Goal: Information Seeking & Learning: Learn about a topic

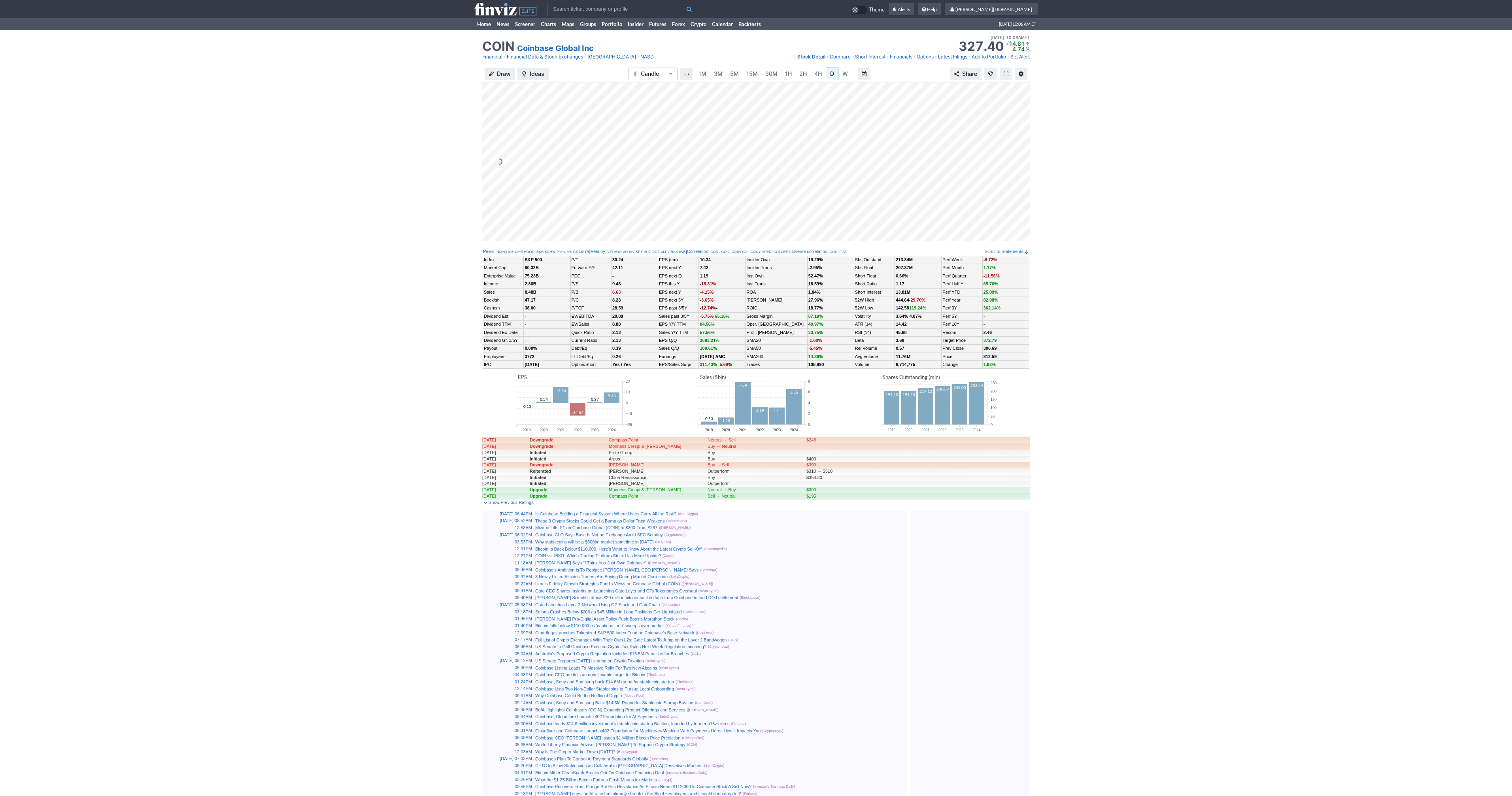
scroll to position [0, 8]
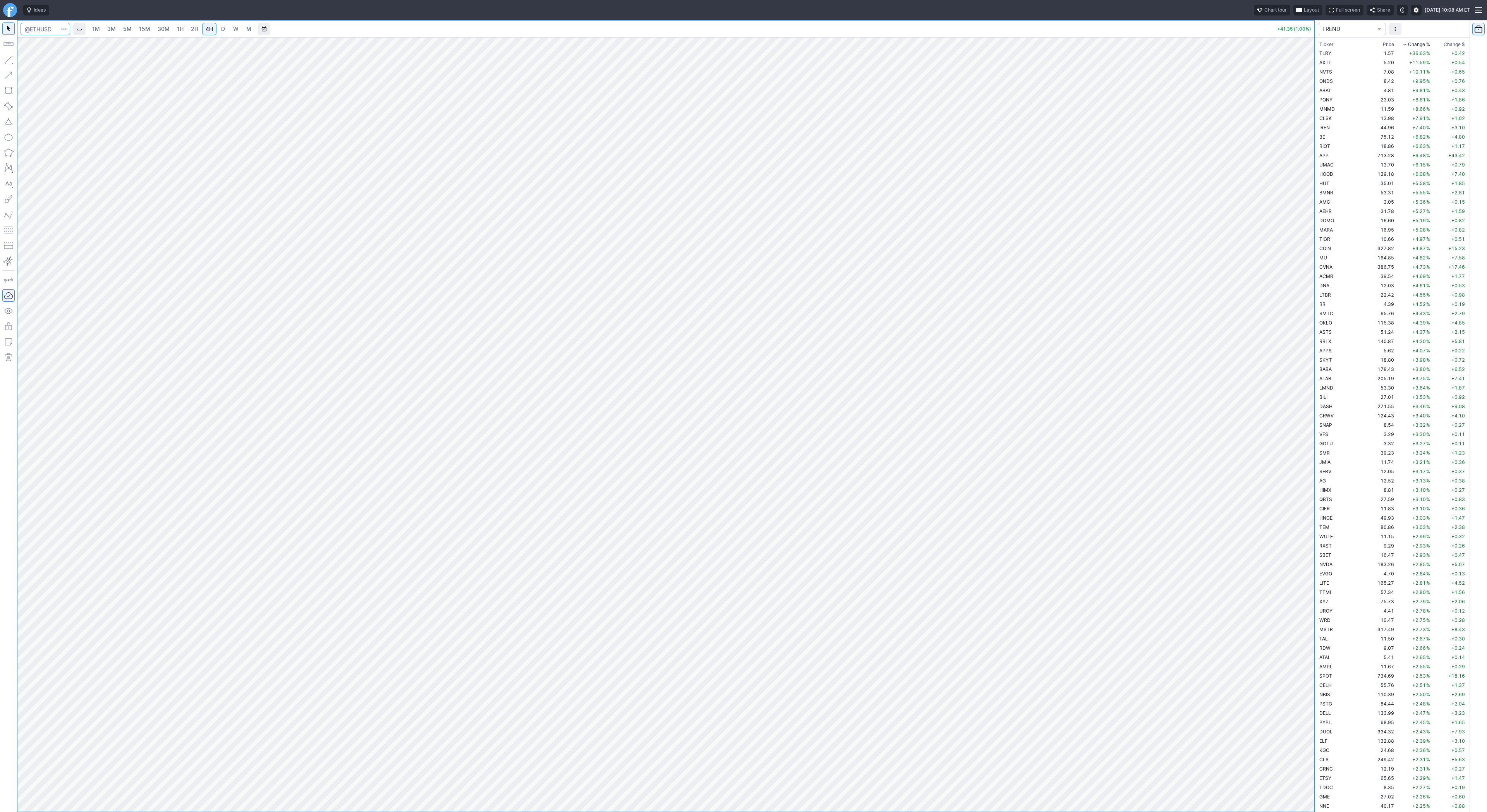
click at [45, 28] on input "Search" at bounding box center [46, 29] width 50 height 12
type input "sbet"
click at [62, 48] on span "SharpLink Gaming Inc" at bounding box center [76, 46] width 48 height 6
click at [109, 31] on span "3M" at bounding box center [111, 28] width 9 height 6
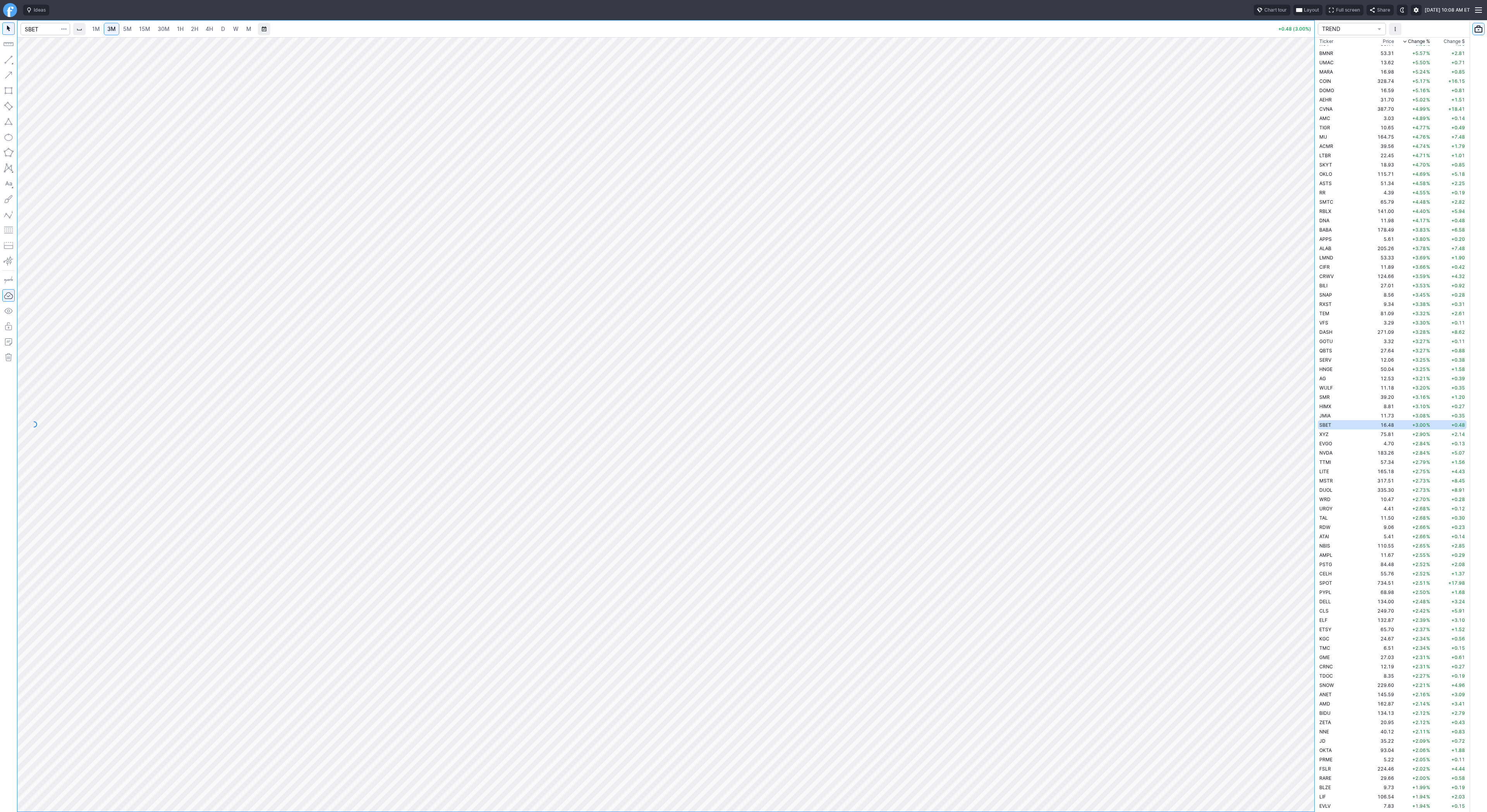
click at [166, 25] on span "30M" at bounding box center [163, 28] width 12 height 6
click at [36, 33] on input "Search" at bounding box center [46, 29] width 50 height 12
type input "bmnr"
click at [210, 31] on span "4H" at bounding box center [209, 28] width 8 height 6
click at [223, 29] on span "D" at bounding box center [223, 28] width 4 height 6
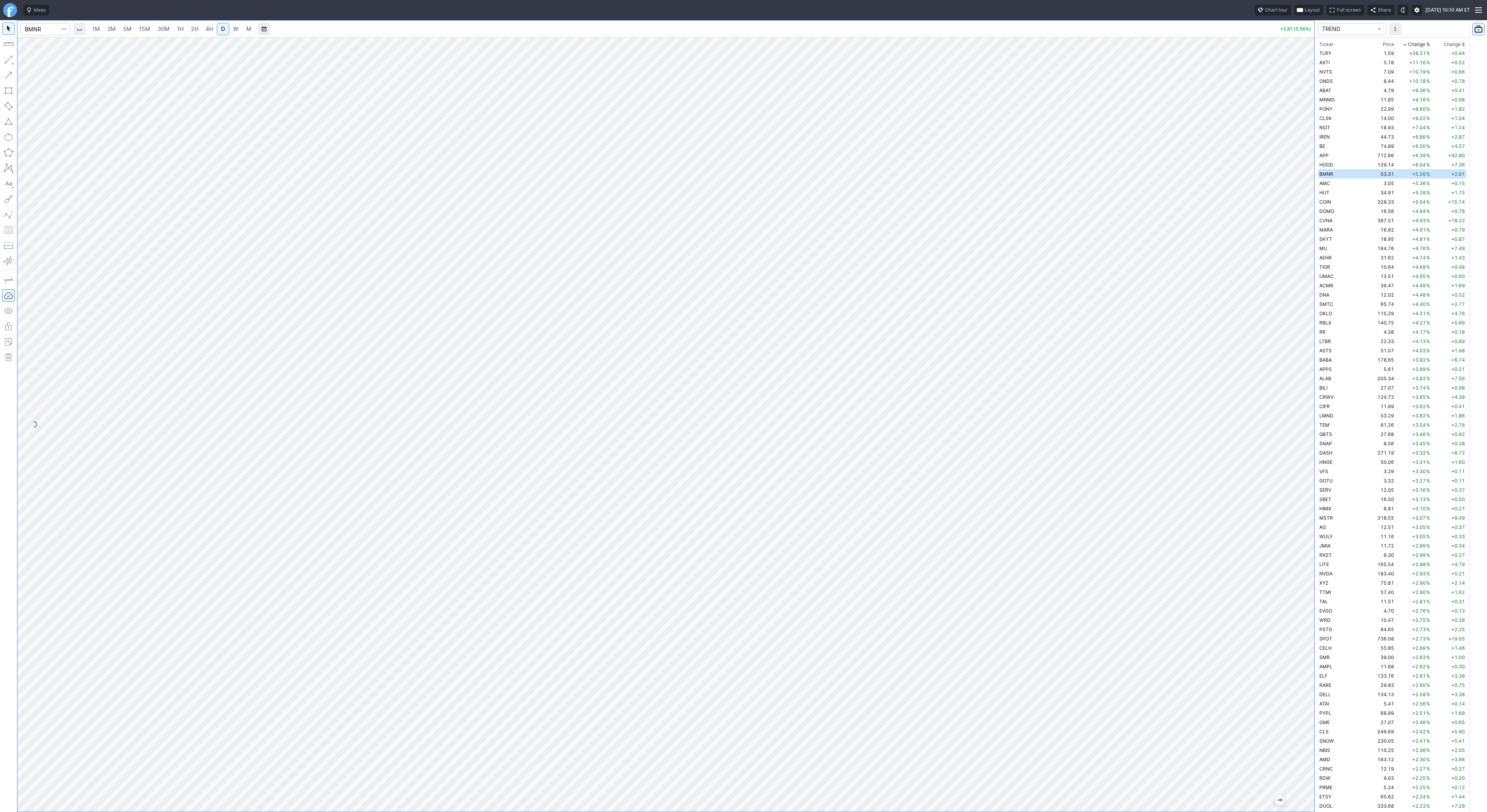
click at [124, 31] on span "5M" at bounding box center [127, 28] width 9 height 6
click at [163, 32] on span "30M" at bounding box center [163, 29] width 12 height 8
click at [191, 30] on span "2H" at bounding box center [195, 28] width 8 height 6
click at [102, 25] on link "1M" at bounding box center [96, 29] width 14 height 12
click at [117, 26] on link "3M" at bounding box center [111, 29] width 16 height 12
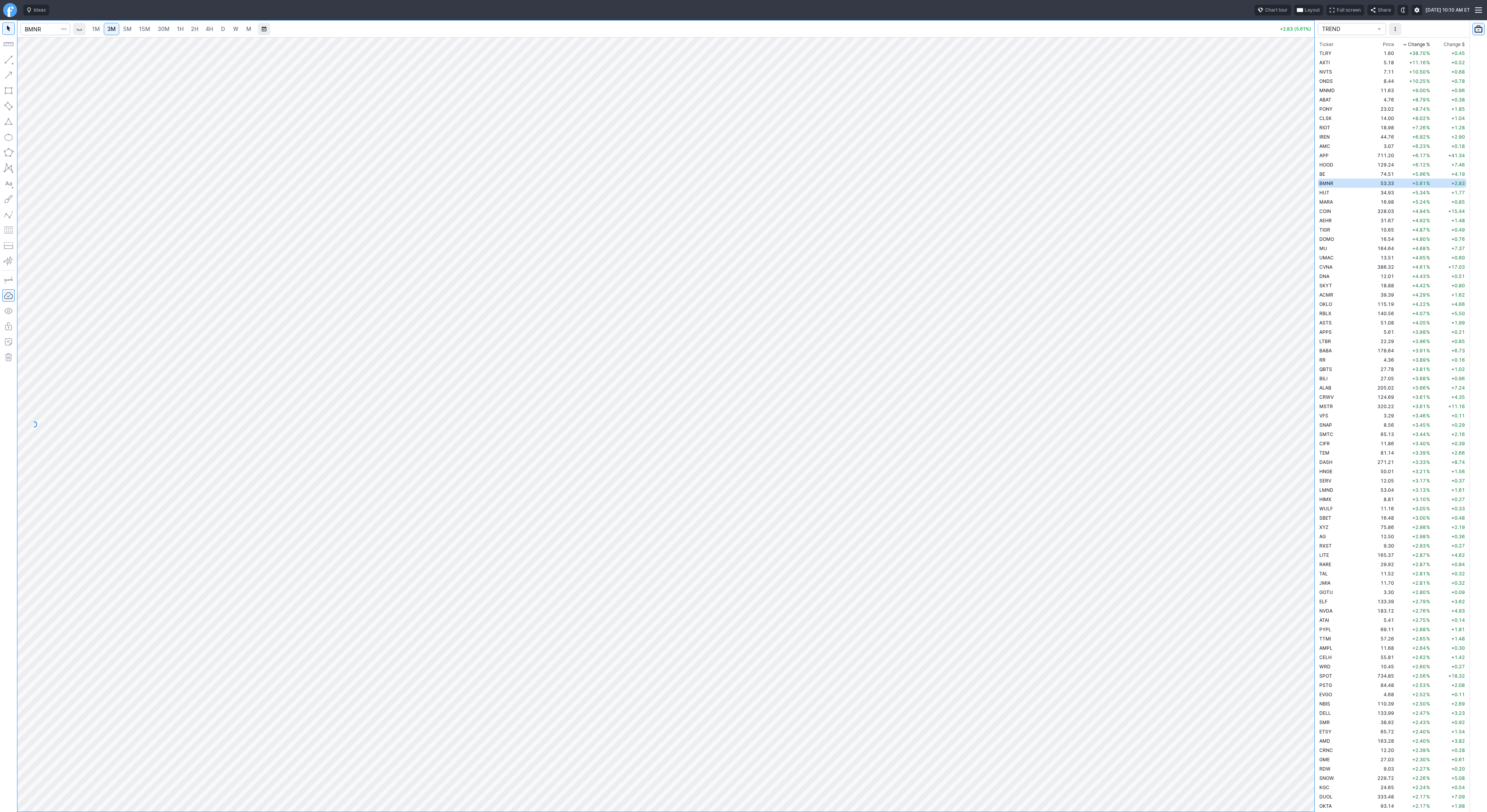
click at [154, 27] on link "30M" at bounding box center [163, 29] width 19 height 12
click at [174, 27] on link "1H" at bounding box center [180, 29] width 13 height 12
click at [149, 31] on link "15M" at bounding box center [145, 29] width 18 height 12
click at [170, 32] on link "30M" at bounding box center [163, 29] width 19 height 12
click at [195, 32] on span "2H" at bounding box center [195, 29] width 8 height 8
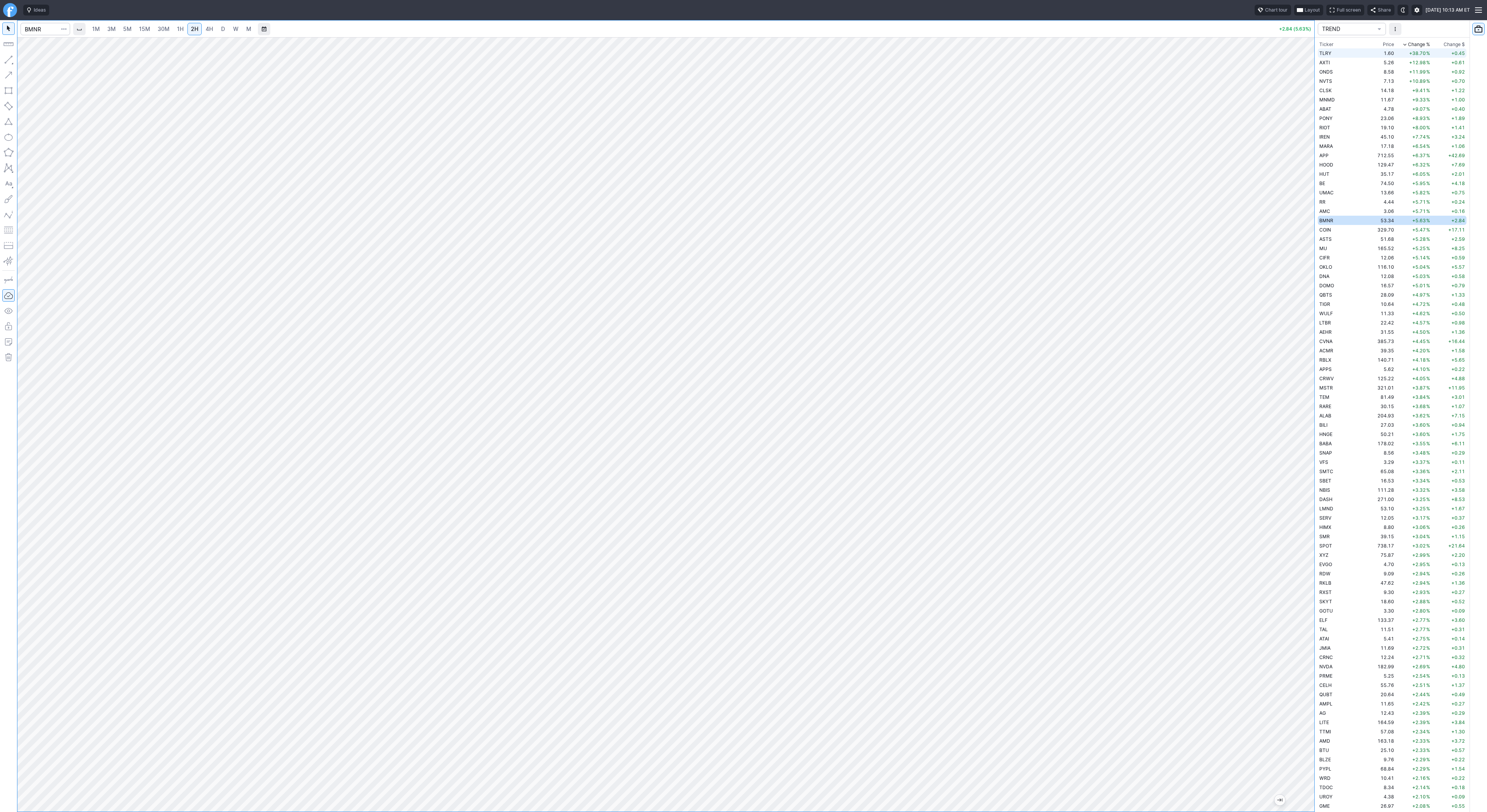
click at [1369, 54] on td "1.60" at bounding box center [1381, 53] width 29 height 9
click at [231, 27] on link "W" at bounding box center [236, 29] width 12 height 12
click at [218, 27] on link "D" at bounding box center [223, 29] width 12 height 12
click at [1343, 61] on td "AXTI" at bounding box center [1342, 62] width 49 height 9
drag, startPoint x: 11, startPoint y: 54, endPoint x: 24, endPoint y: 80, distance: 29.1
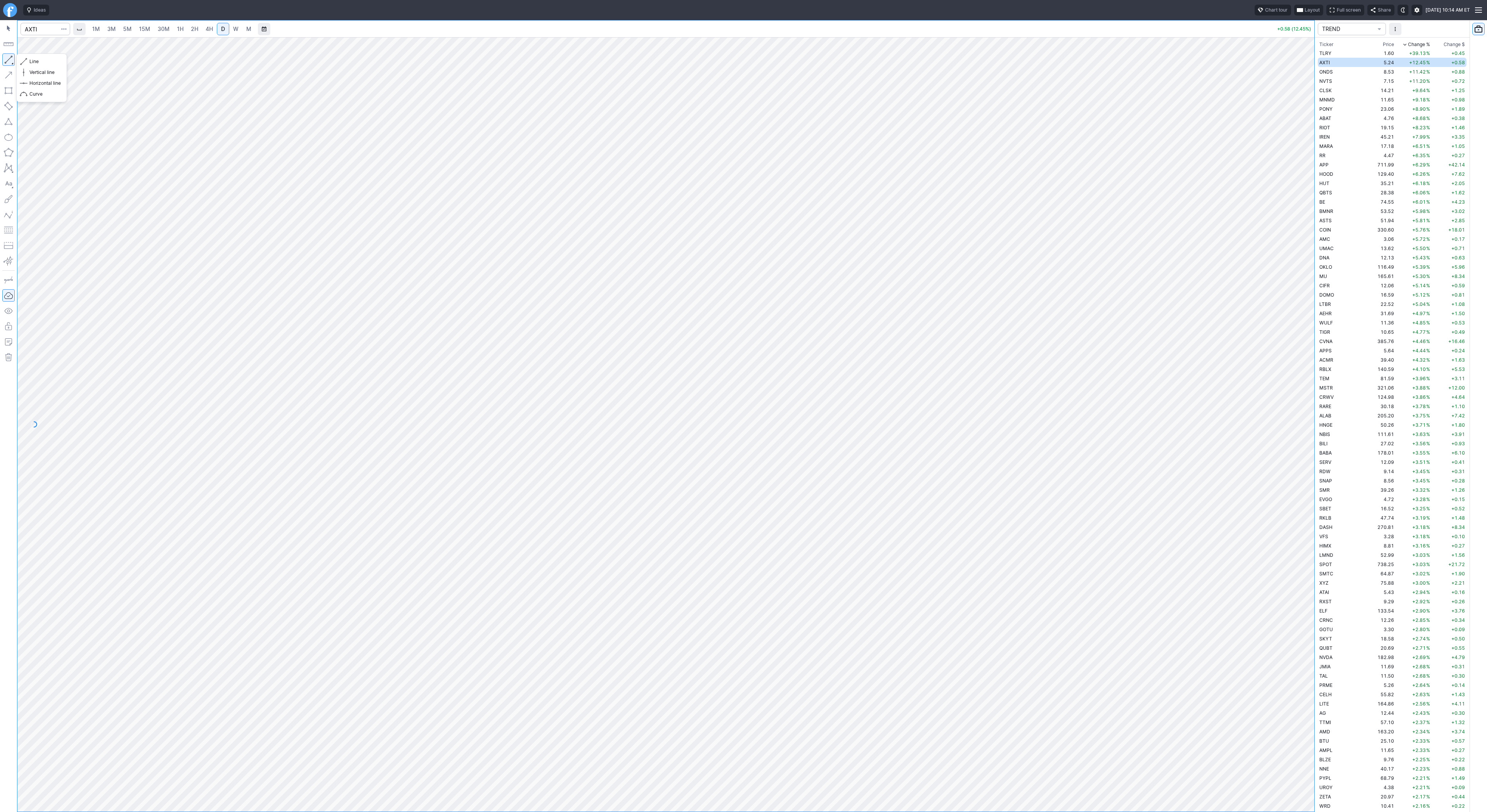
click at [11, 54] on button "button" at bounding box center [8, 59] width 12 height 12
click at [9, 59] on button "button" at bounding box center [8, 59] width 12 height 12
click at [5, 61] on button "button" at bounding box center [8, 59] width 12 height 12
click at [1366, 82] on td "7.17" at bounding box center [1381, 81] width 29 height 9
click at [1366, 93] on td "14.25" at bounding box center [1381, 90] width 29 height 9
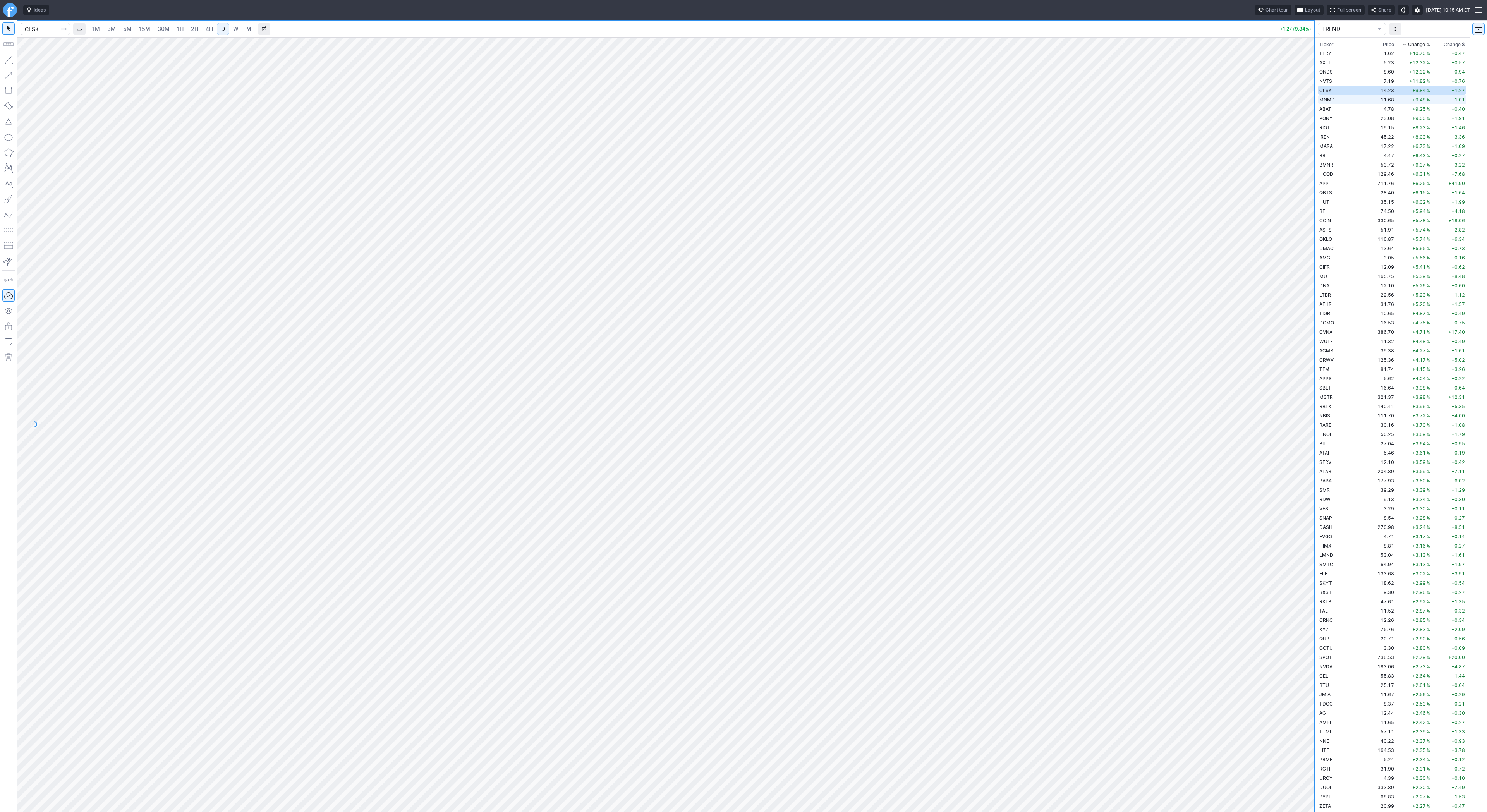
click at [1366, 99] on td "11.68" at bounding box center [1381, 99] width 29 height 9
click at [1366, 92] on td "14.23" at bounding box center [1381, 90] width 29 height 9
click at [1338, 148] on td "MARA" at bounding box center [1342, 146] width 49 height 9
click at [43, 63] on span "Line" at bounding box center [45, 61] width 31 height 8
click at [38, 59] on div "Line Vertical line Horizontal line Curve" at bounding box center [42, 78] width 51 height 49
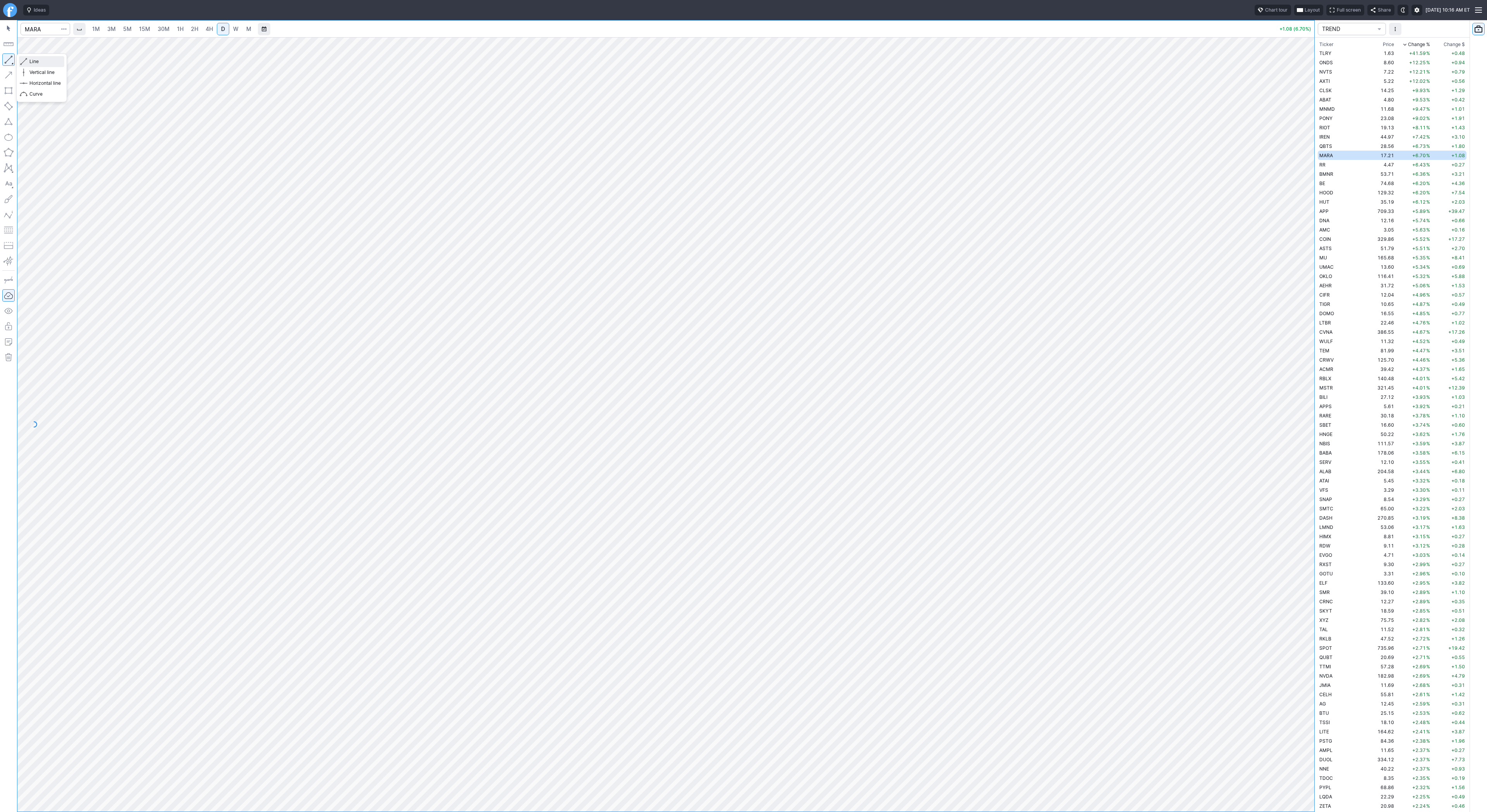
drag, startPoint x: 43, startPoint y: 60, endPoint x: 63, endPoint y: 69, distance: 21.9
click at [43, 60] on span "Line" at bounding box center [45, 61] width 31 height 8
click at [35, 62] on span "Line" at bounding box center [45, 61] width 31 height 8
click at [47, 62] on div "Line Vertical line Horizontal line Curve" at bounding box center [42, 78] width 51 height 49
click at [37, 31] on input "Search" at bounding box center [46, 29] width 50 height 12
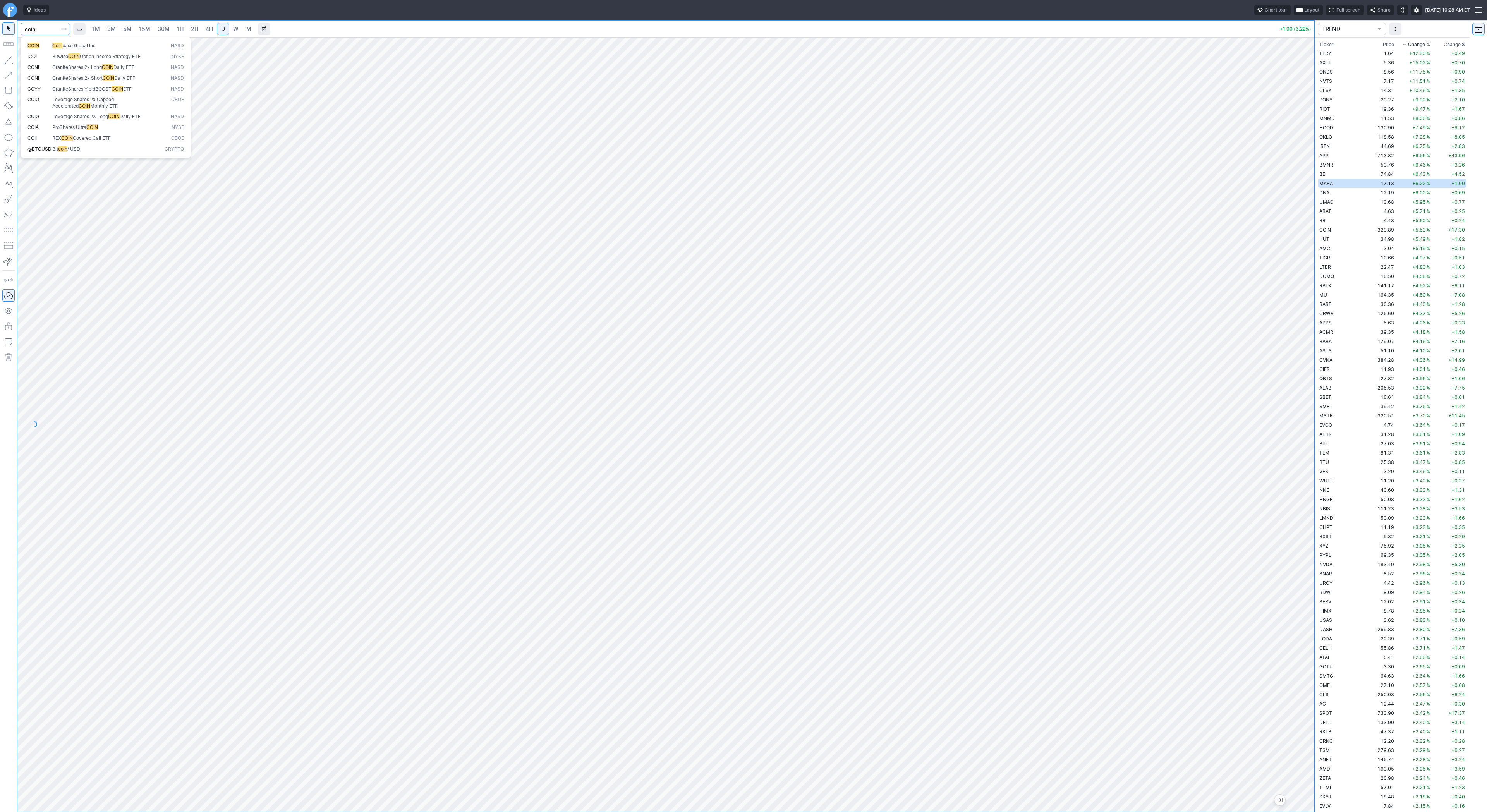
type input "coin"
click at [0, 154] on html "Ideas Chart tour Layout Full screen Share Mon SEP 29 2025 10:29 AM ET 1M 3M 5M …" at bounding box center [744, 406] width 1487 height 812
click at [46, 31] on input "Search" at bounding box center [46, 29] width 50 height 12
type input "bmnr"
click at [171, 25] on link "30M" at bounding box center [163, 29] width 19 height 12
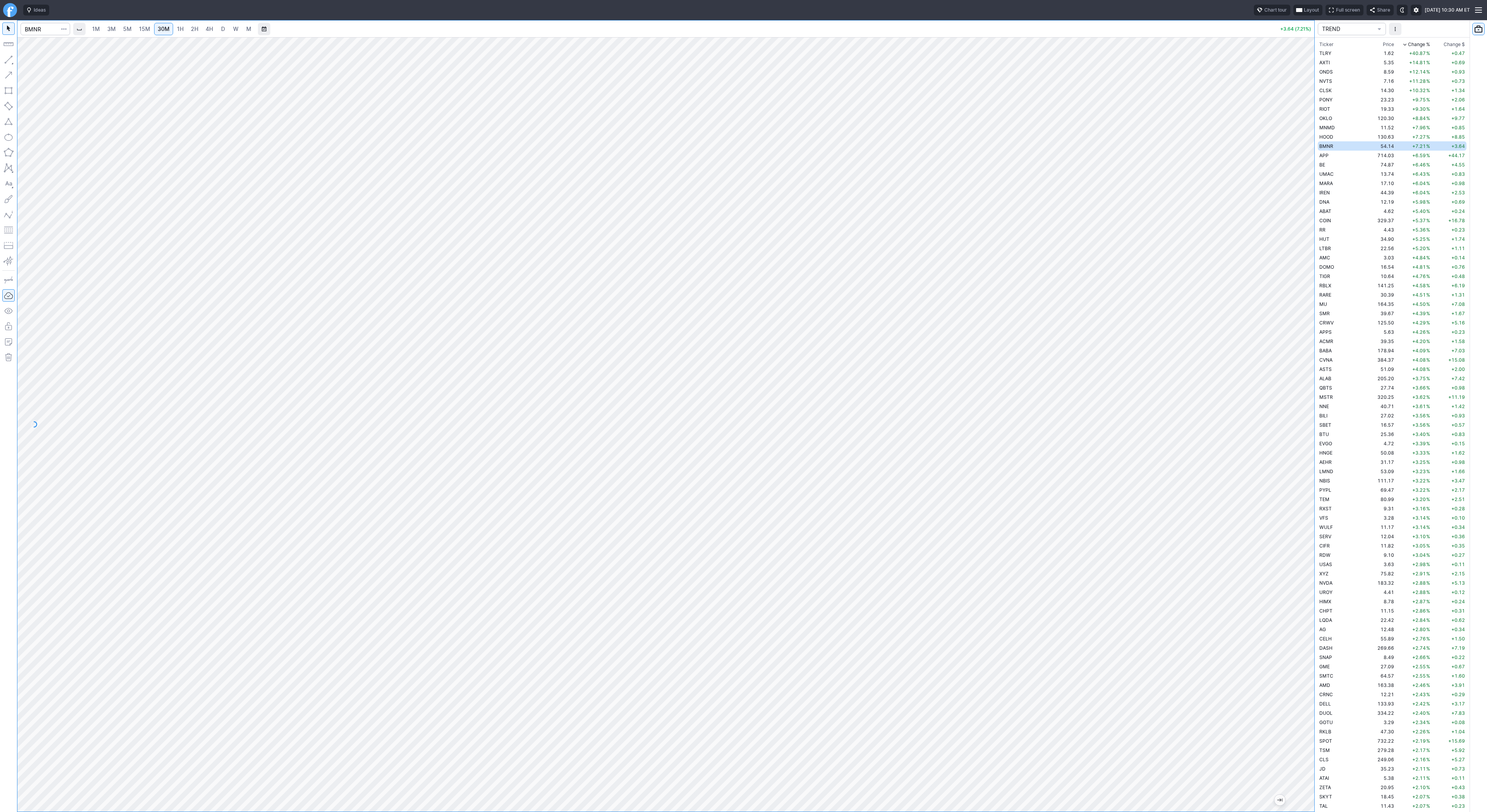
click at [197, 30] on link "2H" at bounding box center [195, 29] width 14 height 12
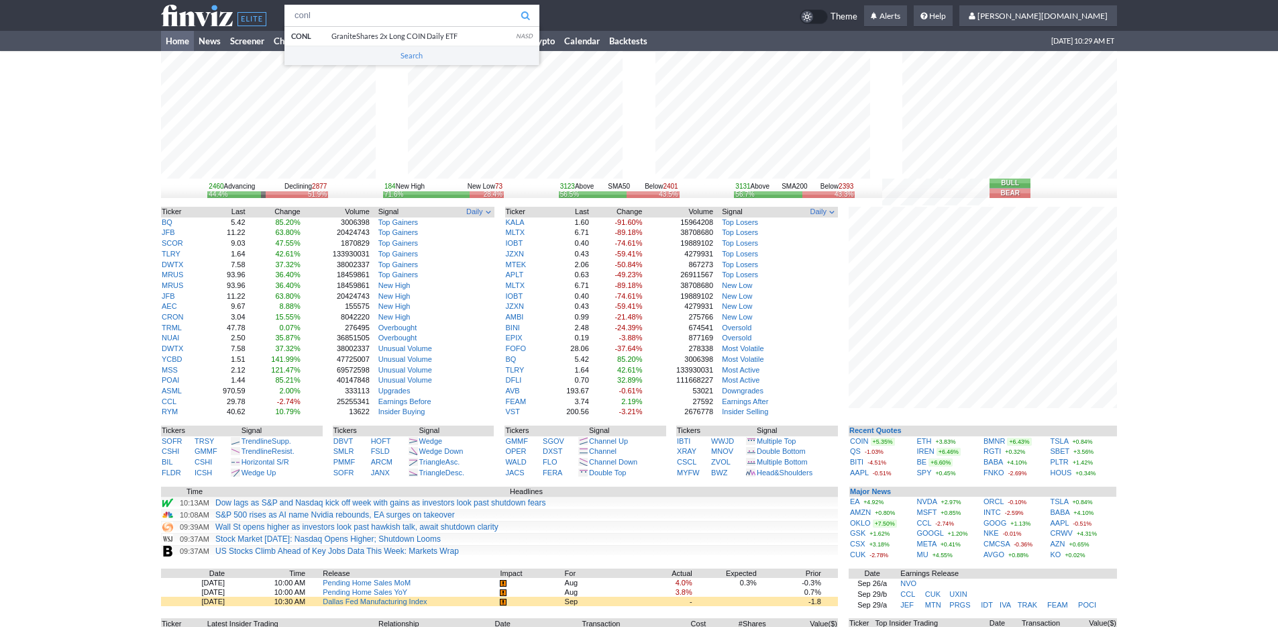
type input "conl"
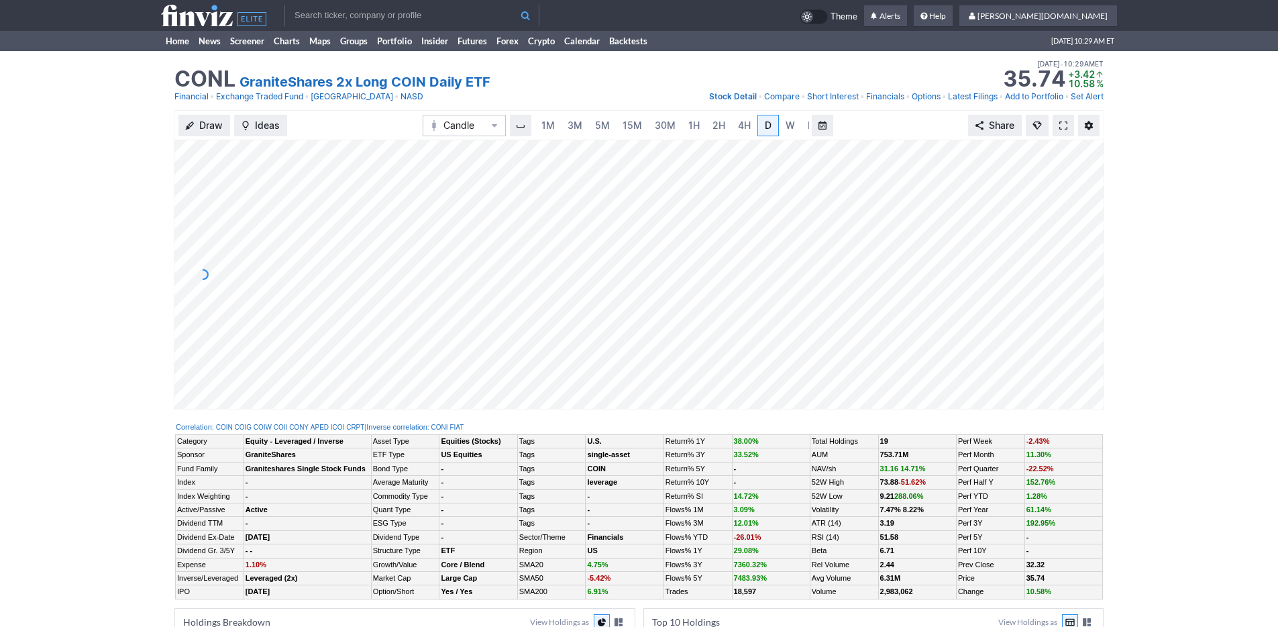
scroll to position [0, 13]
click at [569, 127] on link "3M" at bounding box center [561, 125] width 27 height 21
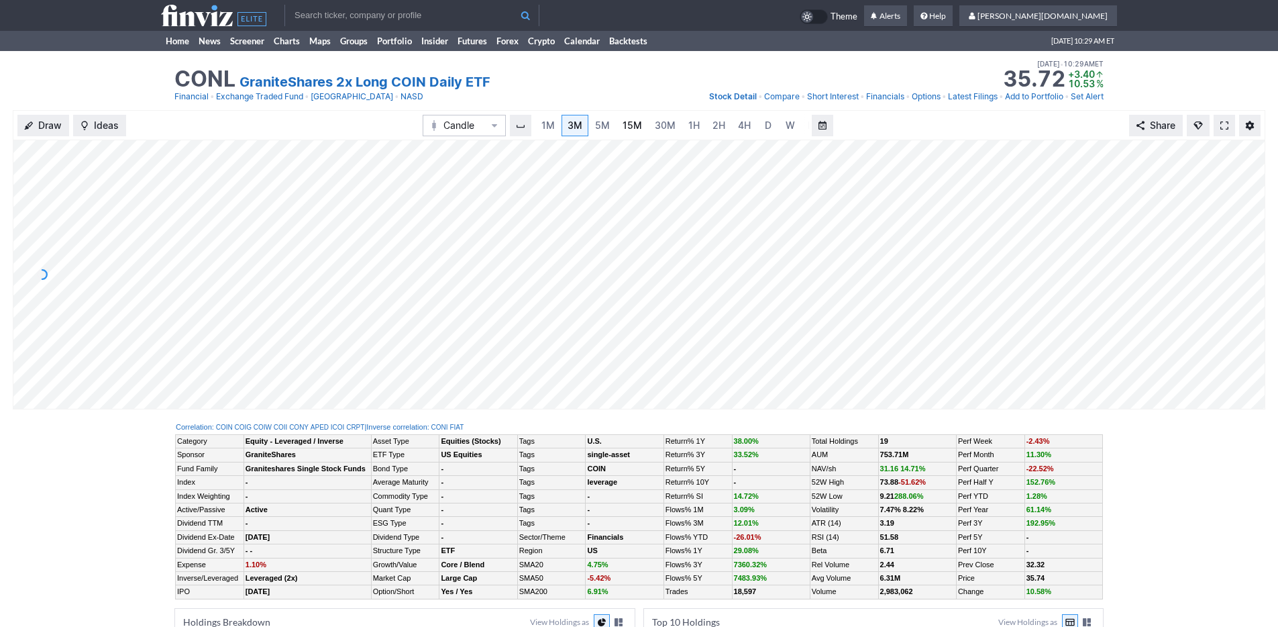
click at [640, 124] on link "15M" at bounding box center [632, 125] width 32 height 21
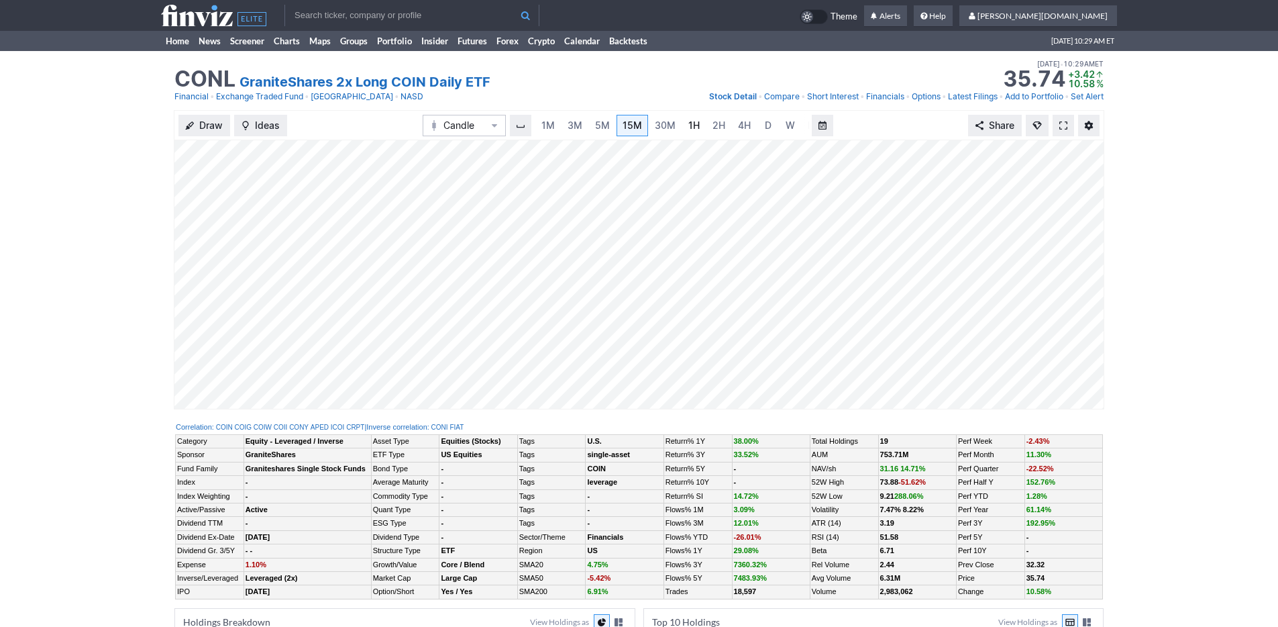
click at [684, 126] on link "1H" at bounding box center [693, 125] width 23 height 21
click at [590, 133] on link "5M" at bounding box center [589, 125] width 27 height 21
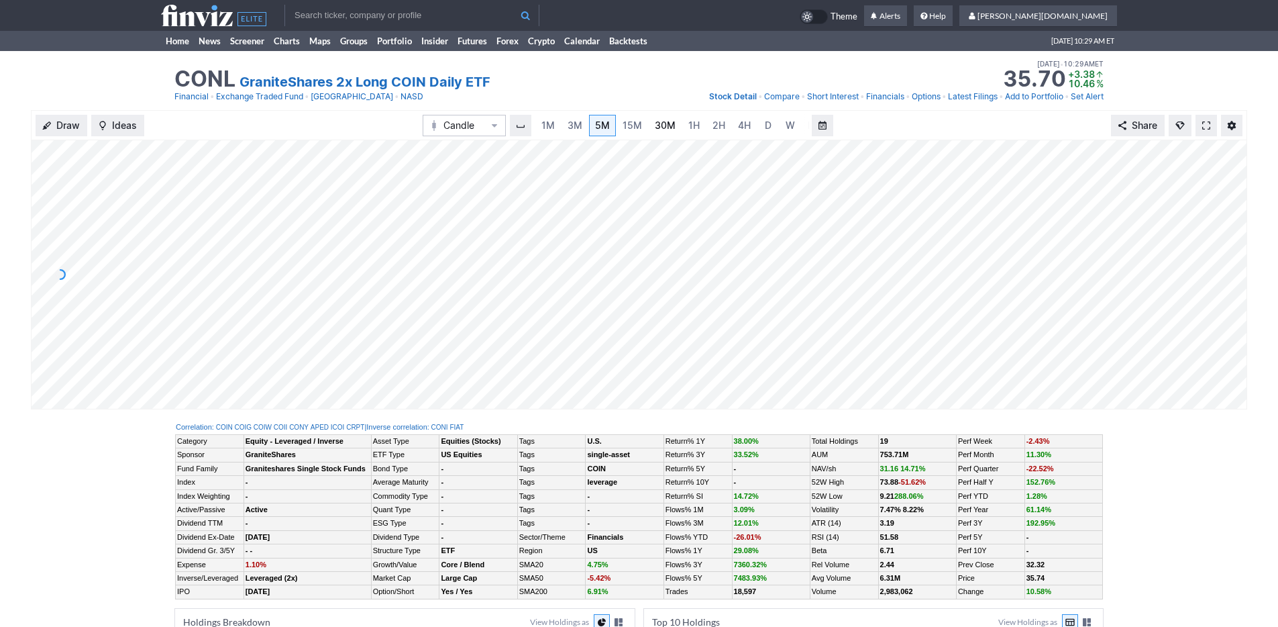
click at [669, 130] on span "30M" at bounding box center [665, 124] width 21 height 11
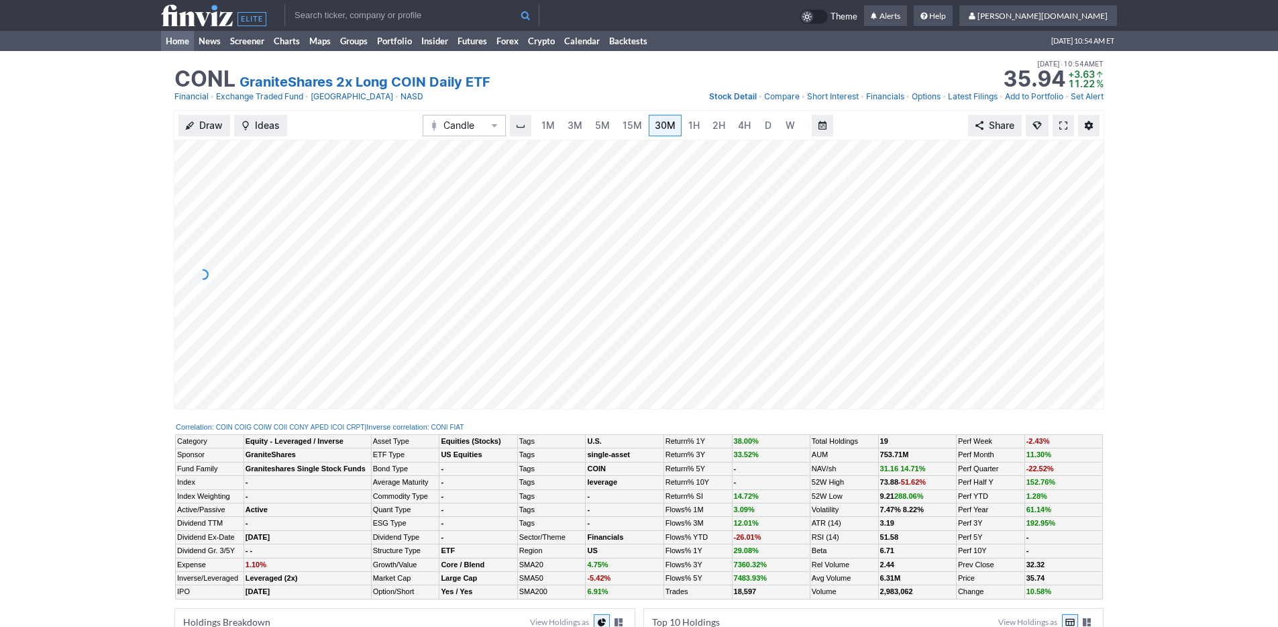
click at [172, 43] on link "Home" at bounding box center [177, 41] width 33 height 20
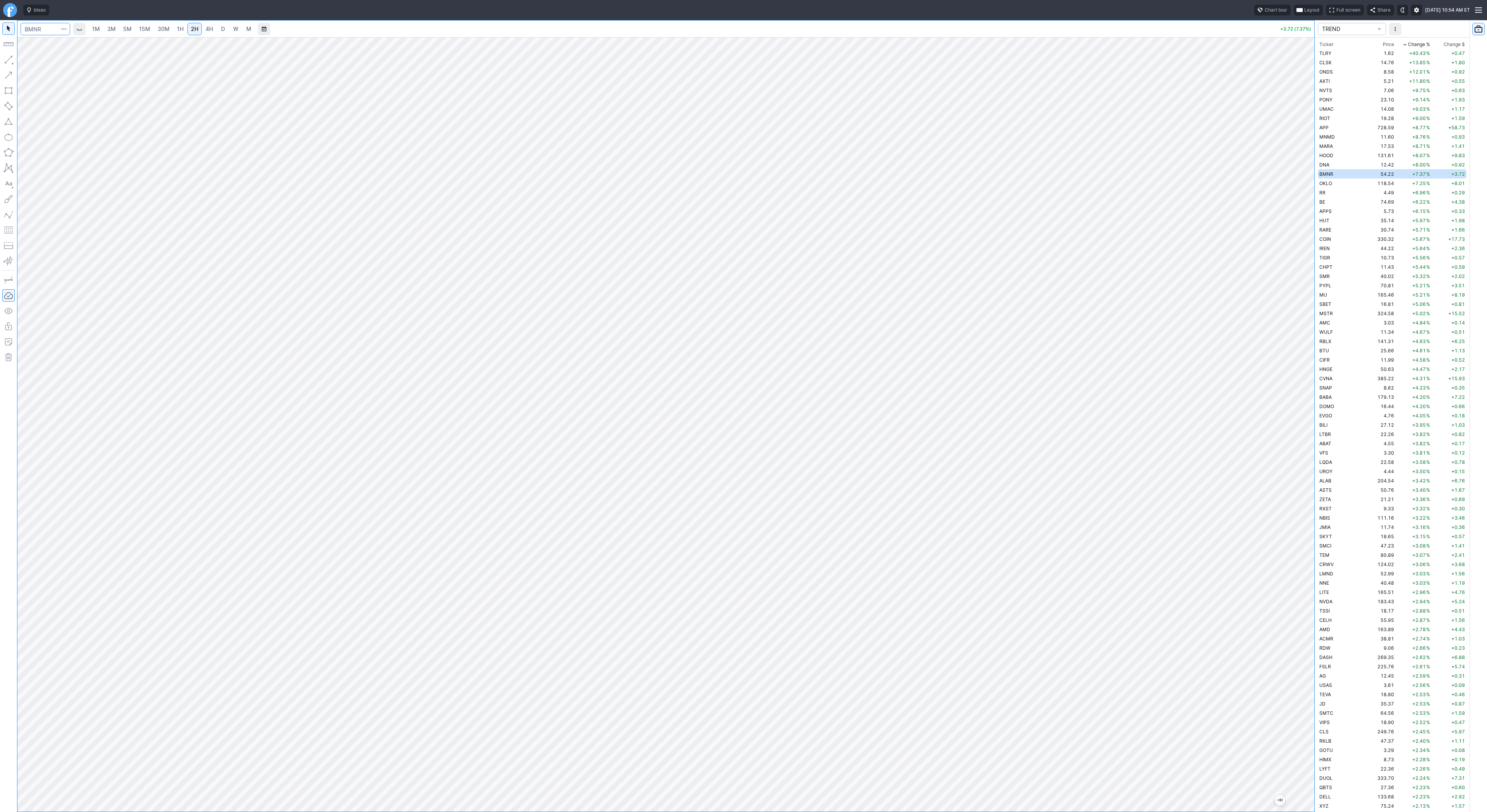
click at [32, 30] on input "Search" at bounding box center [46, 29] width 50 height 12
type input "btcusd"
click at [57, 46] on span "Bitcoin / USD" at bounding box center [110, 46] width 106 height 6
click at [1281, 437] on div at bounding box center [666, 424] width 1297 height 774
click at [221, 29] on span "D" at bounding box center [223, 28] width 4 height 6
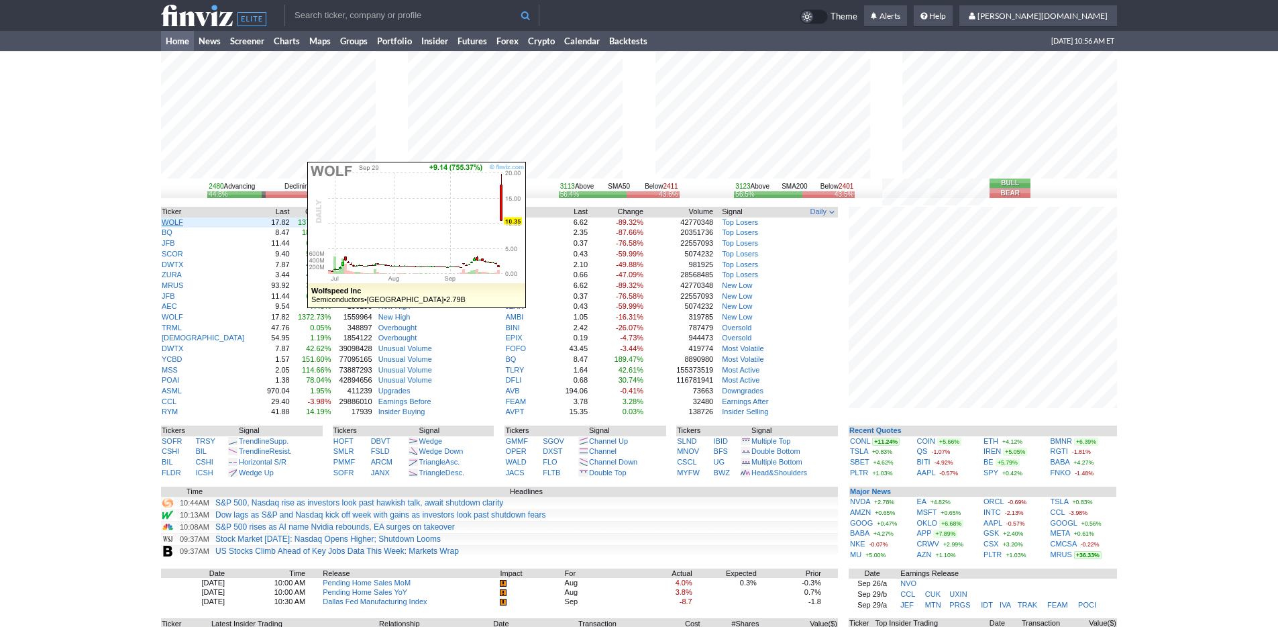
click at [173, 225] on link "WOLF" at bounding box center [172, 222] width 21 height 8
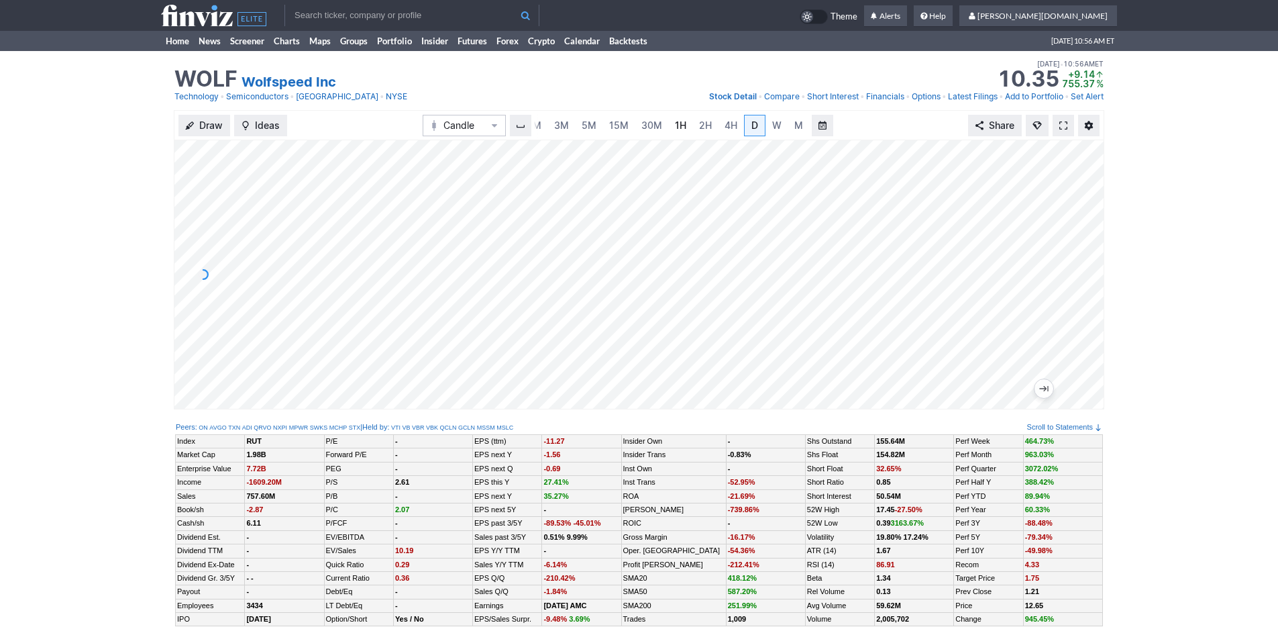
click at [669, 133] on link "1H" at bounding box center [680, 125] width 23 height 21
click at [570, 124] on link "3M" at bounding box center [561, 125] width 27 height 21
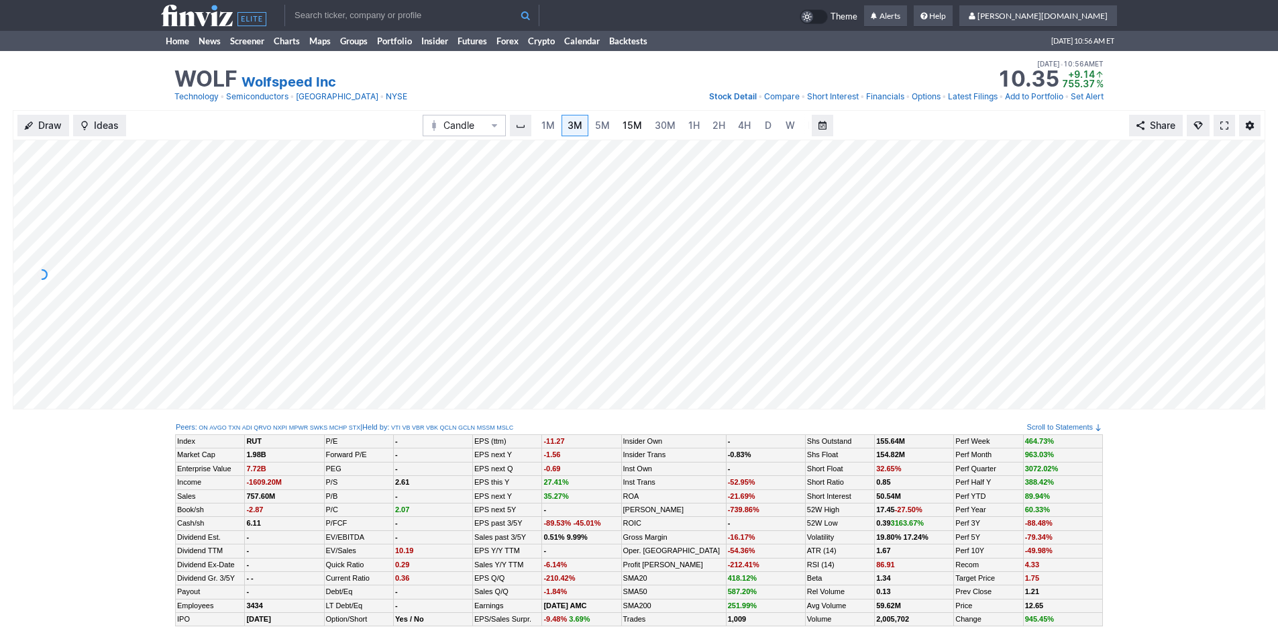
click at [626, 125] on span "15M" at bounding box center [632, 124] width 19 height 11
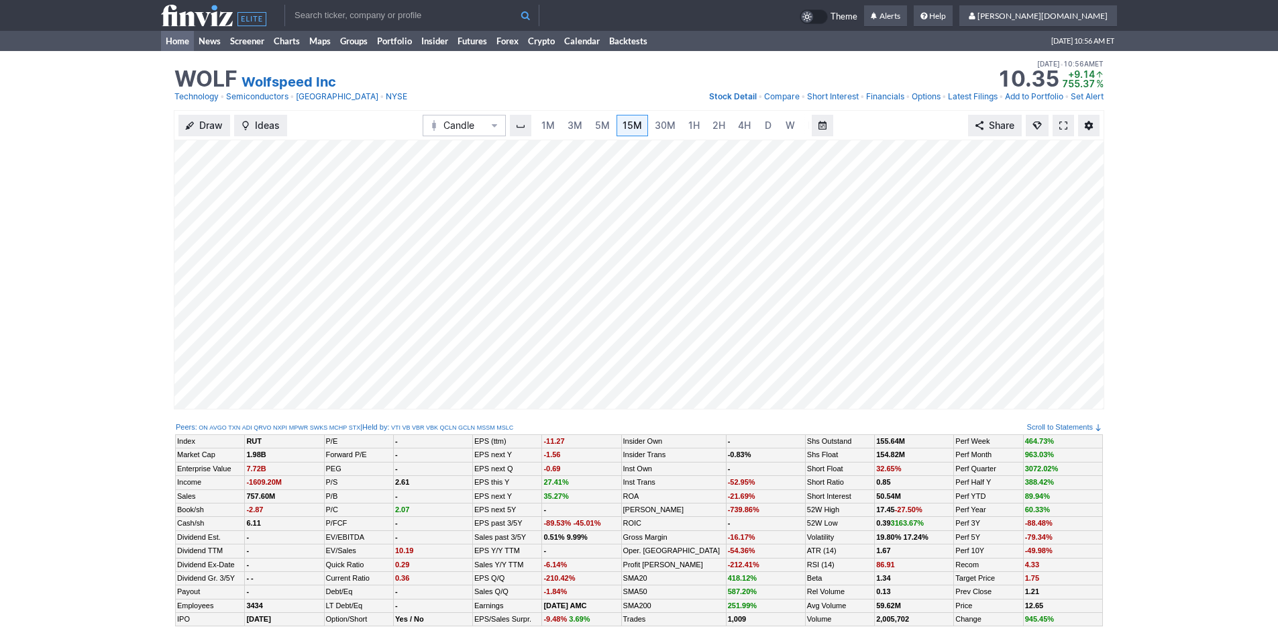
click at [182, 46] on link "Home" at bounding box center [177, 41] width 33 height 20
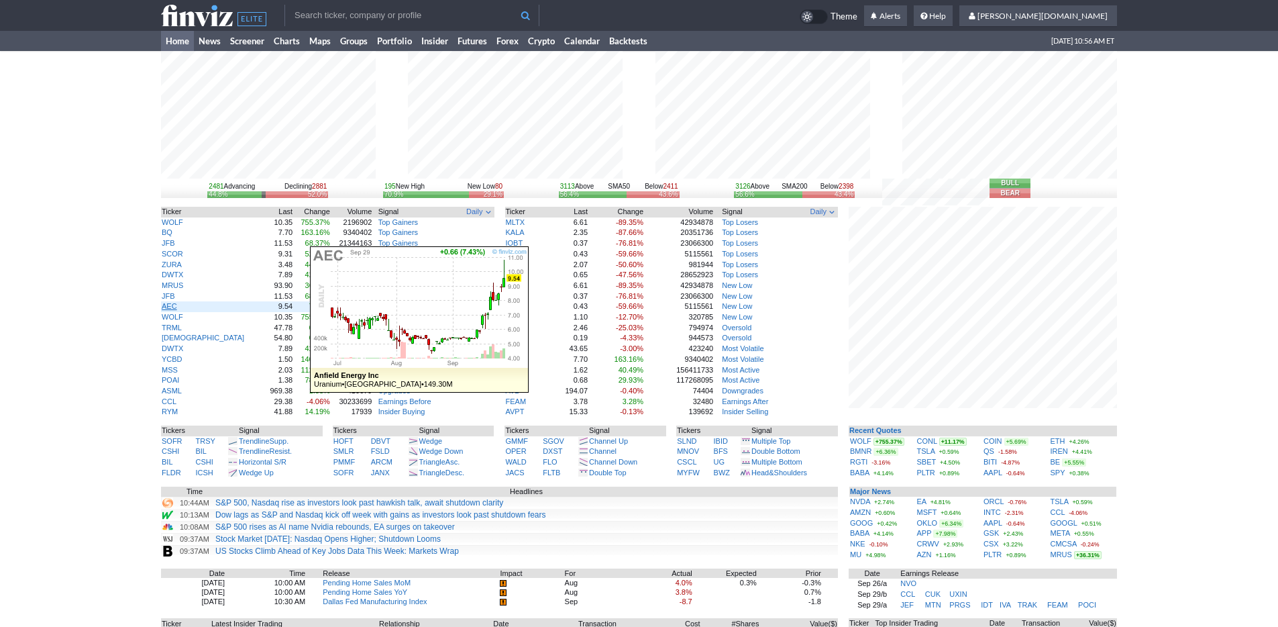
click at [176, 310] on link "AEC" at bounding box center [169, 306] width 15 height 8
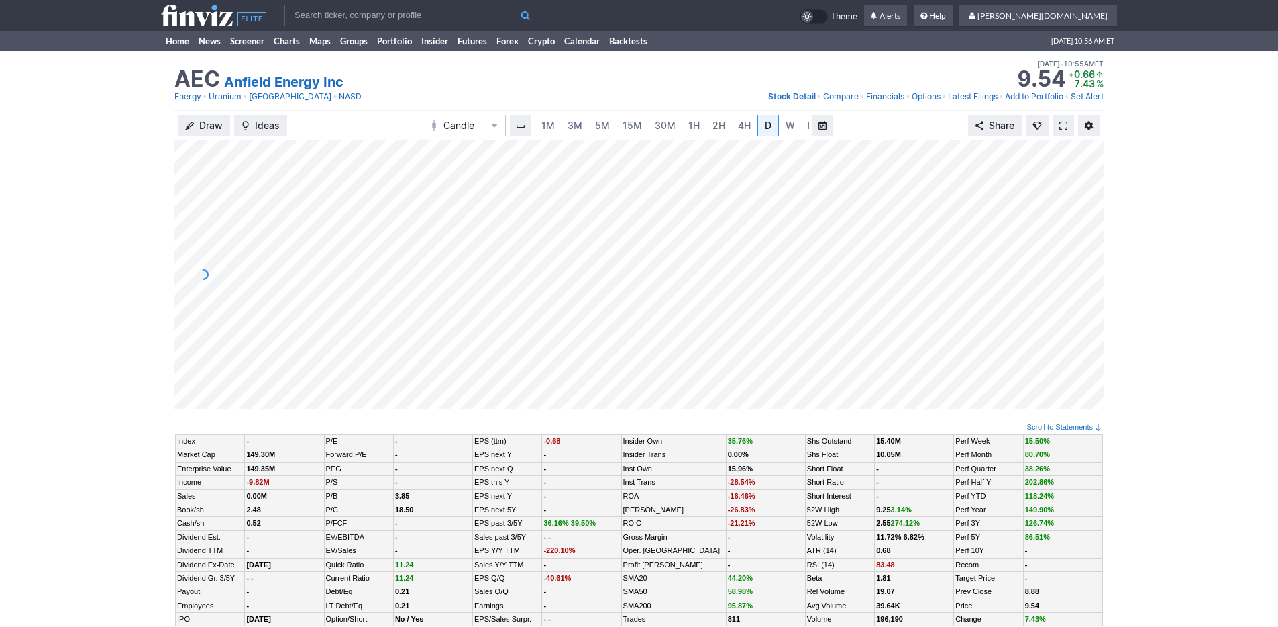
scroll to position [0, 13]
click at [170, 39] on link "Home" at bounding box center [177, 41] width 33 height 20
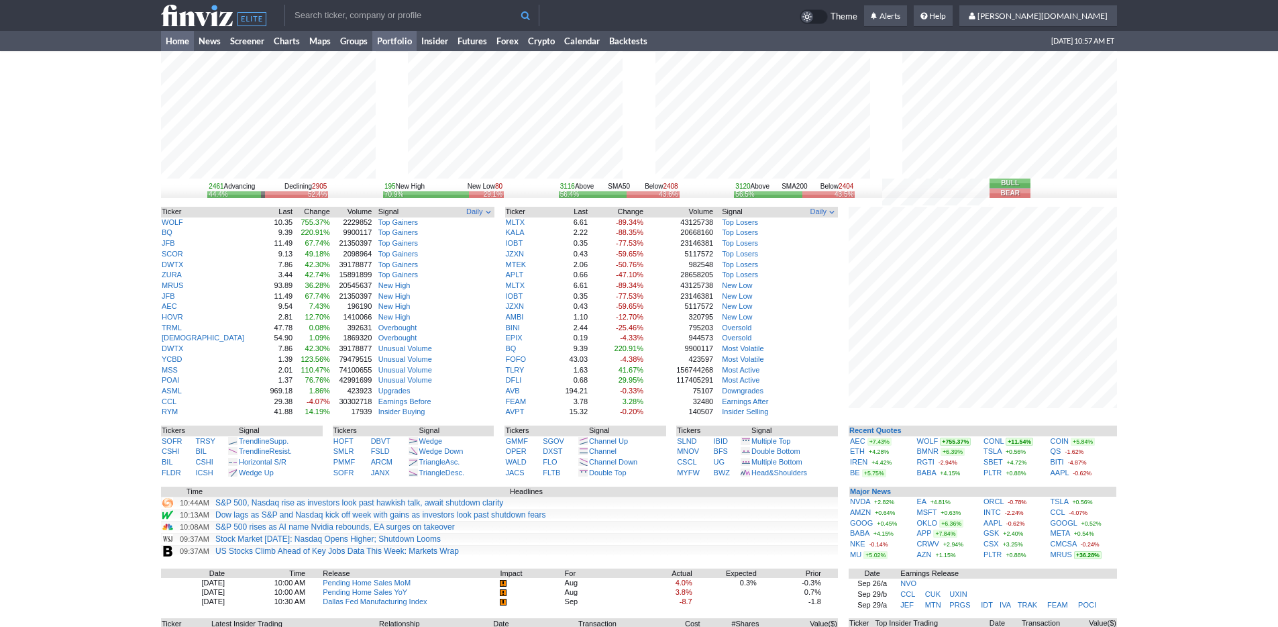
click at [408, 47] on link "Portfolio" at bounding box center [394, 41] width 44 height 20
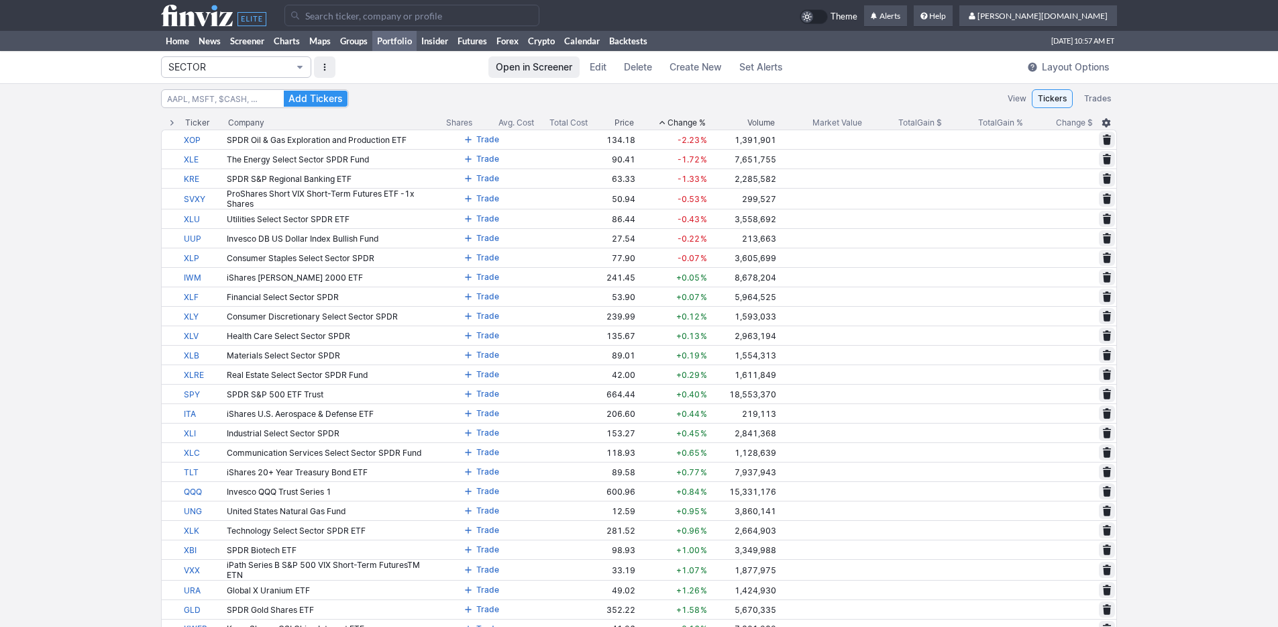
click at [280, 65] on span "SECTOR" at bounding box center [229, 66] width 122 height 13
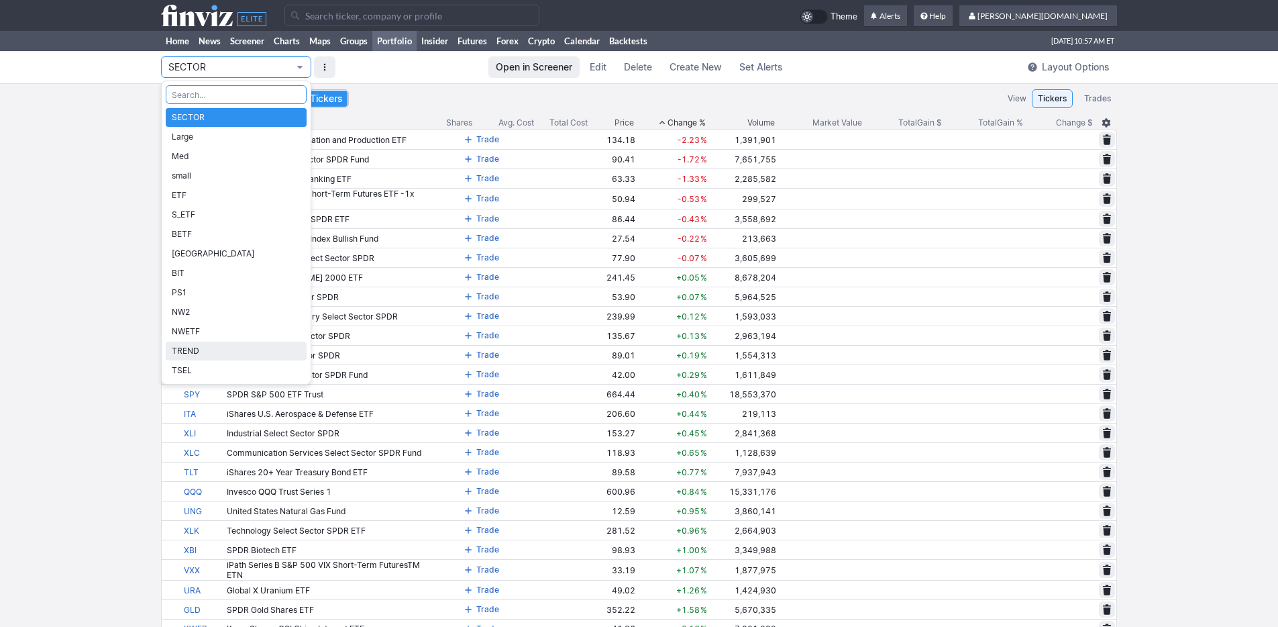
click at [237, 350] on span "TREND" at bounding box center [236, 350] width 129 height 13
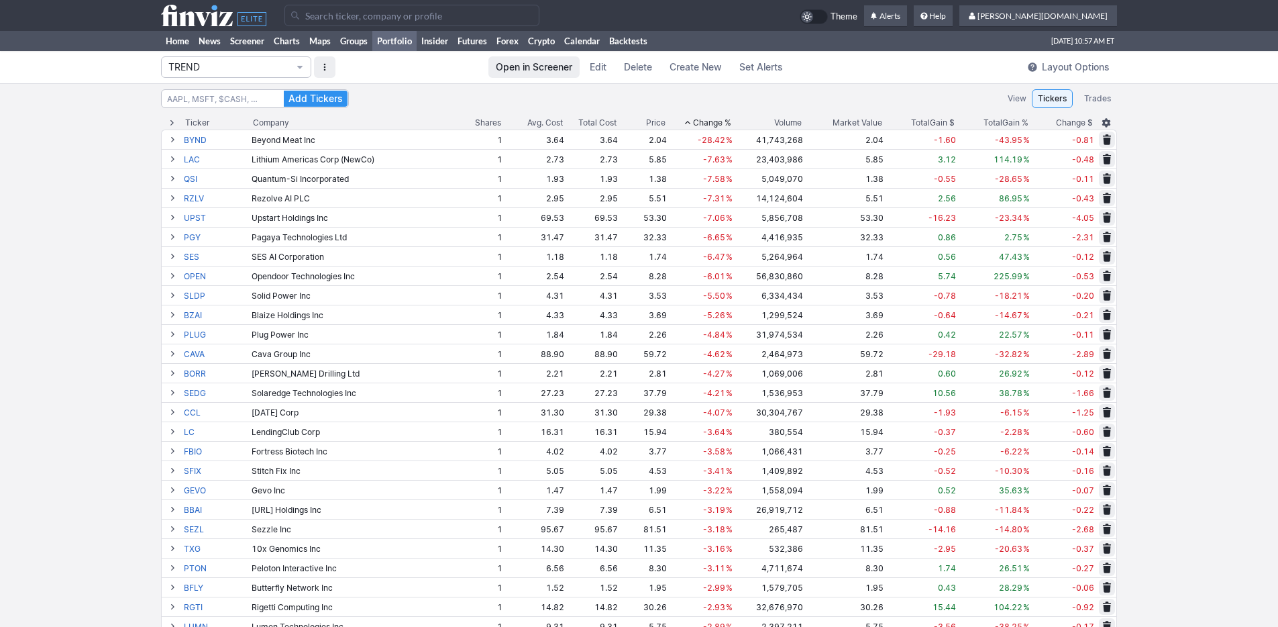
click at [696, 120] on span "Change %" at bounding box center [712, 122] width 38 height 13
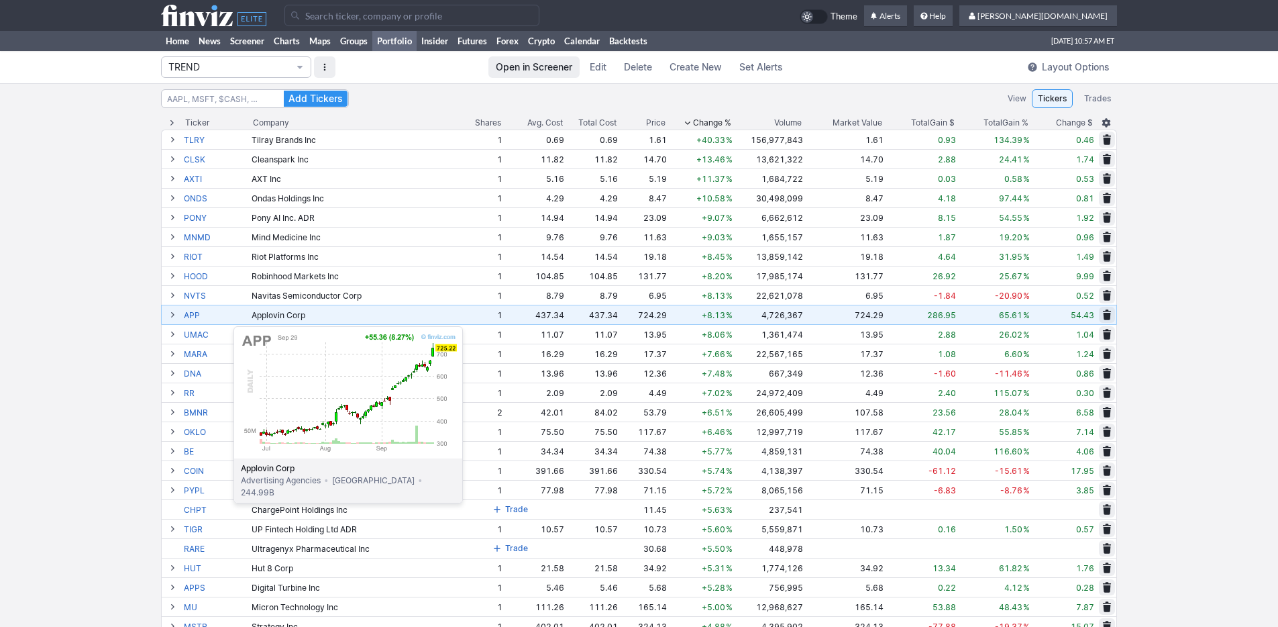
click at [200, 319] on link "APP" at bounding box center [216, 314] width 65 height 19
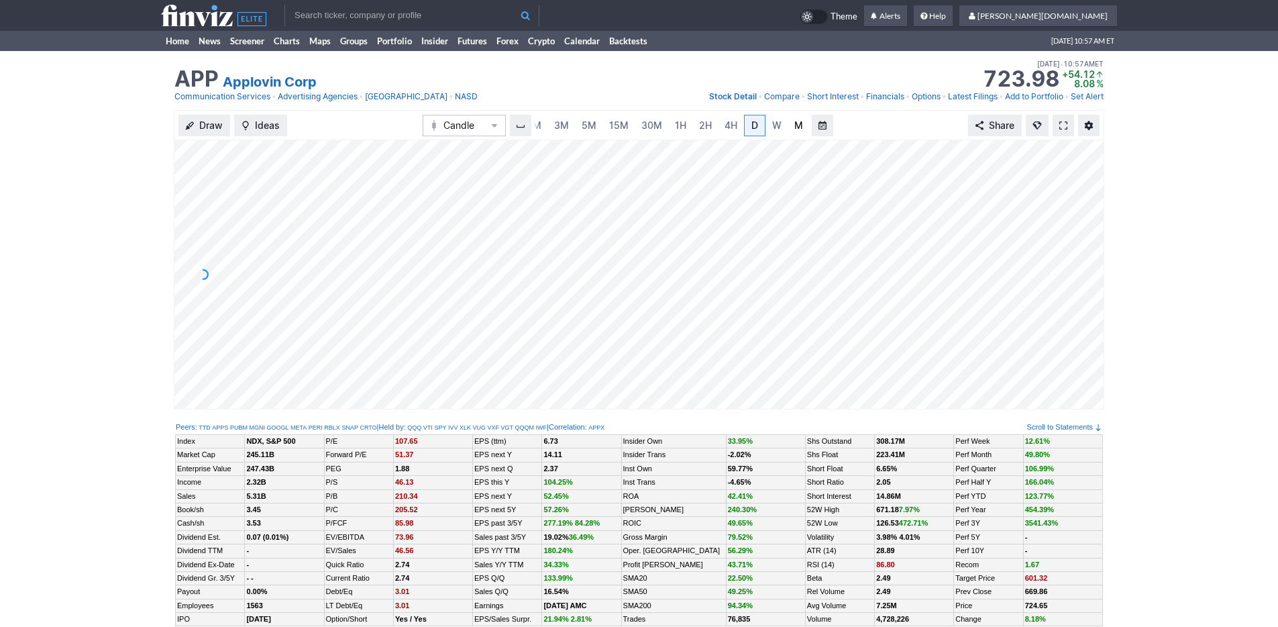
click at [789, 126] on link "M" at bounding box center [798, 125] width 21 height 21
click at [179, 46] on link "Home" at bounding box center [177, 41] width 33 height 20
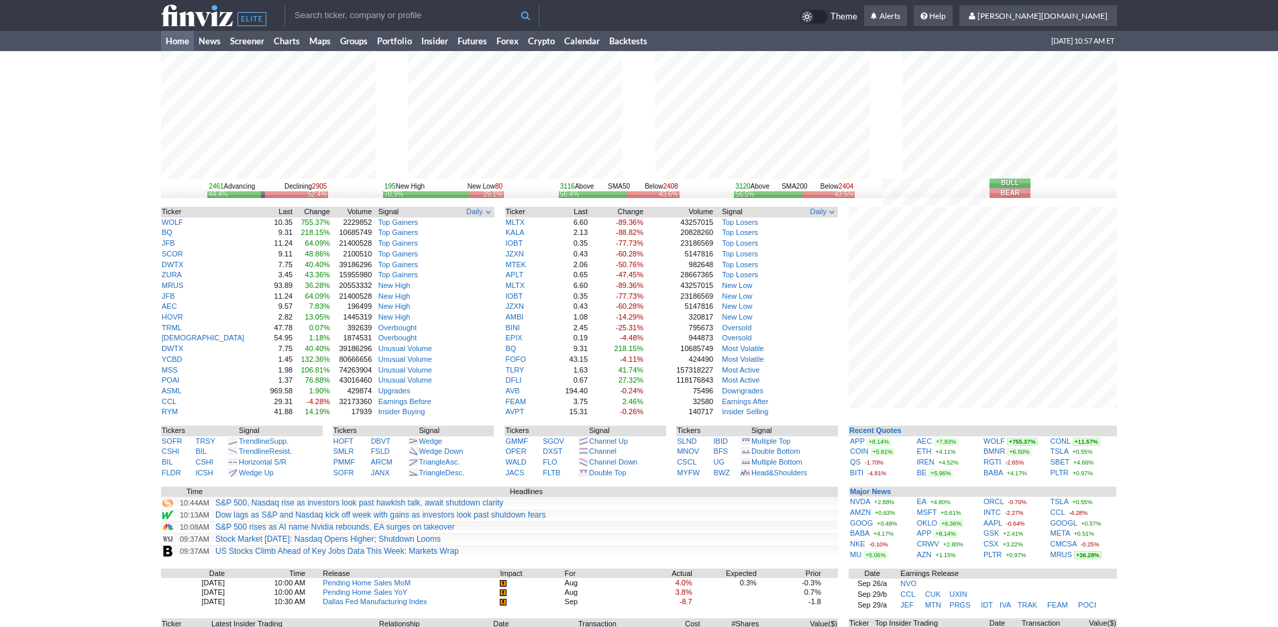
click at [1128, 450] on div "2461 Advancing Declining 2905 44.4% 52.4% 195 New High New Low 80 70.9% 29.1% 3…" at bounding box center [639, 418] width 1278 height 735
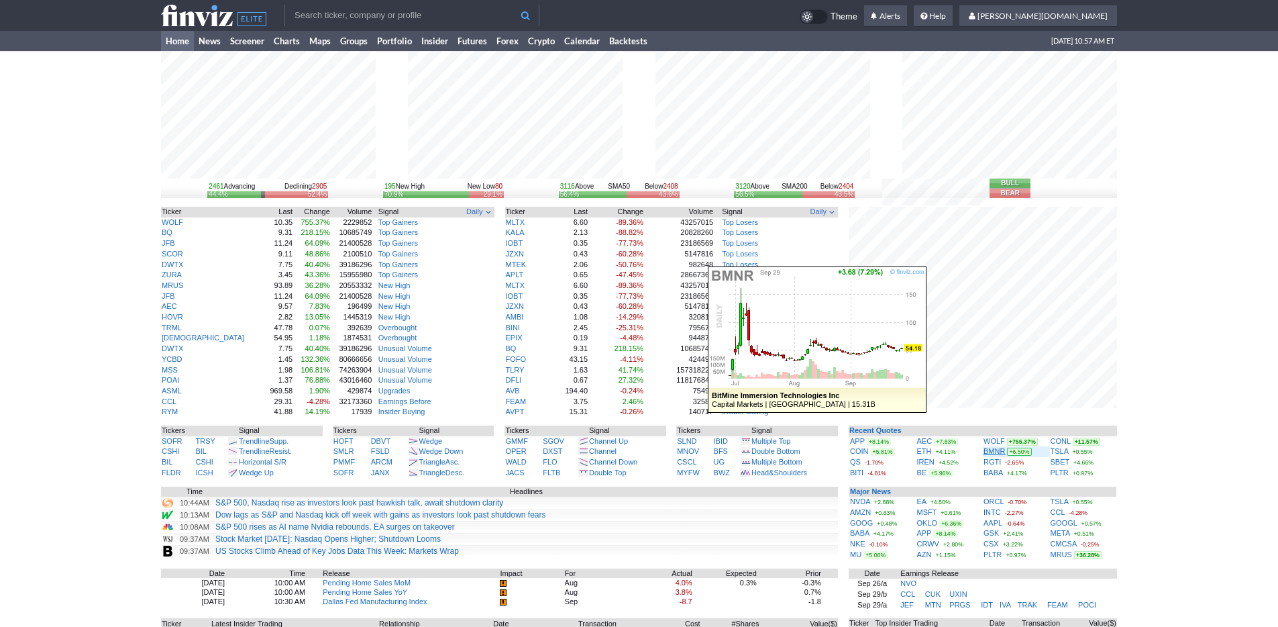
click at [996, 451] on link "BMNR" at bounding box center [993, 451] width 21 height 8
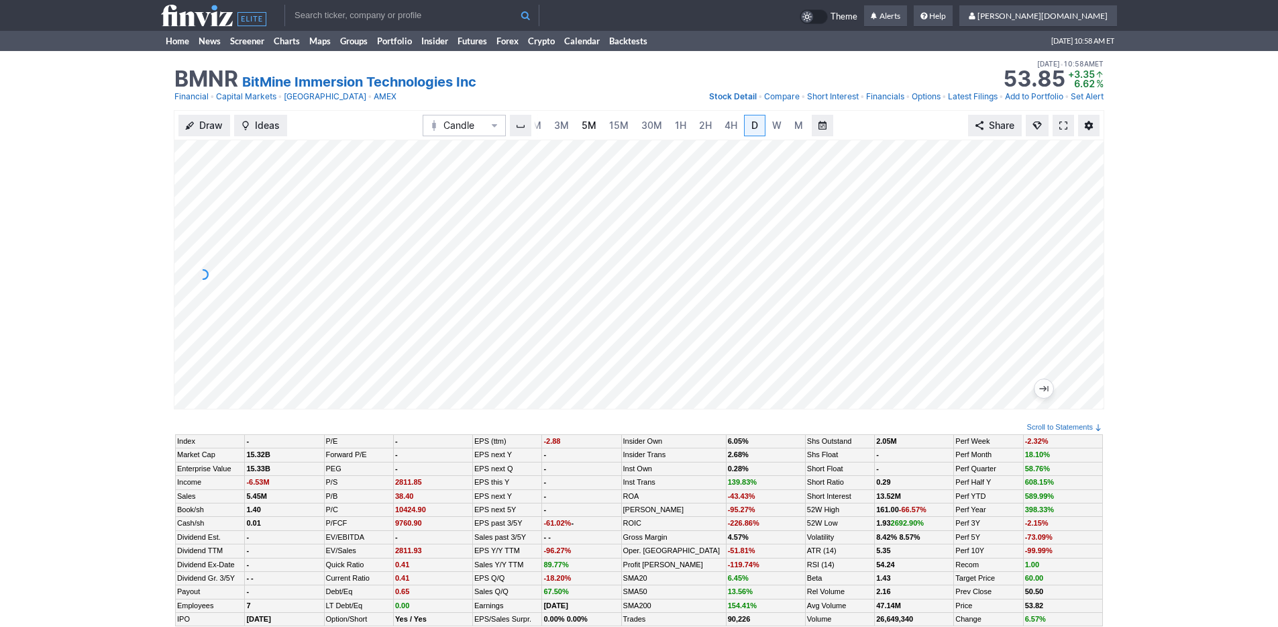
click at [577, 129] on link "5M" at bounding box center [589, 125] width 27 height 21
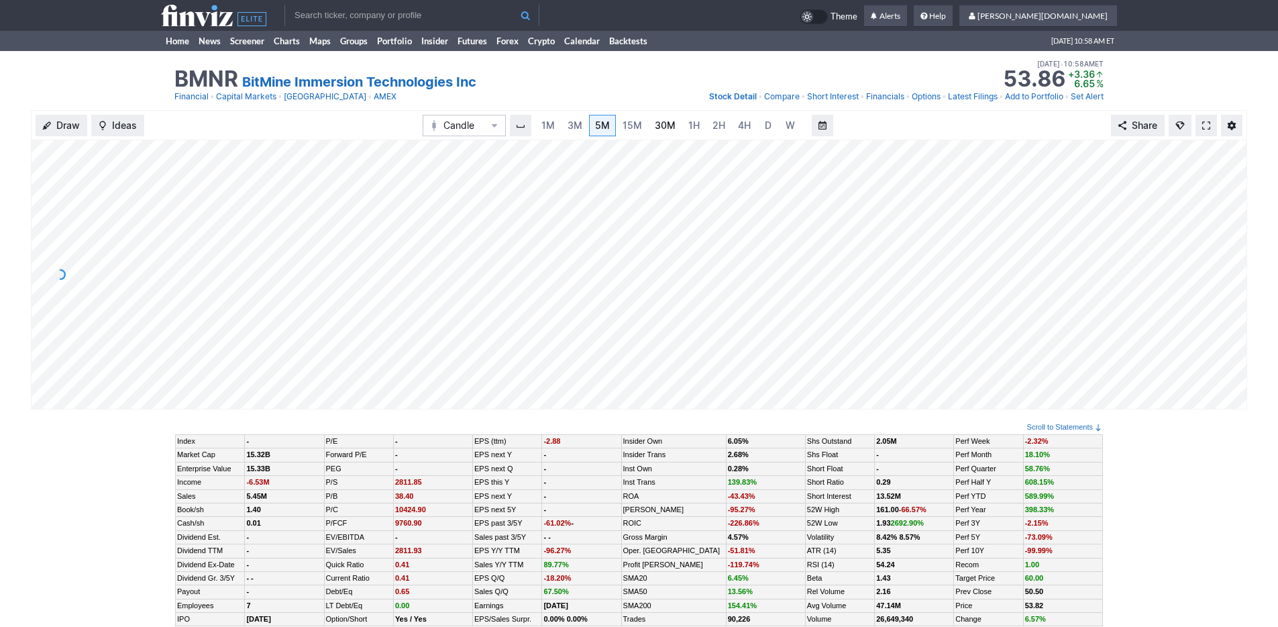
click at [661, 119] on span "30M" at bounding box center [665, 125] width 21 height 13
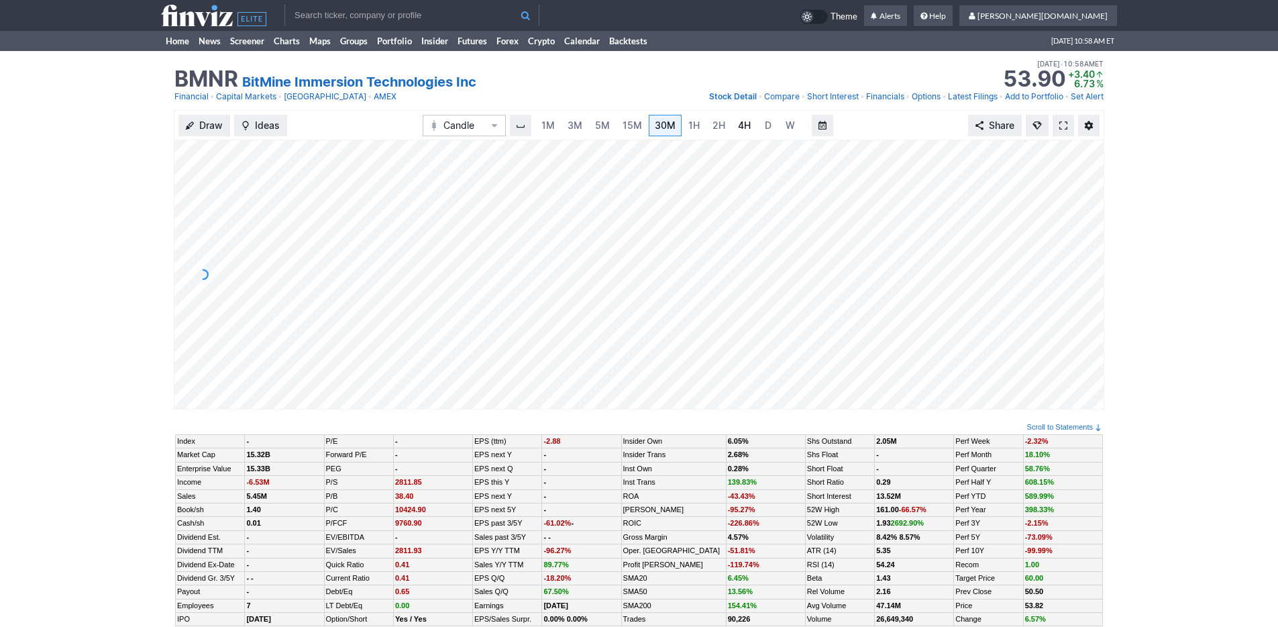
click at [739, 117] on link "4H" at bounding box center [744, 125] width 25 height 21
click at [772, 122] on span "W" at bounding box center [776, 124] width 9 height 11
click at [579, 119] on link "5M" at bounding box center [589, 125] width 27 height 21
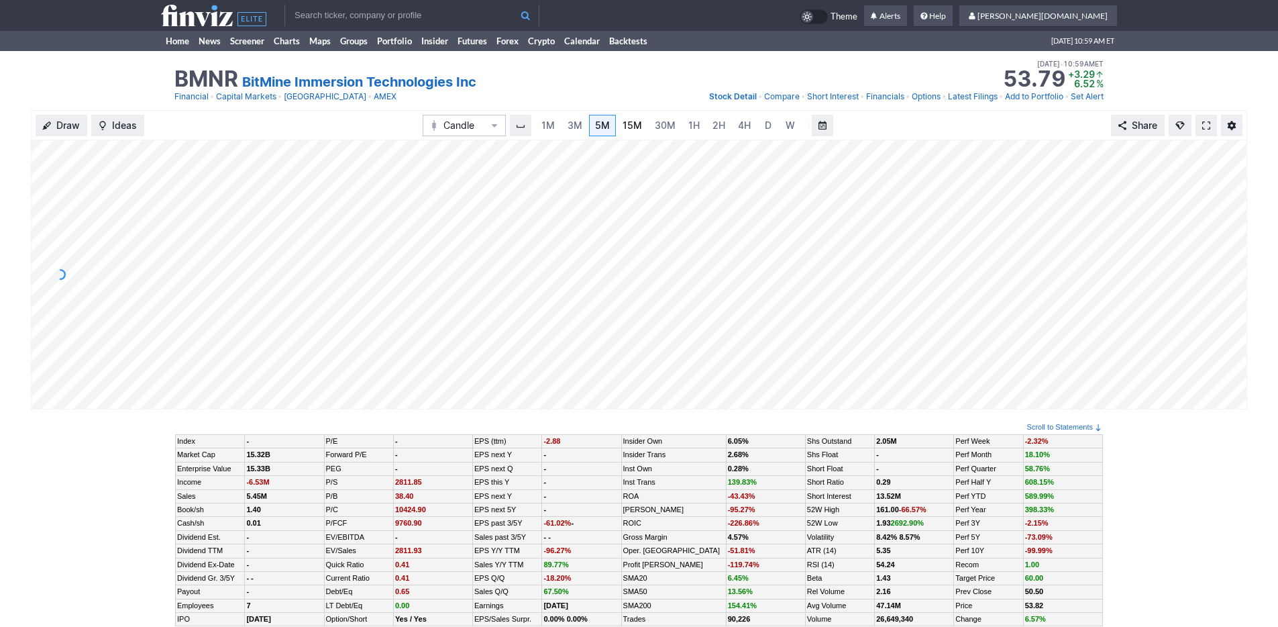
click at [641, 125] on link "15M" at bounding box center [632, 125] width 32 height 21
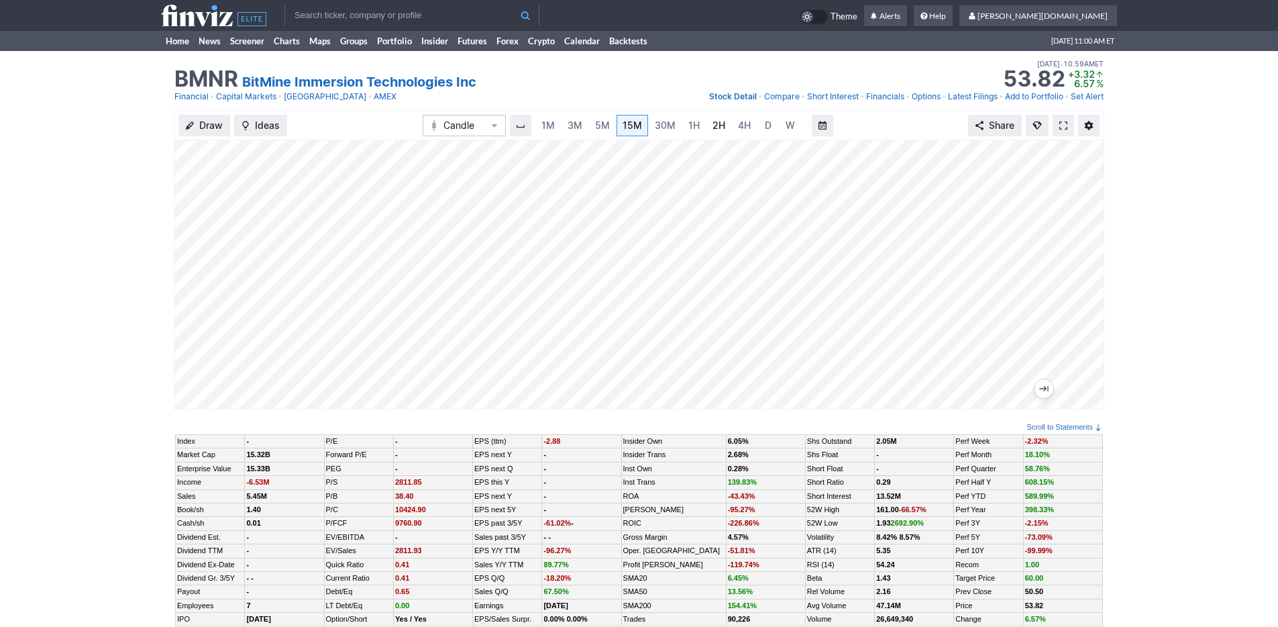
click at [718, 119] on span "2H" at bounding box center [718, 124] width 13 height 11
click at [576, 127] on link "5M" at bounding box center [589, 125] width 27 height 21
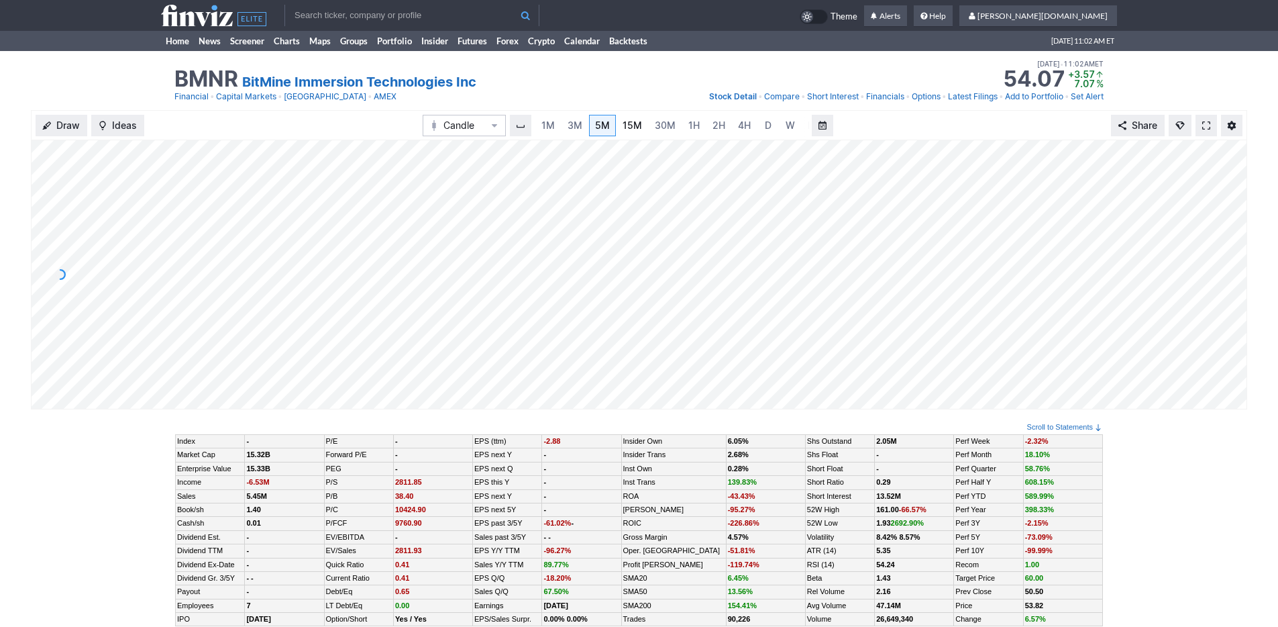
click at [634, 125] on span "15M" at bounding box center [632, 124] width 19 height 11
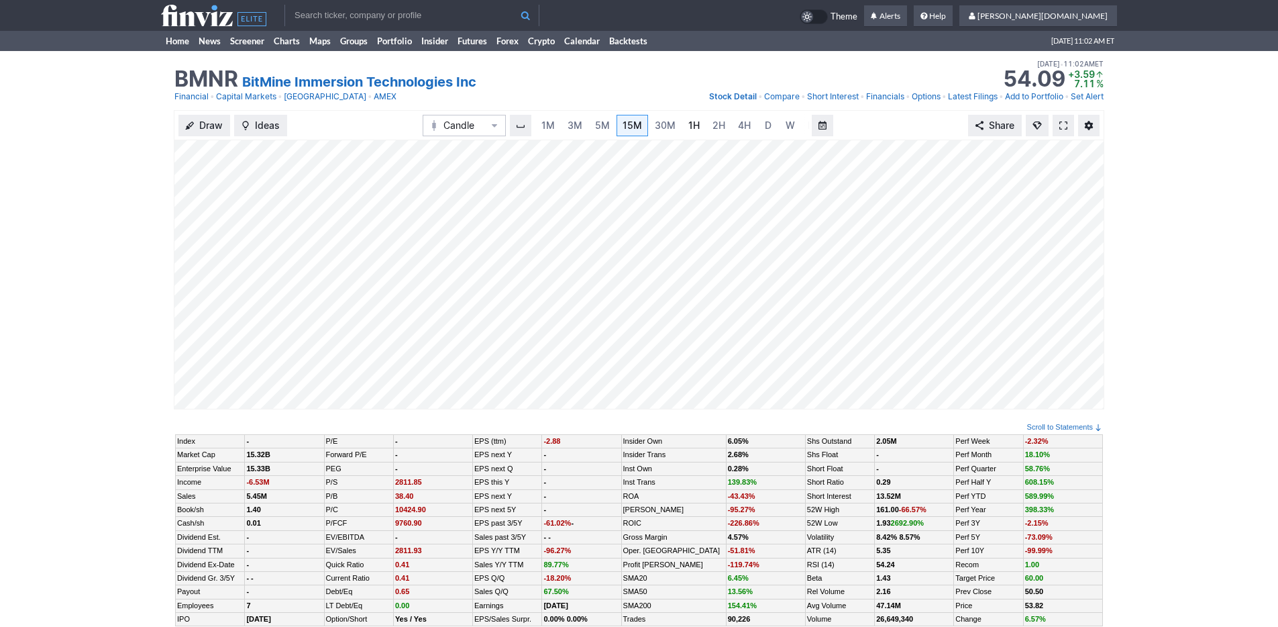
click at [686, 133] on link "1H" at bounding box center [693, 125] width 23 height 21
click at [597, 124] on link "5M" at bounding box center [589, 125] width 27 height 21
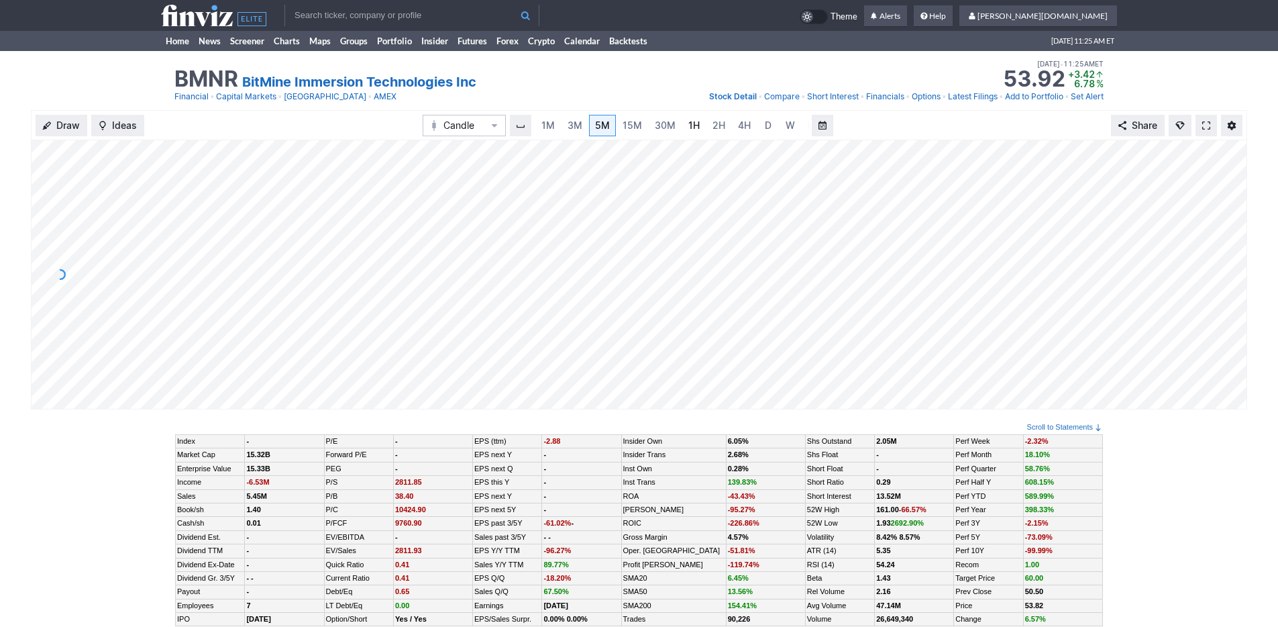
click at [697, 127] on link "1H" at bounding box center [693, 125] width 23 height 21
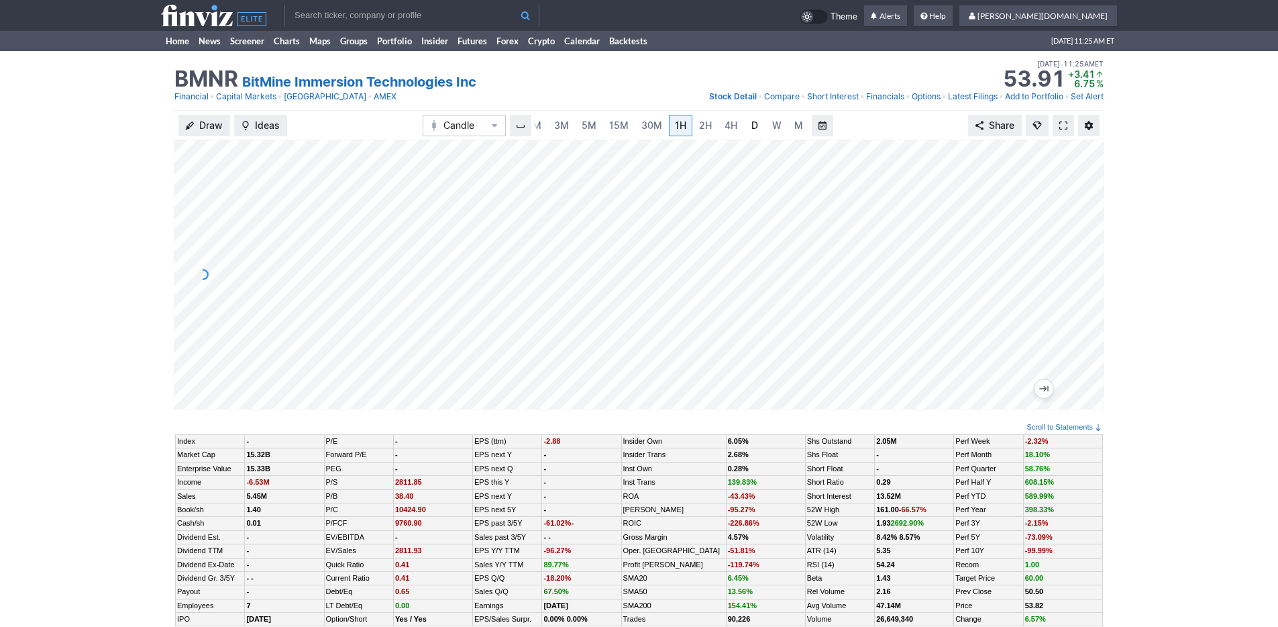
click at [758, 127] on link "D" at bounding box center [754, 125] width 21 height 21
click at [576, 128] on link "5M" at bounding box center [589, 125] width 27 height 21
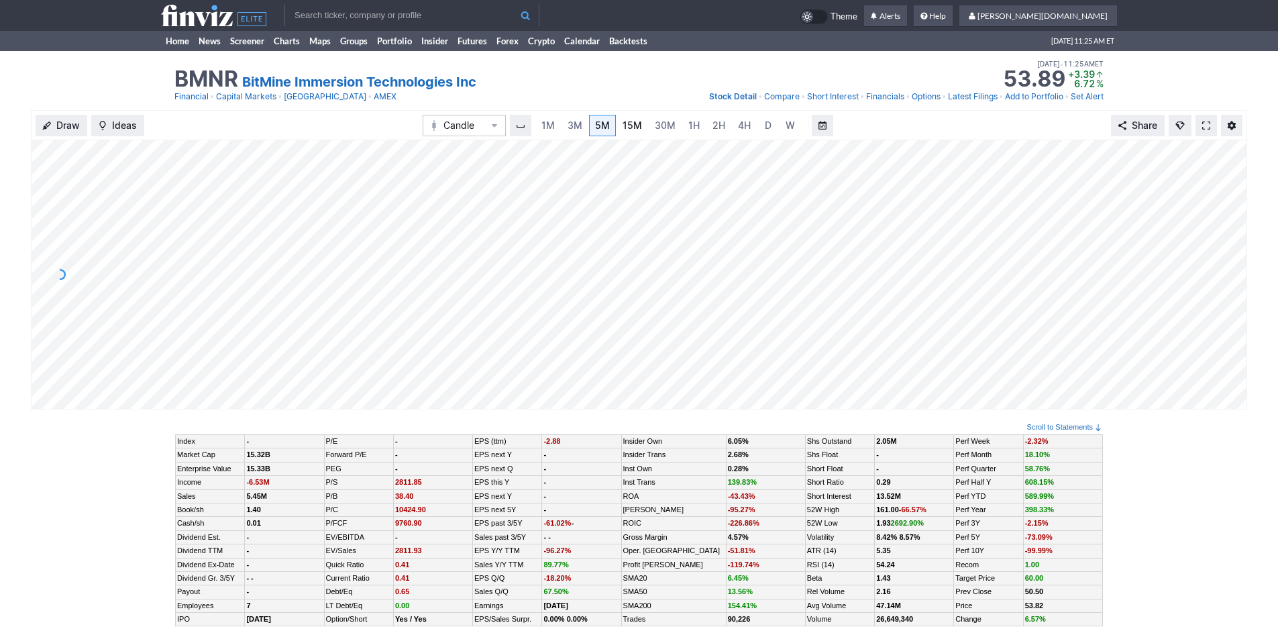
click at [644, 128] on link "15M" at bounding box center [632, 125] width 32 height 21
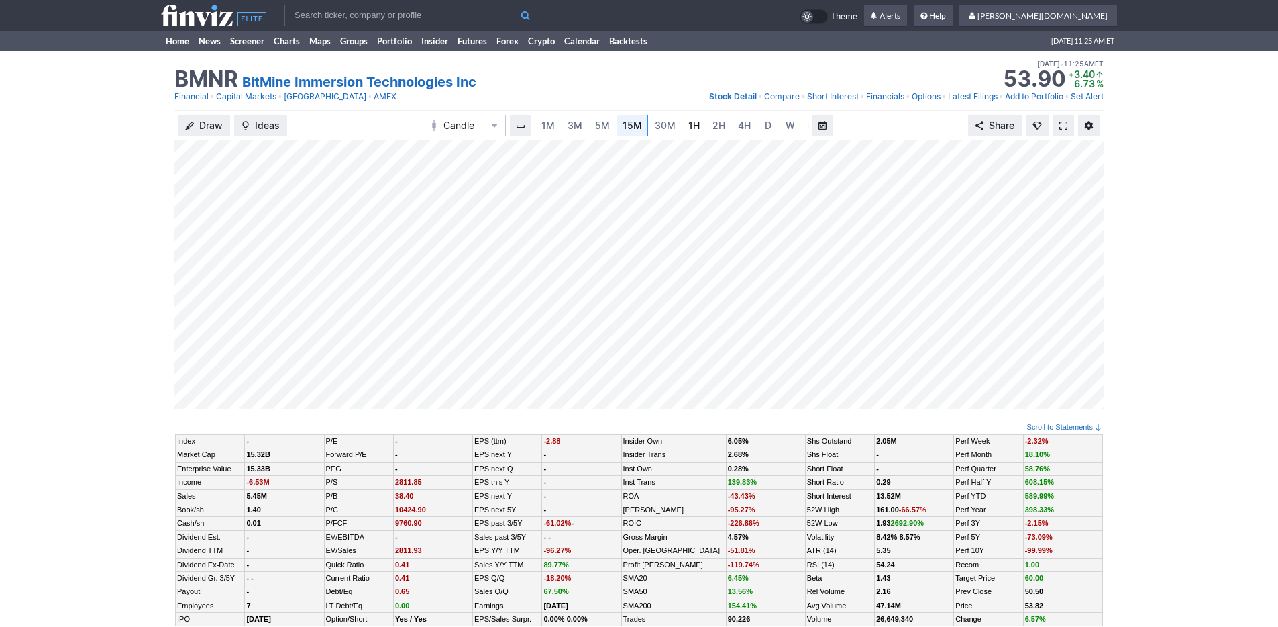
click at [699, 123] on link "1H" at bounding box center [693, 125] width 23 height 21
click at [737, 124] on link "4H" at bounding box center [730, 125] width 25 height 21
click at [750, 128] on span "D" at bounding box center [754, 125] width 9 height 13
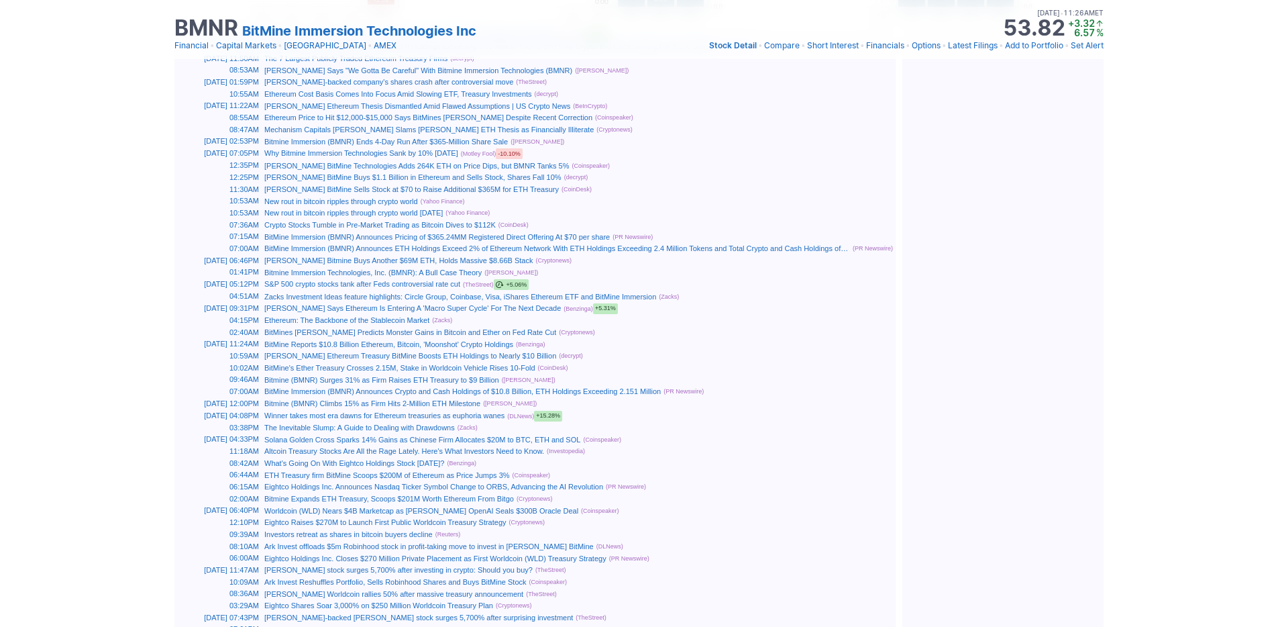
scroll to position [0, 0]
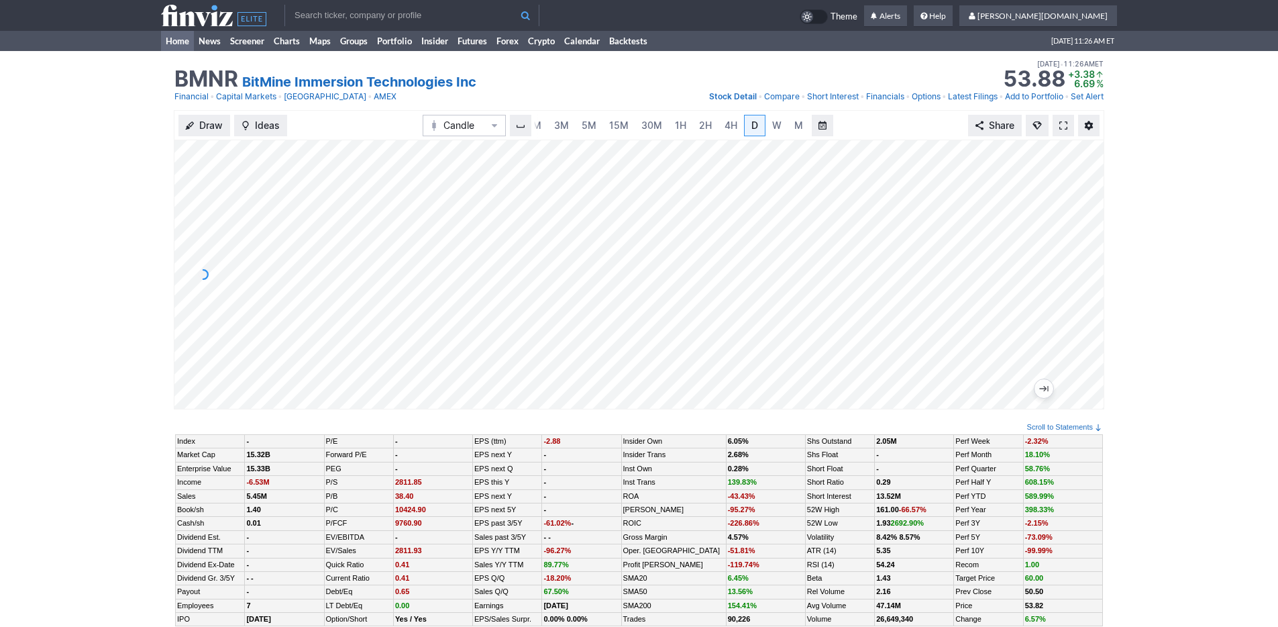
click at [169, 46] on link "Home" at bounding box center [177, 41] width 33 height 20
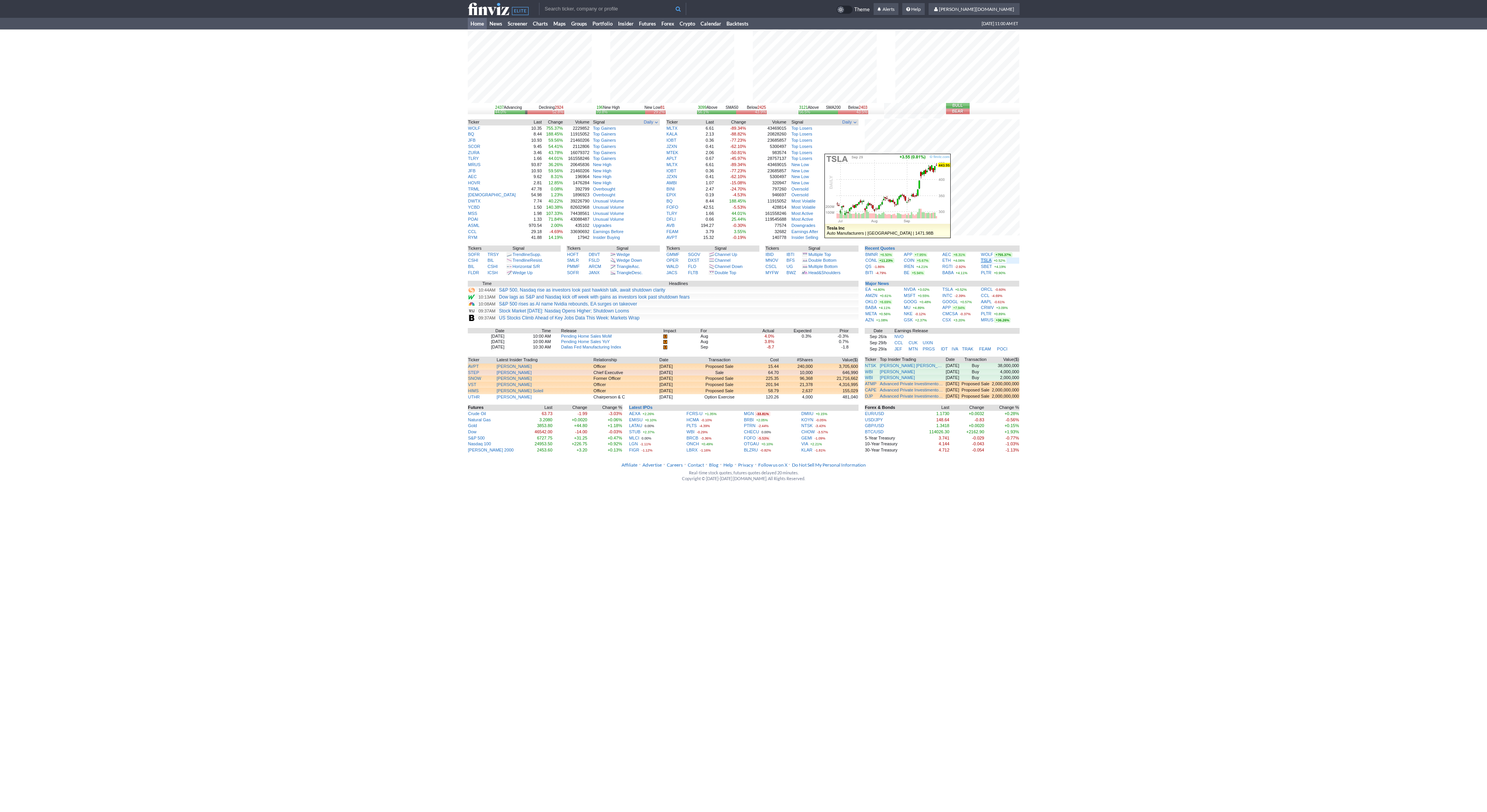
click at [991, 260] on link "TSLA" at bounding box center [986, 260] width 10 height 5
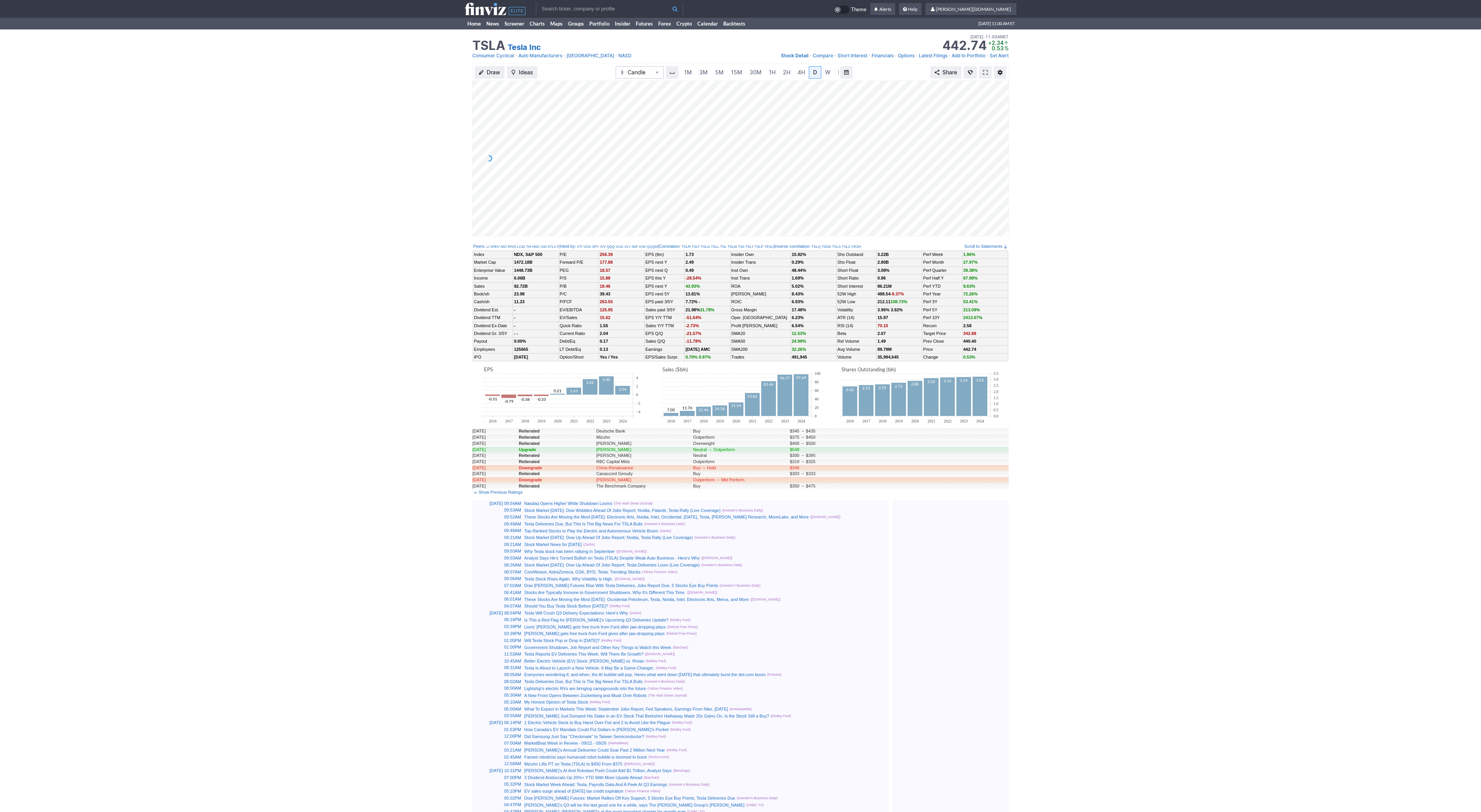
scroll to position [0, 8]
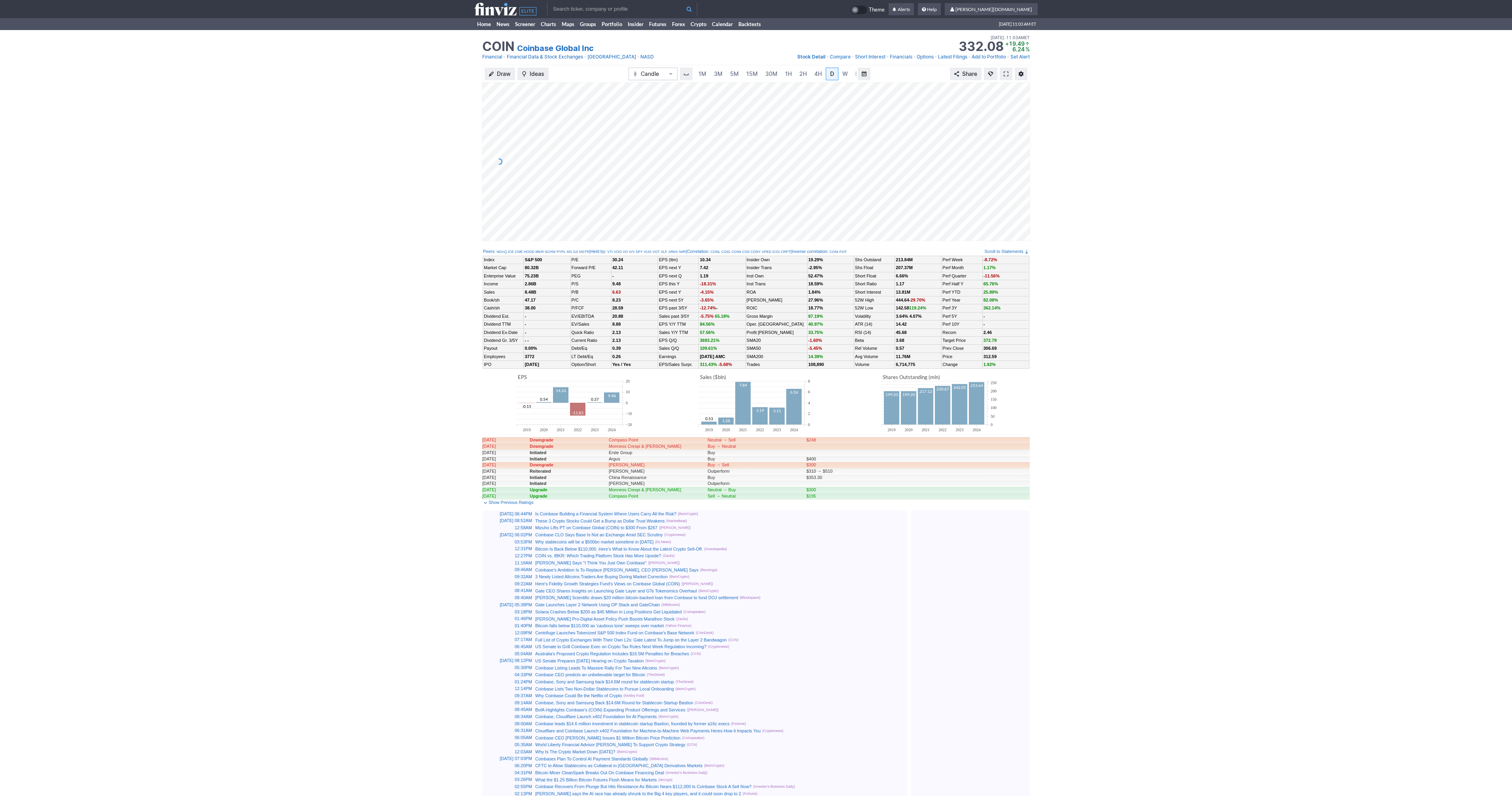
scroll to position [0, 8]
click at [711, 77] on span "3M" at bounding box center [710, 73] width 9 height 6
click at [752, 75] on span "15M" at bounding box center [752, 73] width 11 height 6
click at [776, 73] on link "30M" at bounding box center [771, 74] width 19 height 12
click at [790, 72] on span "1H" at bounding box center [788, 73] width 6 height 6
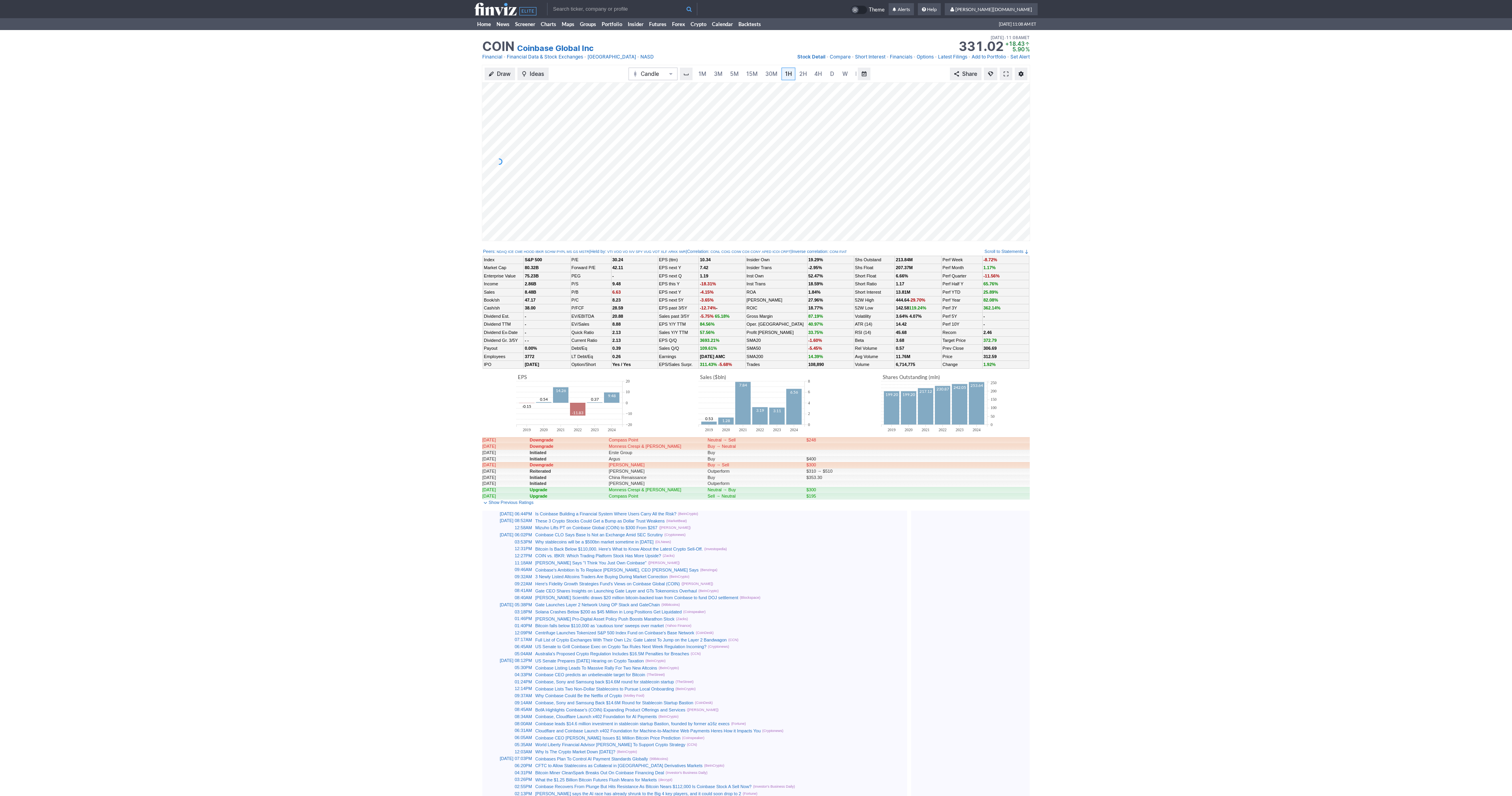
scroll to position [0, 8]
click at [1007, 71] on span at bounding box center [1006, 74] width 5 height 6
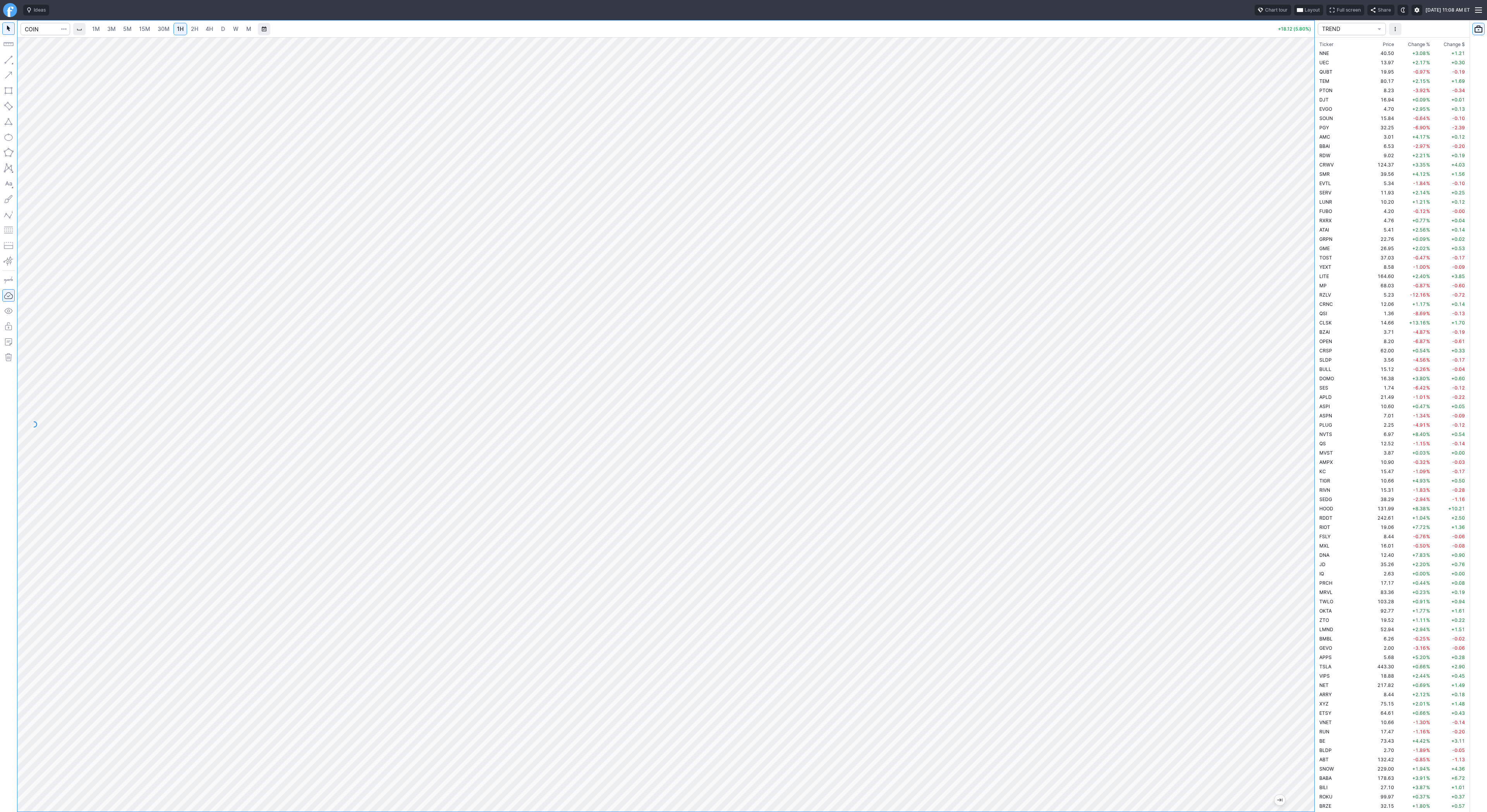
drag, startPoint x: 1310, startPoint y: 317, endPoint x: 1312, endPoint y: 381, distance: 64.0
click at [1312, 381] on div at bounding box center [1306, 422] width 16 height 755
click at [1344, 53] on td "NNE" at bounding box center [1342, 53] width 49 height 9
click at [1338, 61] on td "UEC" at bounding box center [1342, 62] width 49 height 9
click at [1337, 68] on td "QUBT" at bounding box center [1342, 72] width 49 height 9
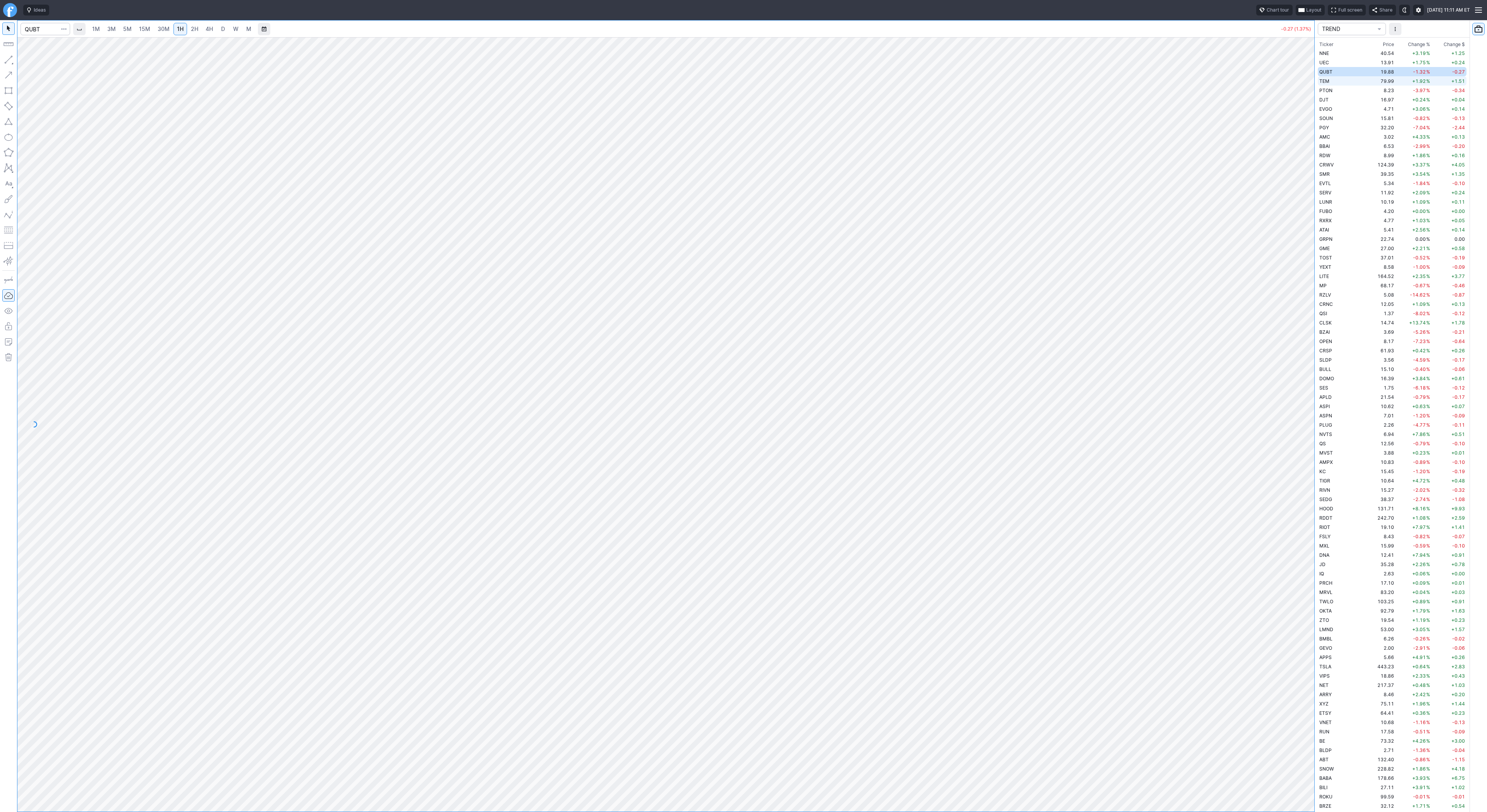
click at [1335, 79] on td "TEM" at bounding box center [1342, 81] width 49 height 9
click at [1335, 90] on td "PTON" at bounding box center [1342, 90] width 49 height 9
click at [1331, 99] on td "DJT" at bounding box center [1342, 99] width 49 height 9
click at [1329, 108] on span "EVGO" at bounding box center [1326, 109] width 13 height 6
click at [1409, 46] on span "Change %" at bounding box center [1419, 44] width 22 height 8
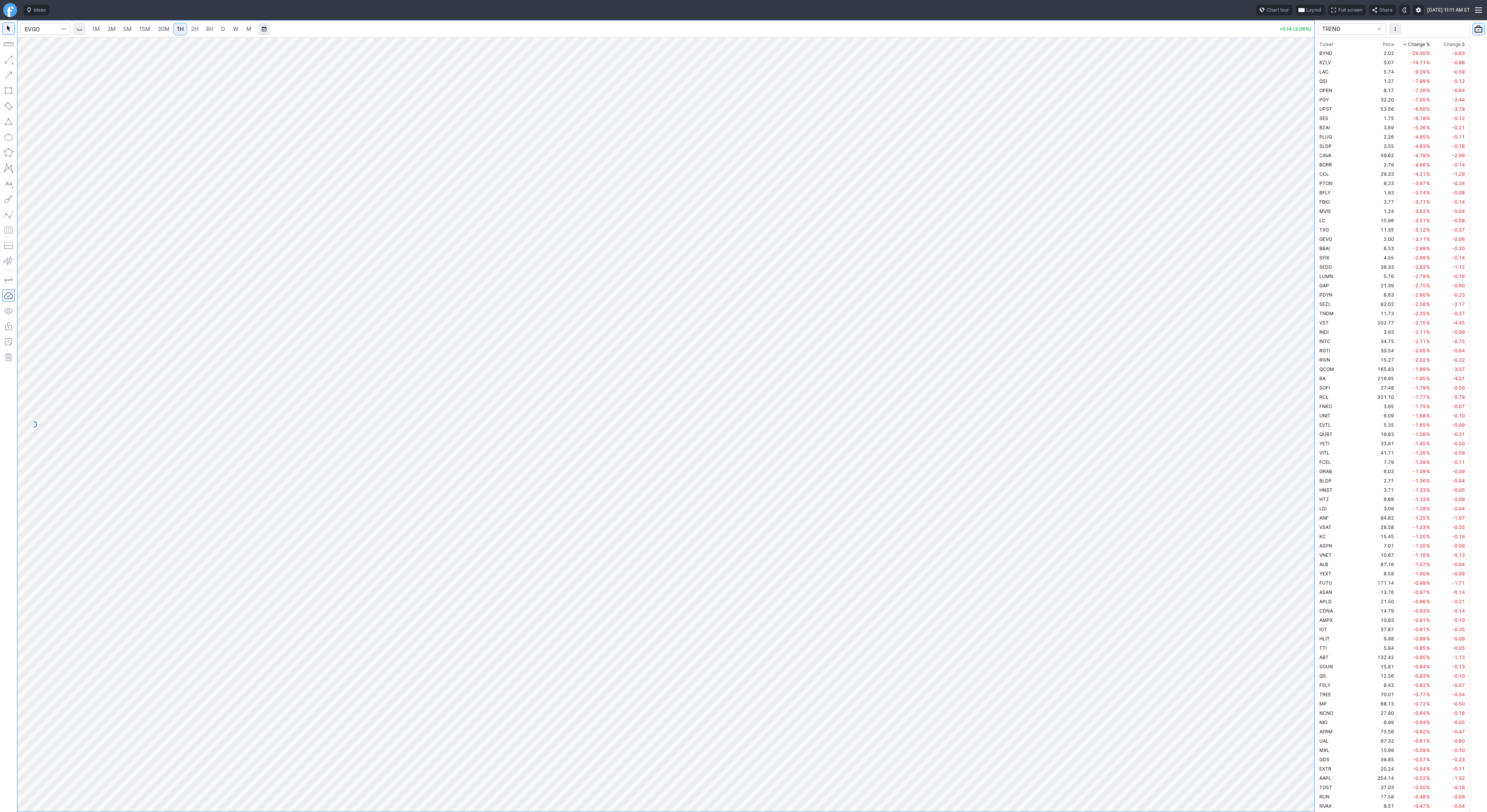
click at [1408, 45] on span "Change %" at bounding box center [1419, 44] width 22 height 8
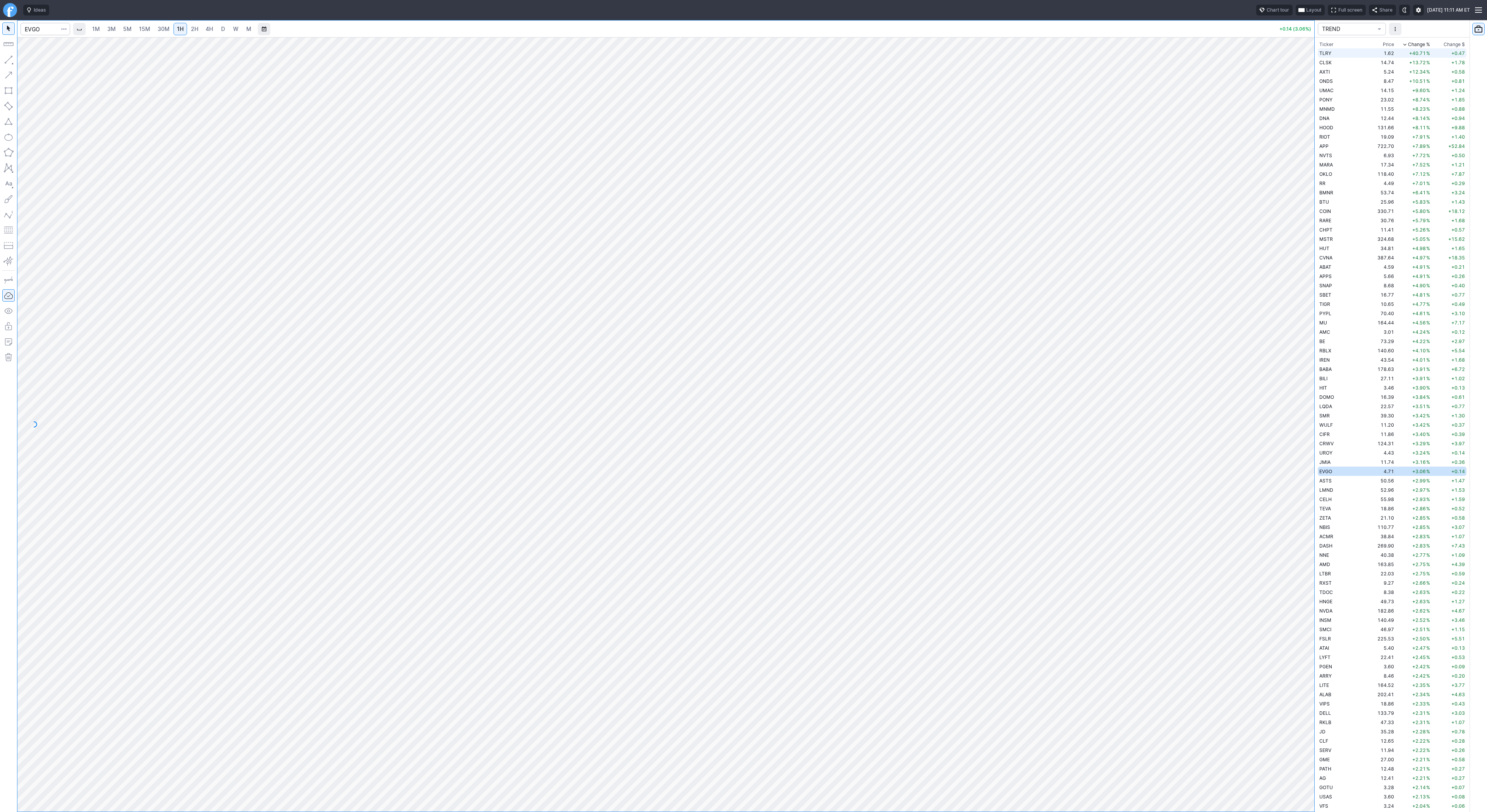
click at [1374, 55] on td "1.62" at bounding box center [1381, 53] width 29 height 9
click at [218, 27] on link "D" at bounding box center [223, 29] width 12 height 12
click at [31, 59] on span "Line" at bounding box center [45, 61] width 31 height 8
click at [43, 62] on div "Line Vertical line Horizontal line Curve" at bounding box center [42, 78] width 51 height 49
click at [42, 63] on span "Line" at bounding box center [45, 61] width 31 height 8
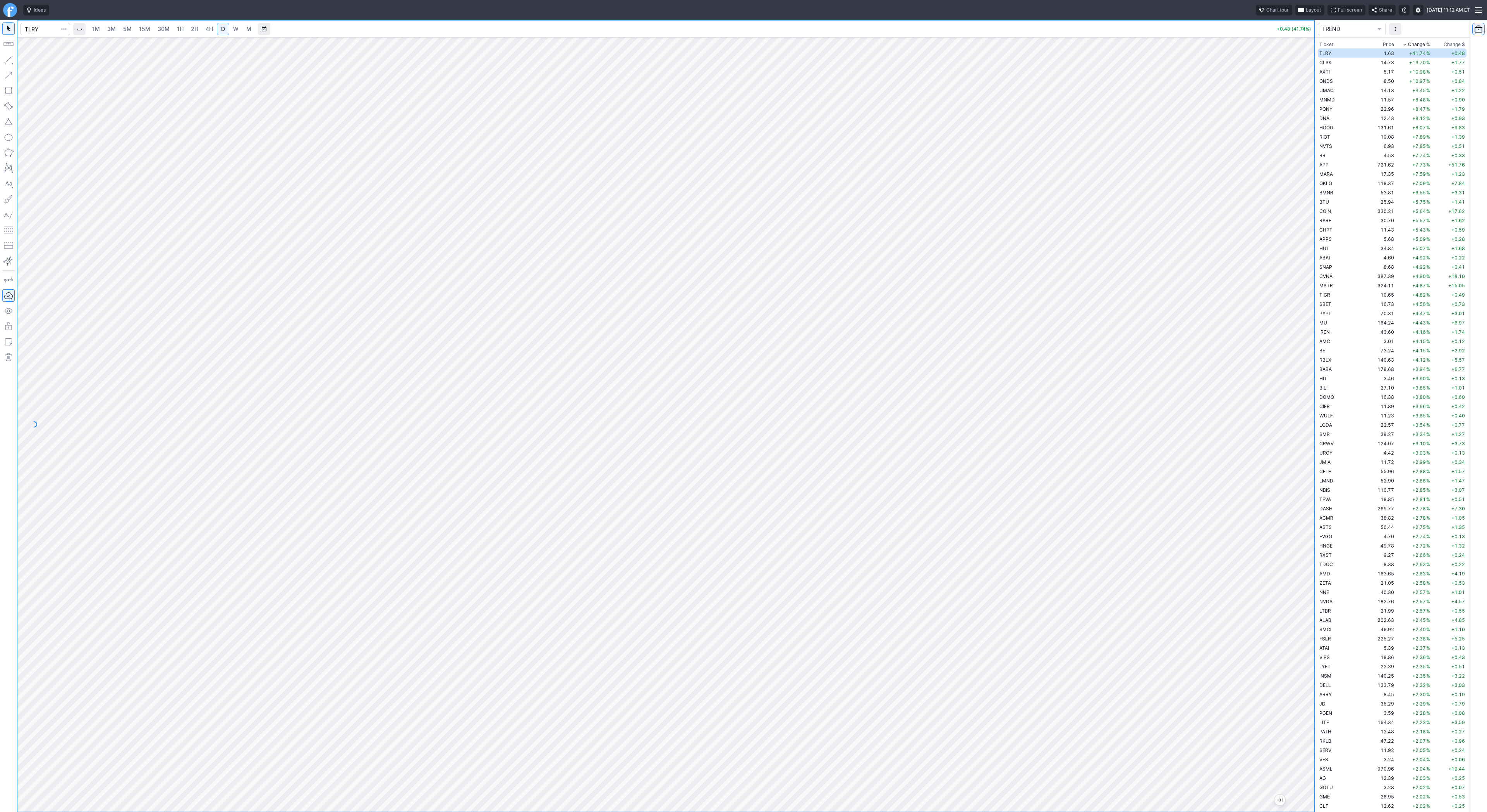
click at [41, 60] on div "Line Vertical line Horizontal line Curve" at bounding box center [42, 78] width 51 height 49
drag, startPoint x: 32, startPoint y: 61, endPoint x: 48, endPoint y: 69, distance: 17.9
click at [32, 61] on span "Line" at bounding box center [45, 61] width 31 height 8
click at [27, 60] on button "Line" at bounding box center [42, 61] width 45 height 11
click at [31, 62] on div "Line Vertical line Horizontal line Curve" at bounding box center [42, 78] width 51 height 49
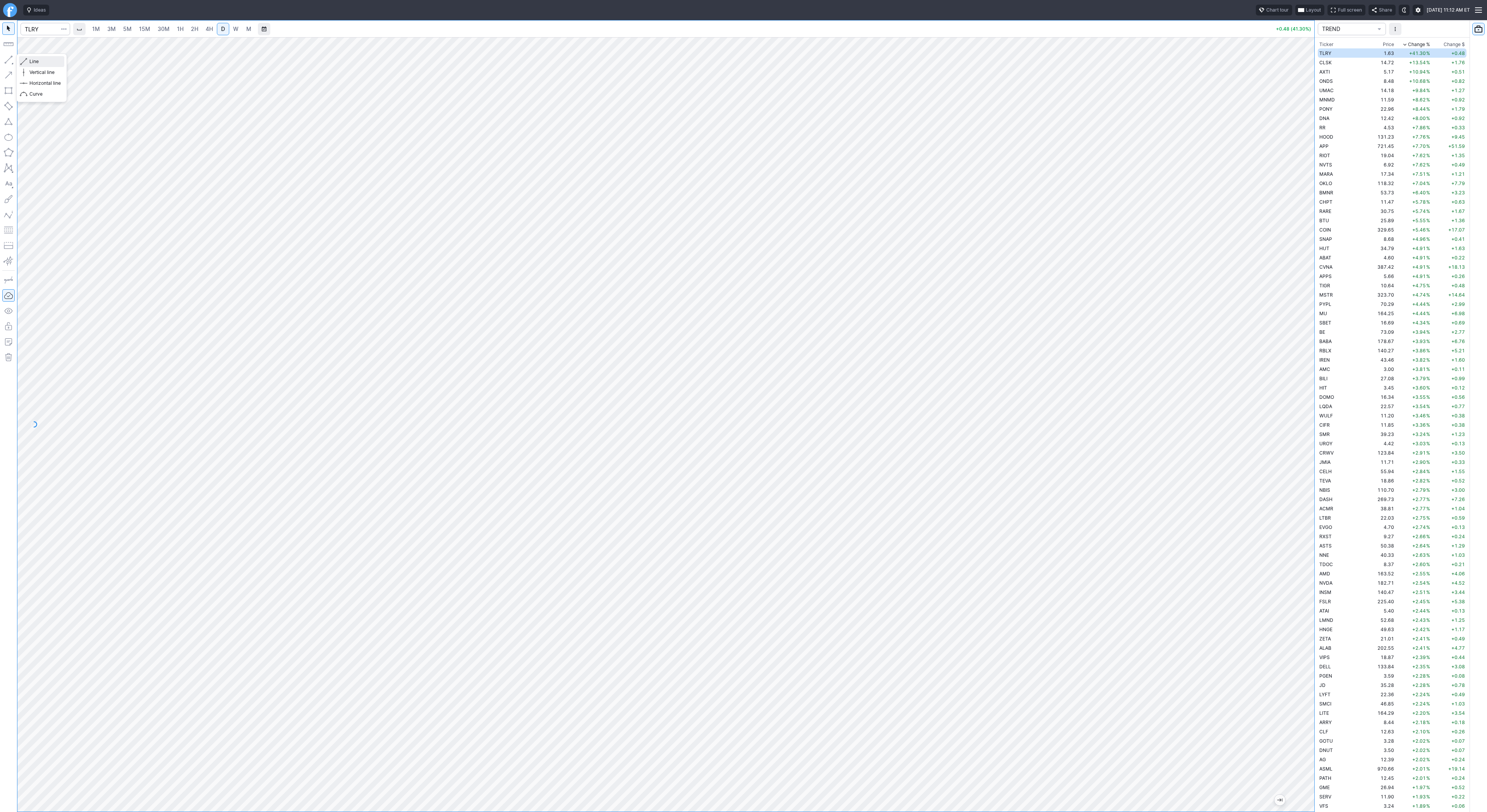
click at [39, 61] on span "Line" at bounding box center [45, 61] width 31 height 8
click at [8, 59] on button "button" at bounding box center [8, 59] width 12 height 12
click at [1366, 62] on td "14.62" at bounding box center [1381, 62] width 29 height 9
click at [1331, 154] on span "HOOD" at bounding box center [1327, 155] width 14 height 6
click at [1334, 229] on td "COIN" at bounding box center [1342, 230] width 49 height 9
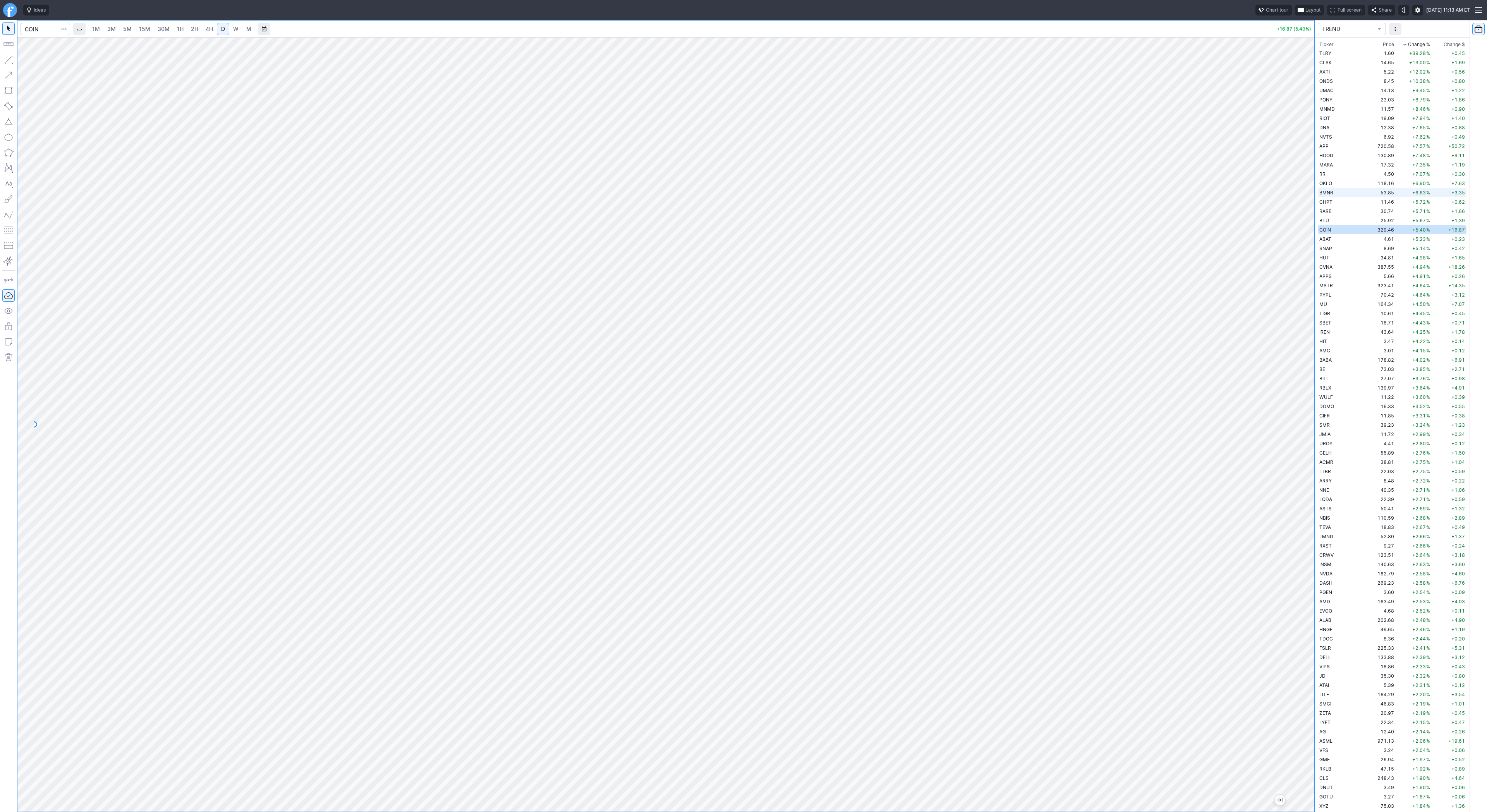
click at [1366, 190] on td "53.85" at bounding box center [1381, 192] width 29 height 9
click at [123, 29] on span "5M" at bounding box center [127, 28] width 9 height 6
click at [154, 25] on link "30M" at bounding box center [163, 29] width 19 height 12
click at [1373, 82] on td "8.42" at bounding box center [1381, 81] width 29 height 9
click at [217, 28] on link "D" at bounding box center [223, 29] width 12 height 12
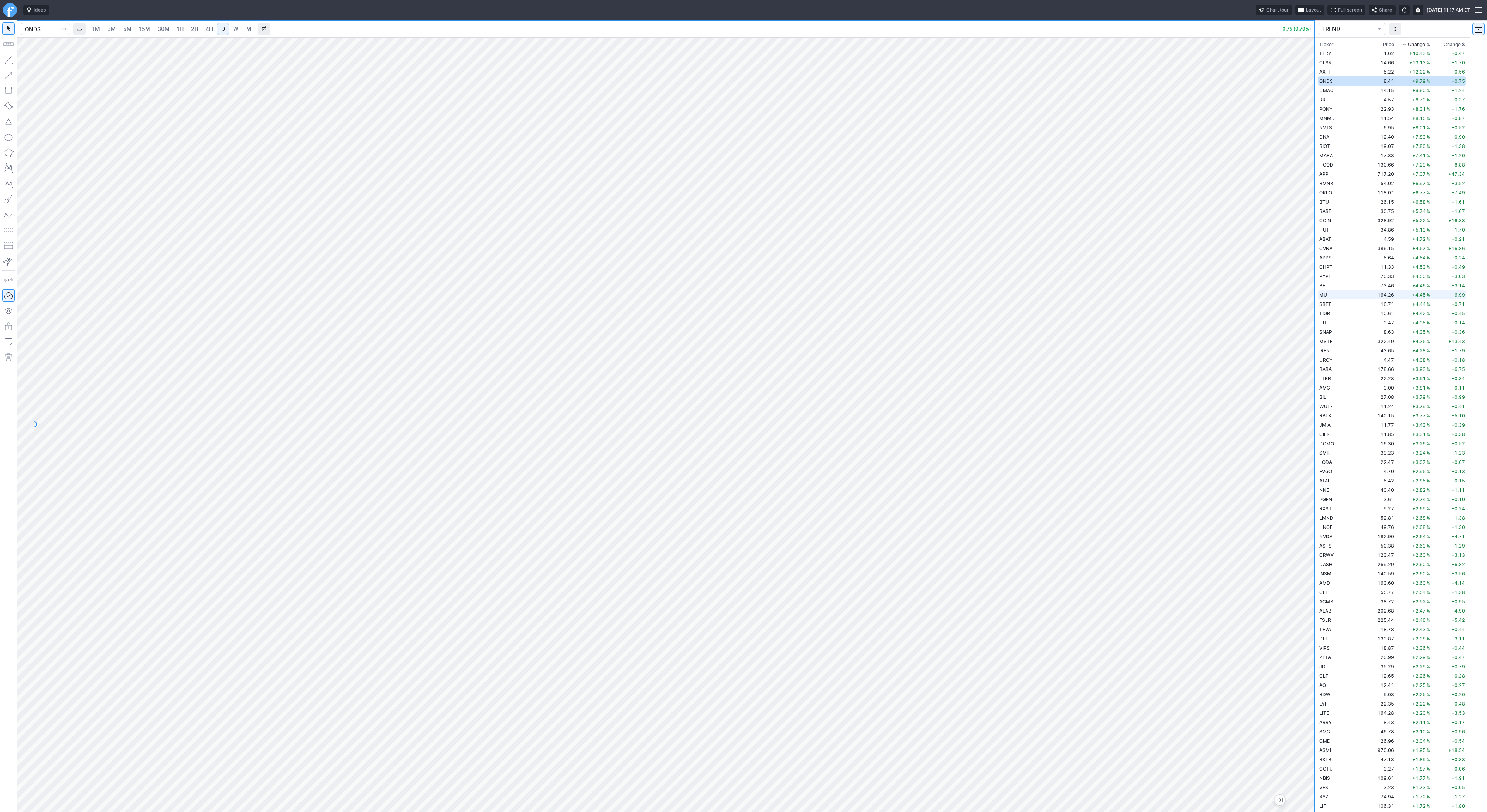
click at [1319, 295] on div "Ticker Price Chg.% Change % Chg.$ Change $ TLRY 1.62 +40.43 % +0.47 CLSK 14.66 …" at bounding box center [1392, 425] width 155 height 774
click at [1345, 99] on td "PONY" at bounding box center [1342, 99] width 49 height 9
click at [1272, 440] on div at bounding box center [666, 424] width 1297 height 774
click at [27, 58] on button "Line" at bounding box center [42, 61] width 45 height 11
click at [44, 61] on div "Line Vertical line Horizontal line Curve" at bounding box center [42, 78] width 51 height 49
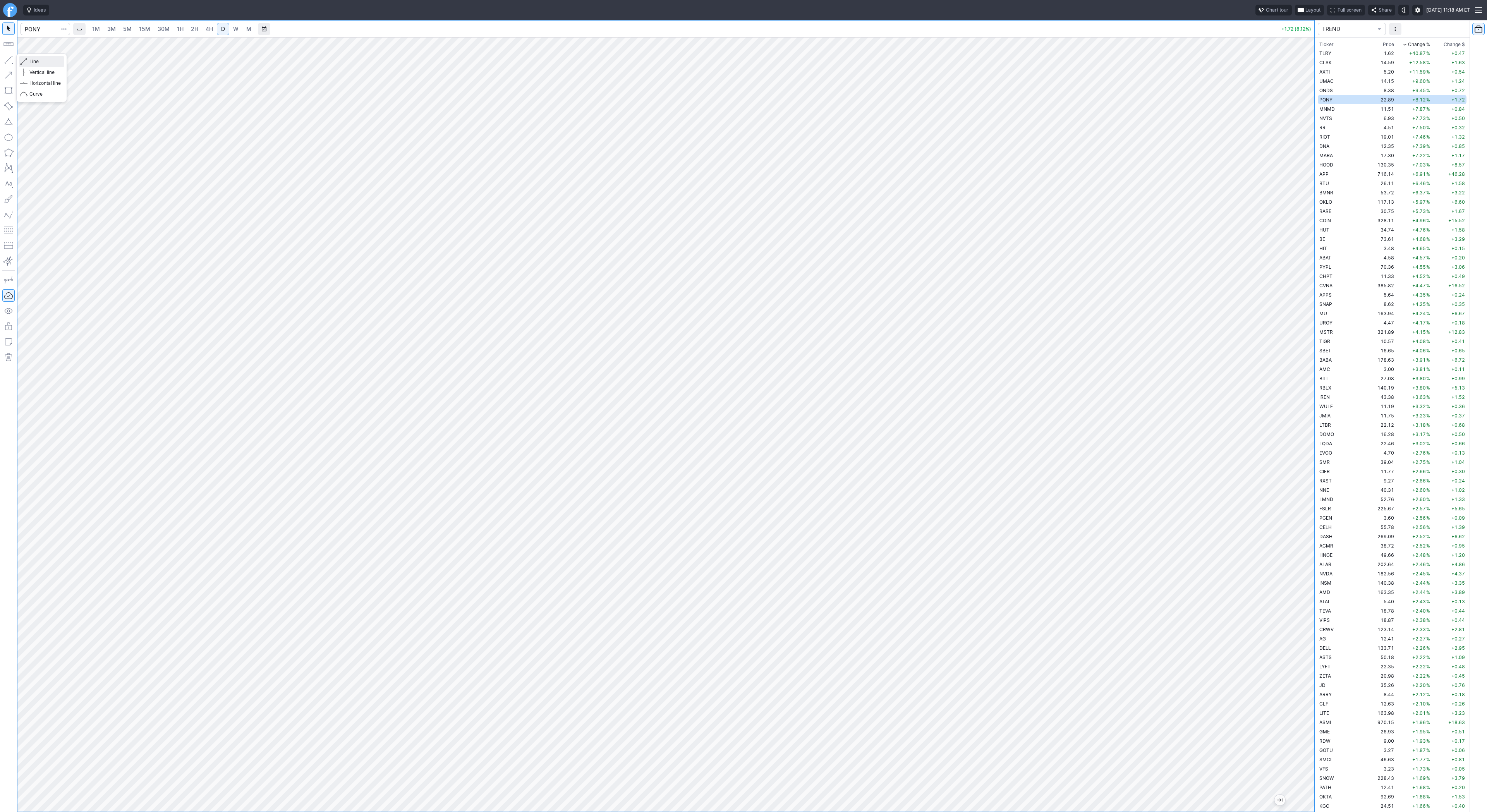
click at [33, 61] on span "Line" at bounding box center [45, 61] width 31 height 8
drag, startPoint x: 20, startPoint y: 58, endPoint x: 28, endPoint y: 68, distance: 12.8
click at [21, 59] on div "Line Vertical line Horizontal line Curve" at bounding box center [42, 78] width 51 height 49
click at [34, 62] on span "Line" at bounding box center [45, 61] width 31 height 8
click at [43, 59] on span "Line" at bounding box center [45, 61] width 31 height 8
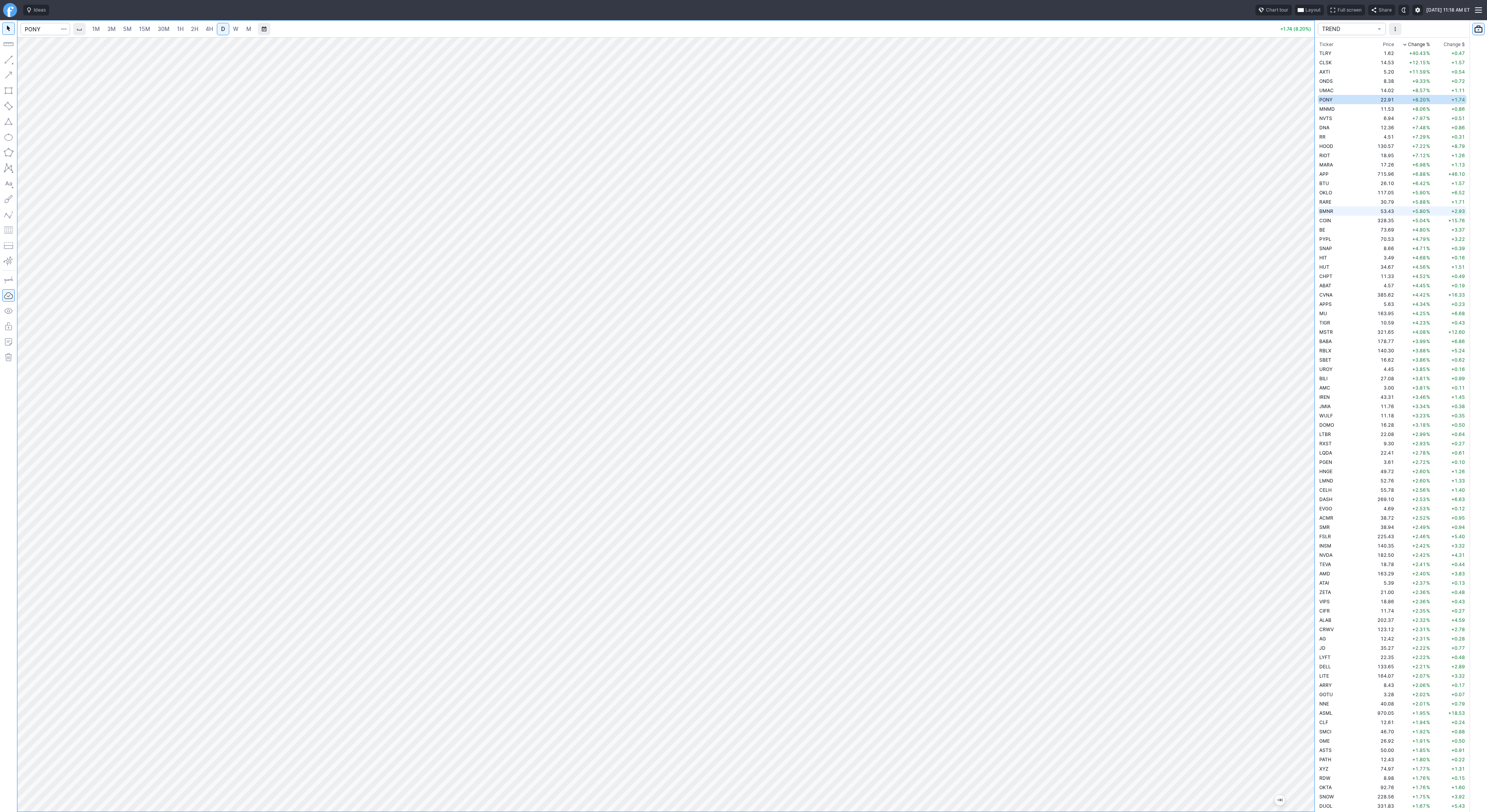
click at [1340, 210] on td "BMNR" at bounding box center [1342, 211] width 49 height 9
click at [112, 28] on span "3M" at bounding box center [111, 28] width 9 height 6
click at [191, 28] on span "2H" at bounding box center [195, 28] width 8 height 6
click at [222, 31] on span "D" at bounding box center [223, 28] width 4 height 6
click at [47, 33] on input "Search" at bounding box center [46, 29] width 50 height 12
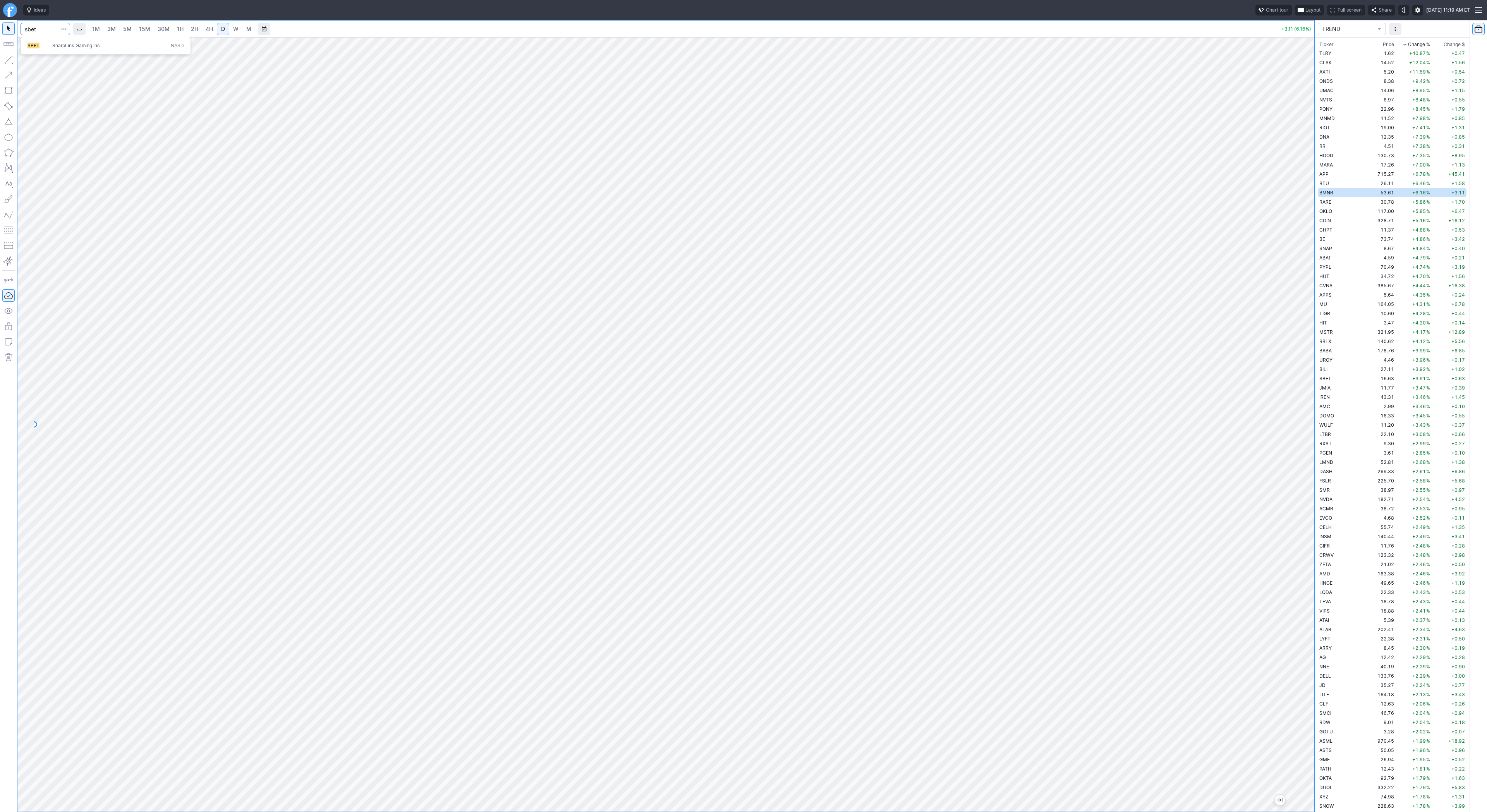
type input "sbet"
click at [64, 48] on span "SharpLink Gaming Inc" at bounding box center [110, 46] width 118 height 6
click at [43, 28] on input "Search" at bounding box center [46, 29] width 50 height 12
type input "eth"
click at [83, 146] on span "ereum / USD" at bounding box center [73, 143] width 28 height 6
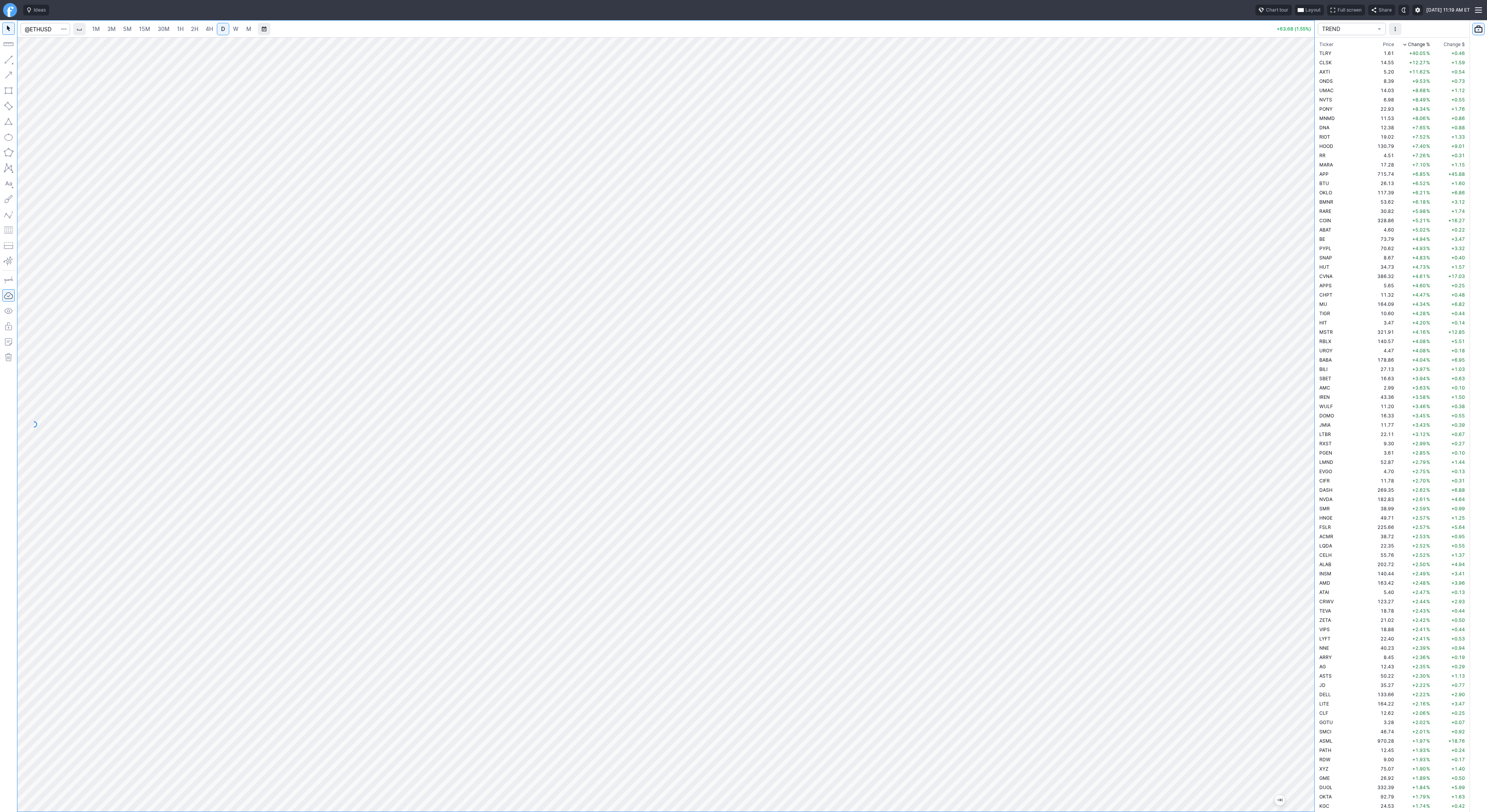
drag, startPoint x: 1304, startPoint y: 293, endPoint x: 1299, endPoint y: 319, distance: 26.5
click at [1303, 328] on div at bounding box center [1306, 422] width 16 height 755
click at [196, 32] on span "2H" at bounding box center [195, 28] width 8 height 6
click at [1311, 300] on div at bounding box center [1306, 422] width 16 height 755
click at [5, 59] on button "button" at bounding box center [8, 59] width 12 height 12
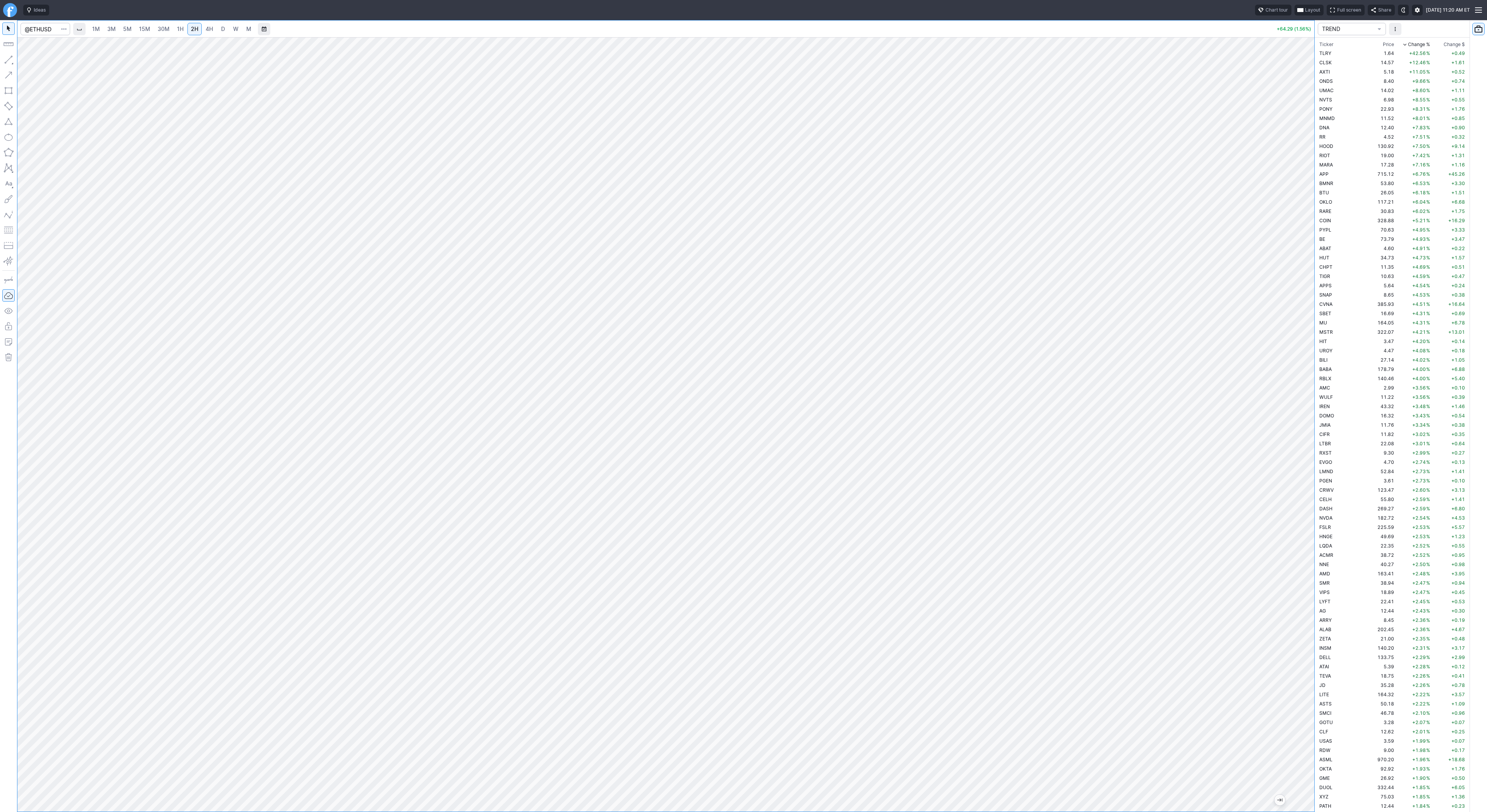
drag, startPoint x: 1312, startPoint y: 215, endPoint x: 1314, endPoint y: 244, distance: 29.1
click at [1314, 244] on div "1M 3M 5M 15M 30M 1H 2H 4H D W M +64.29 (1.56%) TREND Ticker Price Chg.% Change …" at bounding box center [744, 416] width 1487 height 792
click at [1175, 36] on div "1M 3M 5M 15M 30M 1H 2H 4H D W M +64.29 (1.56%)" at bounding box center [666, 416] width 1297 height 791
click at [29, 59] on span "Line" at bounding box center [45, 61] width 31 height 8
drag, startPoint x: 1312, startPoint y: 321, endPoint x: 1306, endPoint y: 346, distance: 25.7
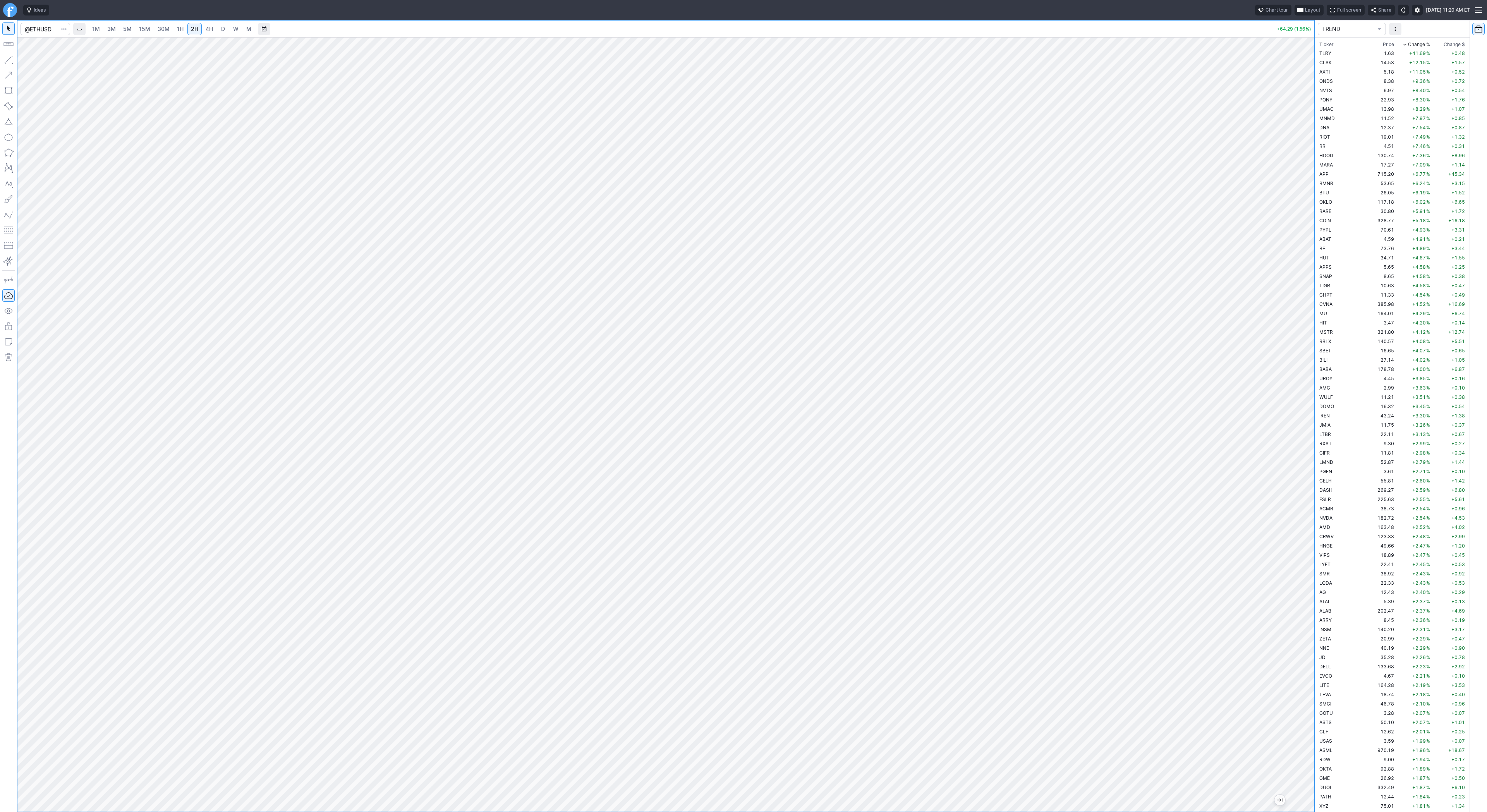
click at [1311, 349] on div at bounding box center [1306, 422] width 16 height 755
click at [48, 31] on input "Search" at bounding box center [46, 29] width 50 height 12
type input "vxx"
click at [158, 24] on link "30M" at bounding box center [163, 29] width 19 height 12
drag, startPoint x: 1304, startPoint y: 353, endPoint x: 1305, endPoint y: 472, distance: 119.0
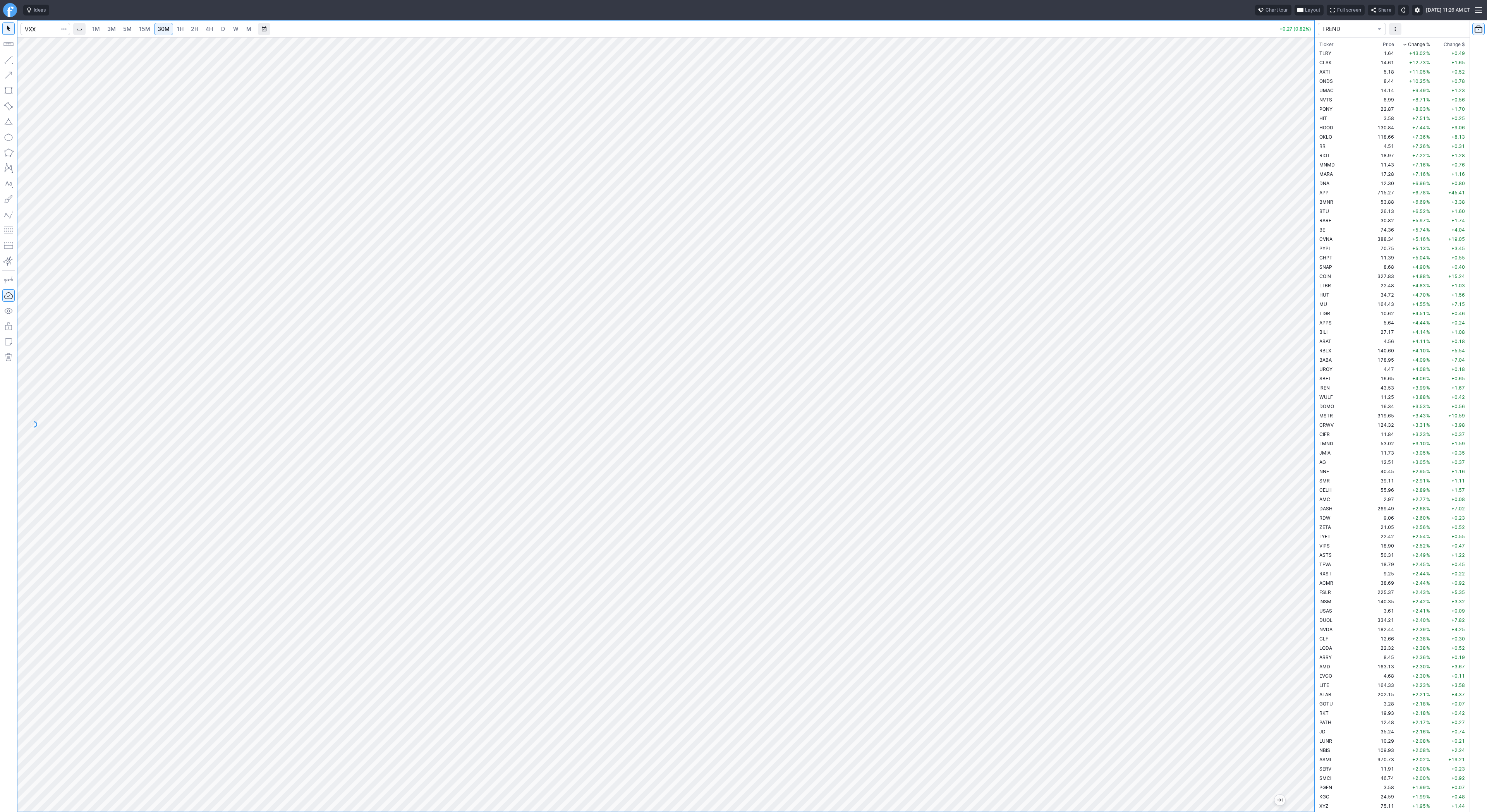
click at [1317, 478] on div "1M 3M 5M 15M 30M 1H 2H 4H D W M +0.27 (0.82%) TREND Ticker Price Chg.% Change %…" at bounding box center [744, 416] width 1487 height 792
click at [182, 29] on link "1H" at bounding box center [180, 29] width 13 height 12
click at [38, 64] on span "Line" at bounding box center [45, 61] width 31 height 8
click at [9, 59] on button "button" at bounding box center [8, 59] width 12 height 12
drag, startPoint x: 8, startPoint y: 57, endPoint x: 9, endPoint y: 84, distance: 27.0
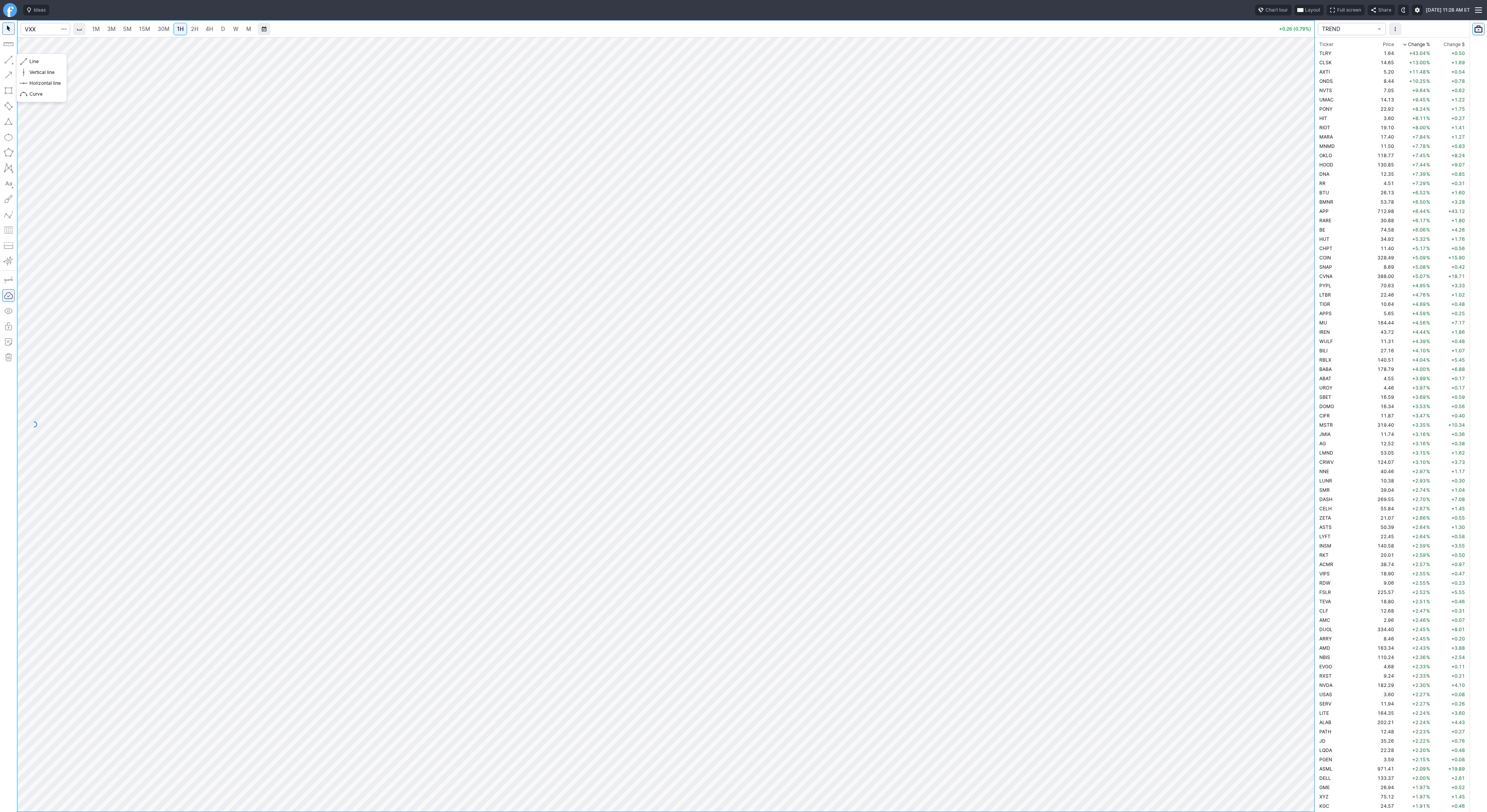
click at [6, 61] on button "button" at bounding box center [8, 59] width 12 height 12
click at [38, 64] on span "Line" at bounding box center [45, 61] width 31 height 8
drag, startPoint x: 1311, startPoint y: 529, endPoint x: 1306, endPoint y: 415, distance: 114.1
click at [1306, 415] on div at bounding box center [1306, 422] width 16 height 755
drag, startPoint x: 35, startPoint y: 61, endPoint x: 55, endPoint y: 95, distance: 39.4
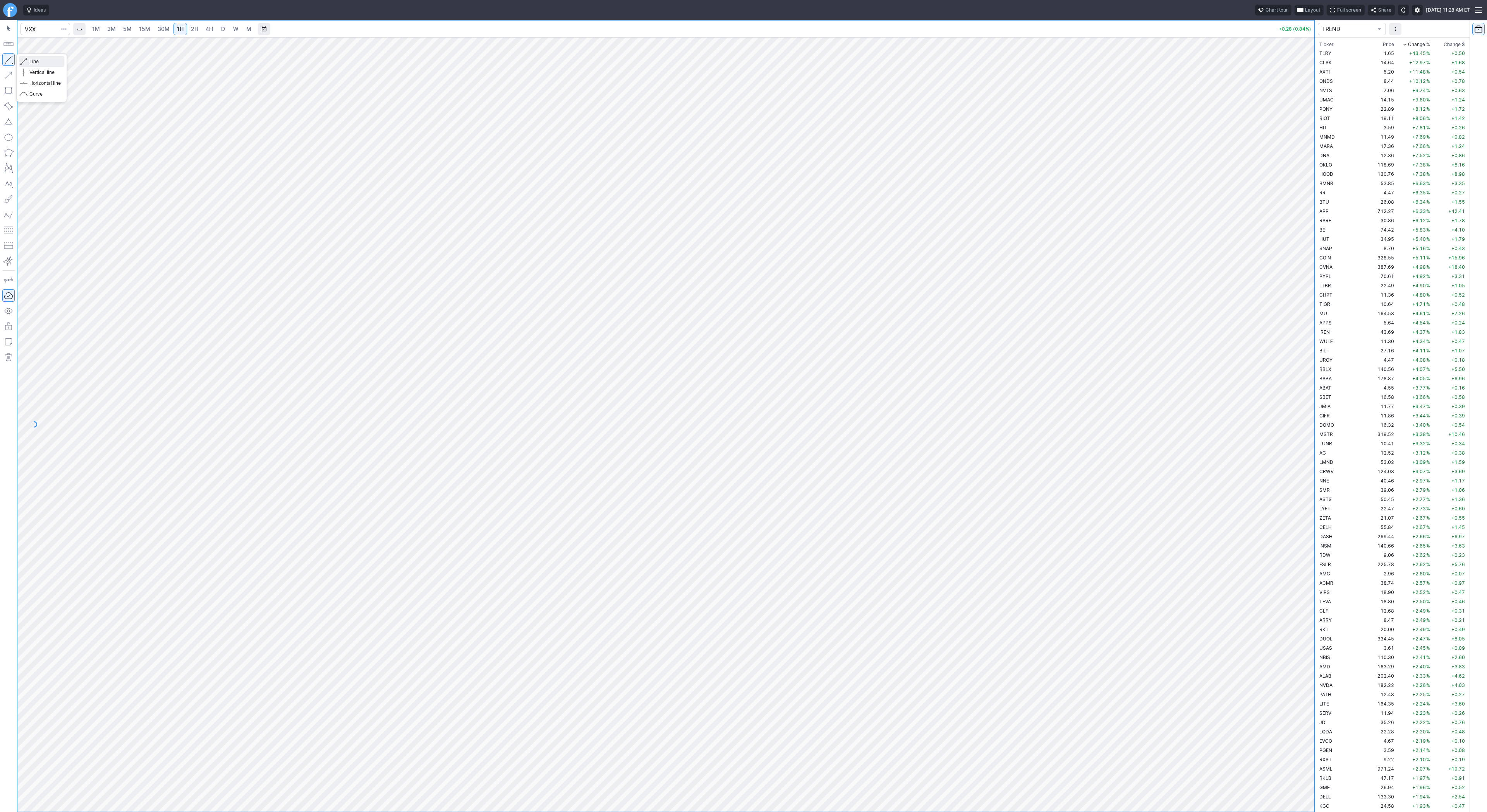
click at [35, 61] on span "Line" at bounding box center [45, 61] width 31 height 8
click at [44, 59] on span "Line" at bounding box center [45, 61] width 31 height 8
click at [8, 63] on button "button" at bounding box center [8, 59] width 12 height 12
click at [28, 63] on button "Line" at bounding box center [42, 61] width 45 height 11
drag, startPoint x: 25, startPoint y: 57, endPoint x: 31, endPoint y: 65, distance: 10.0
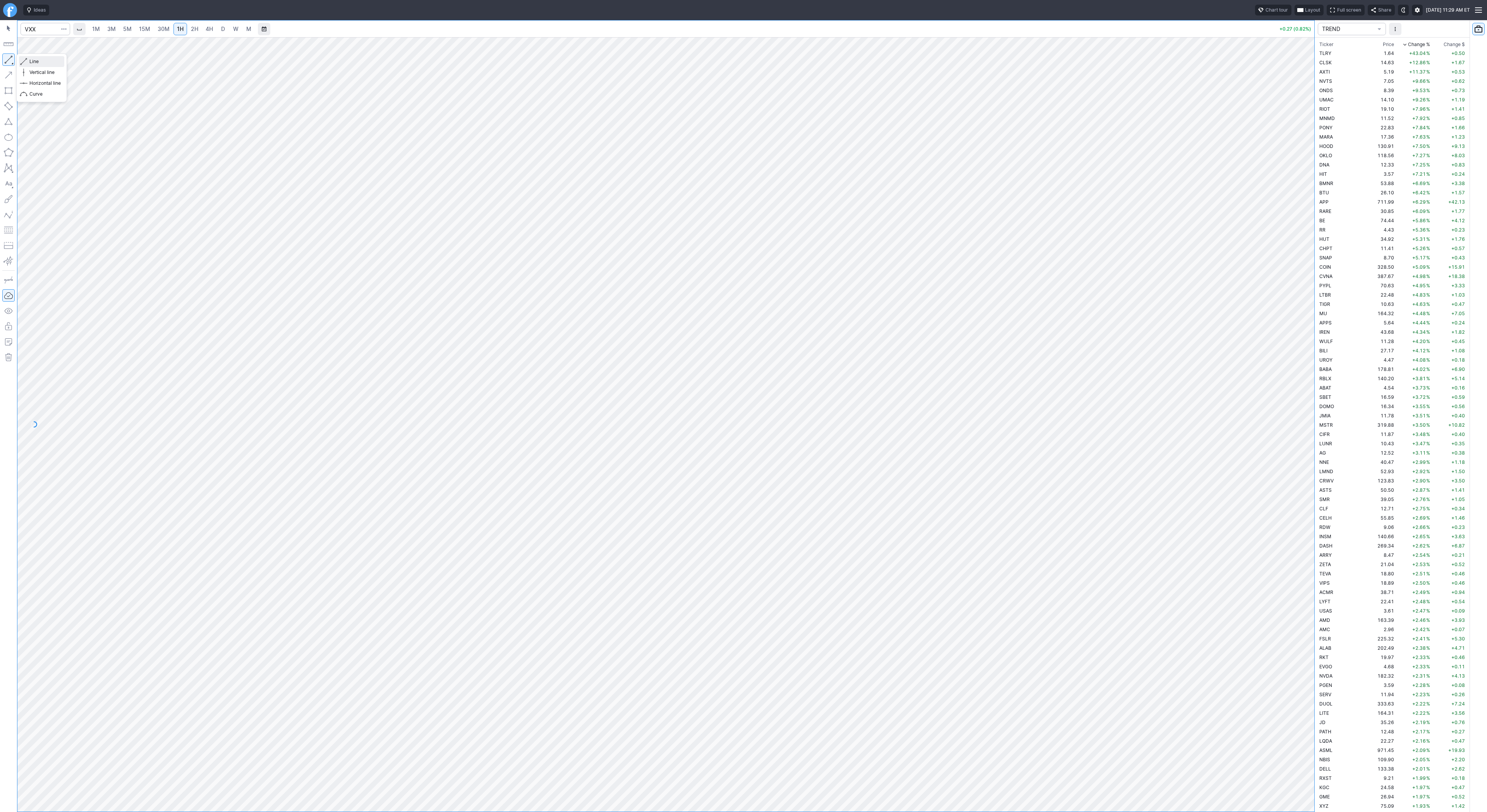
click at [25, 57] on span "button" at bounding box center [25, 61] width 5 height 11
click at [9, 54] on button "button" at bounding box center [8, 59] width 12 height 12
click at [5, 58] on button "button" at bounding box center [8, 59] width 12 height 12
click at [35, 59] on span "Line" at bounding box center [45, 61] width 31 height 8
drag, startPoint x: 1305, startPoint y: 537, endPoint x: 1338, endPoint y: 368, distance: 172.2
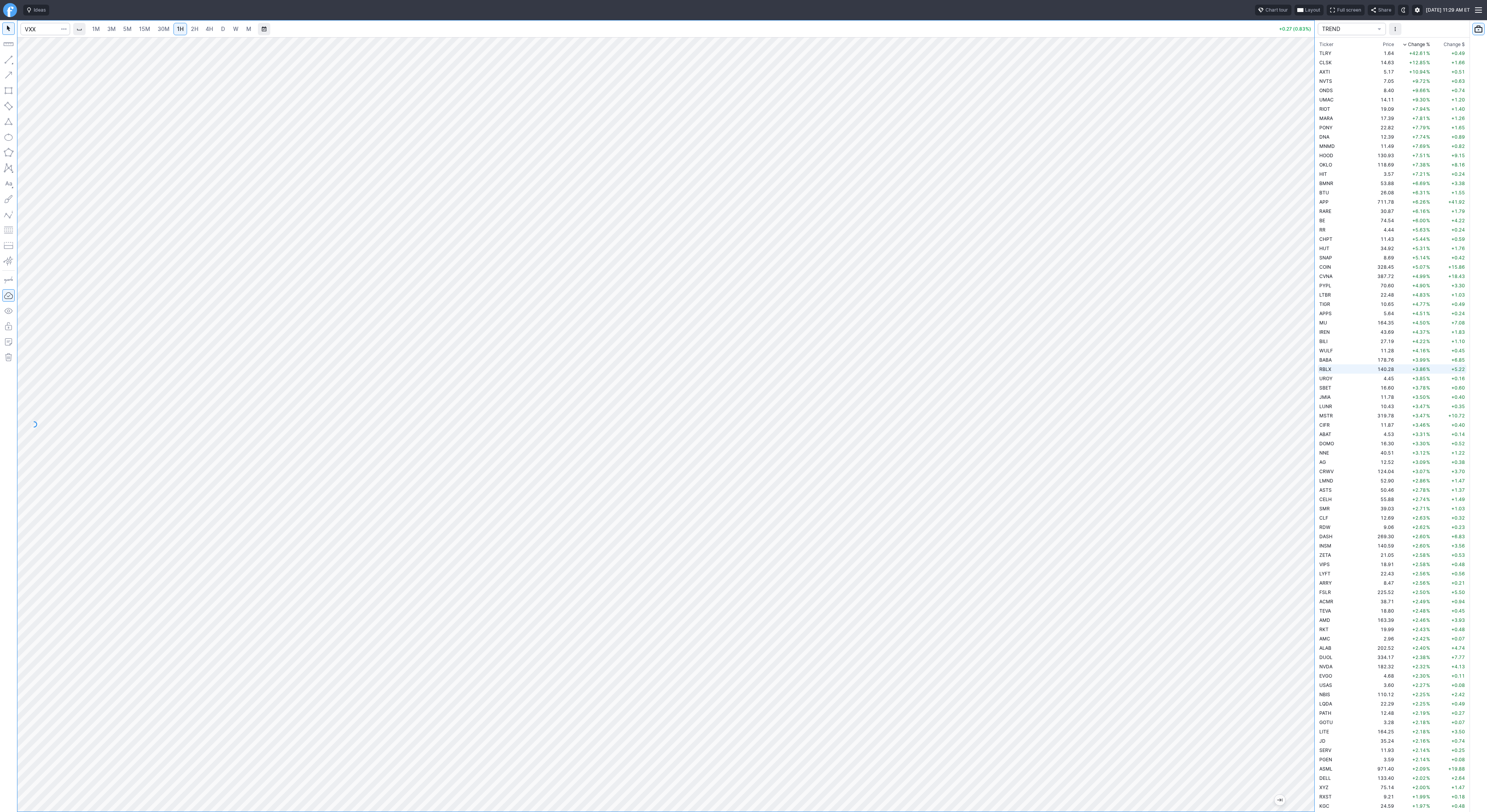
click at [1338, 368] on div "1M 3M 5M 15M 30M 1H 2H 4H D W M +0.27 (0.83%) TREND Ticker Price Chg.% Change %…" at bounding box center [744, 416] width 1487 height 792
drag, startPoint x: 24, startPoint y: 59, endPoint x: 25, endPoint y: 66, distance: 7.1
click at [24, 59] on span "button" at bounding box center [25, 61] width 5 height 11
click at [10, 57] on button "button" at bounding box center [8, 59] width 12 height 12
drag, startPoint x: 31, startPoint y: 62, endPoint x: 45, endPoint y: 81, distance: 23.6
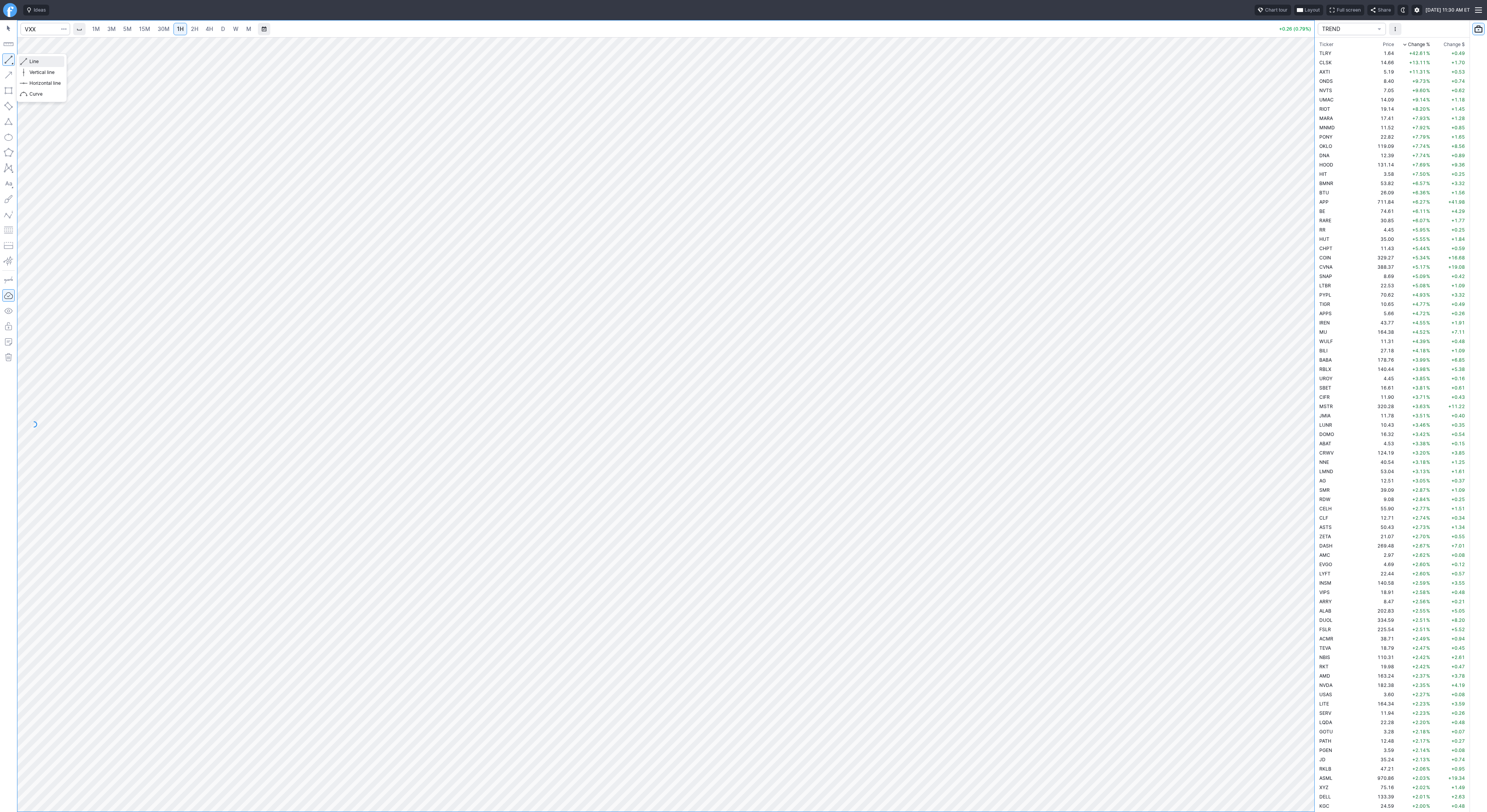
click at [32, 64] on span "Line" at bounding box center [45, 61] width 31 height 8
drag, startPoint x: 1305, startPoint y: 576, endPoint x: 1298, endPoint y: 642, distance: 66.4
click at [1298, 645] on div at bounding box center [1306, 422] width 16 height 755
click at [30, 59] on span "Line" at bounding box center [45, 61] width 31 height 8
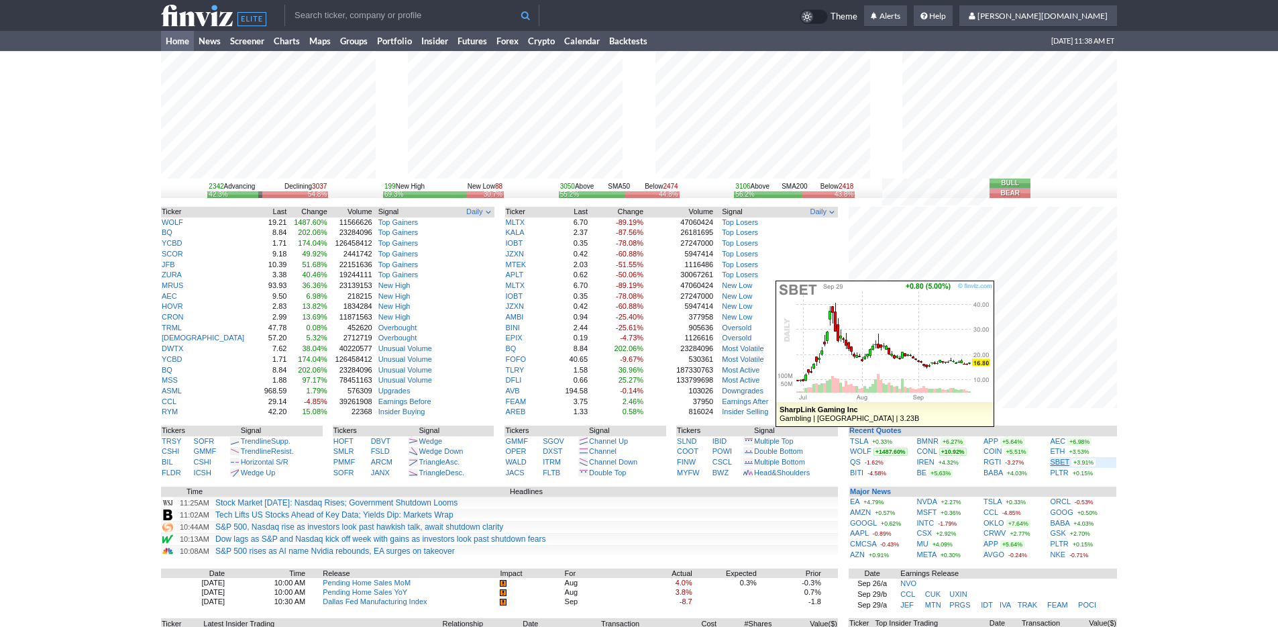
click at [1063, 465] on link "SBET" at bounding box center [1060, 462] width 19 height 8
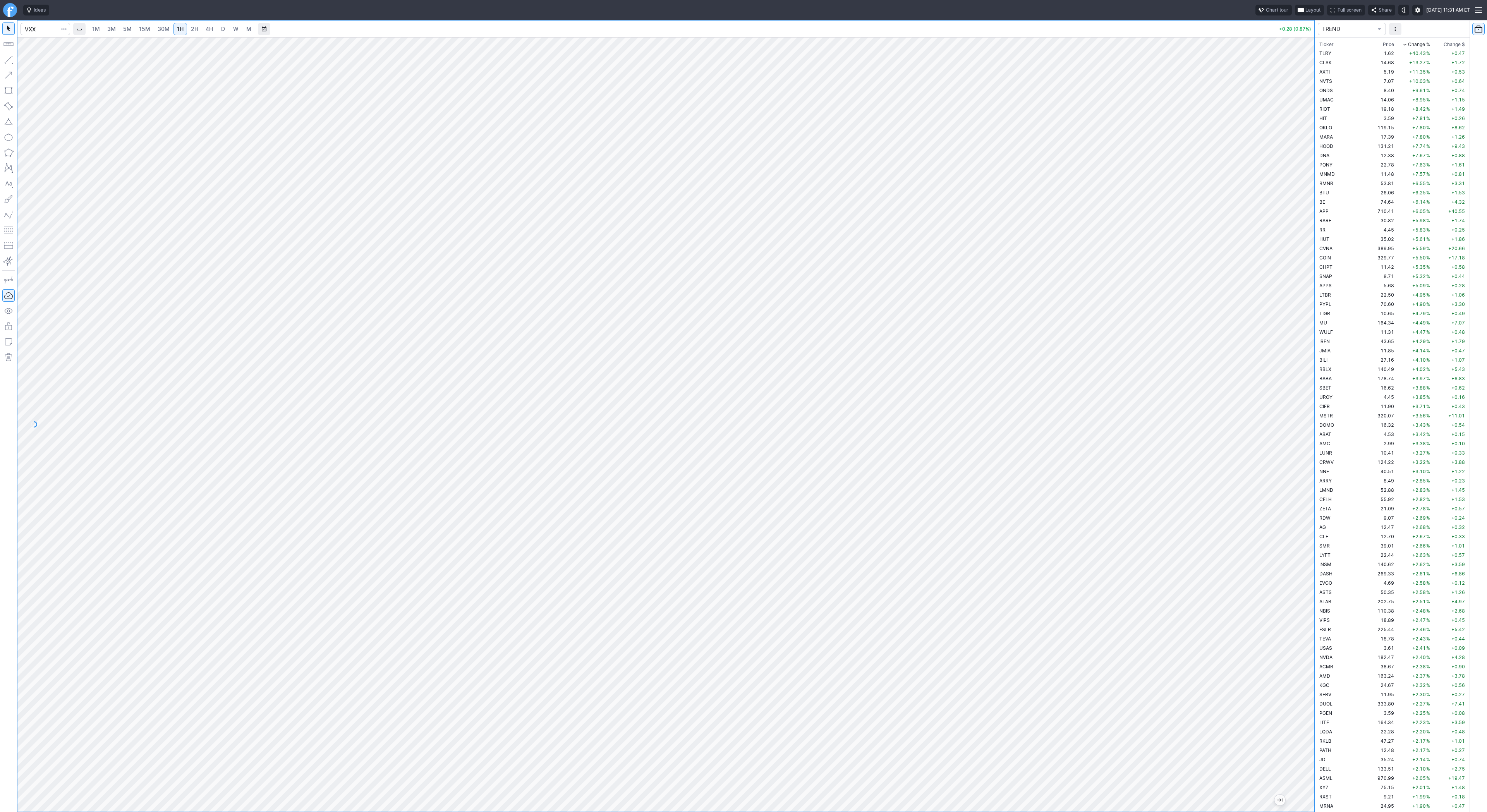
click at [225, 28] on link "D" at bounding box center [223, 29] width 12 height 12
drag, startPoint x: 1309, startPoint y: 535, endPoint x: 1298, endPoint y: 337, distance: 198.3
click at [1299, 337] on div at bounding box center [1306, 422] width 16 height 755
click at [203, 27] on link "4H" at bounding box center [209, 29] width 14 height 12
click at [1382, 292] on div "1M 3M 5M 15M 30M 1H 2H 4H D W M +0.30 (0.91%) TREND Ticker Price Chg.% Change %…" at bounding box center [744, 416] width 1487 height 792
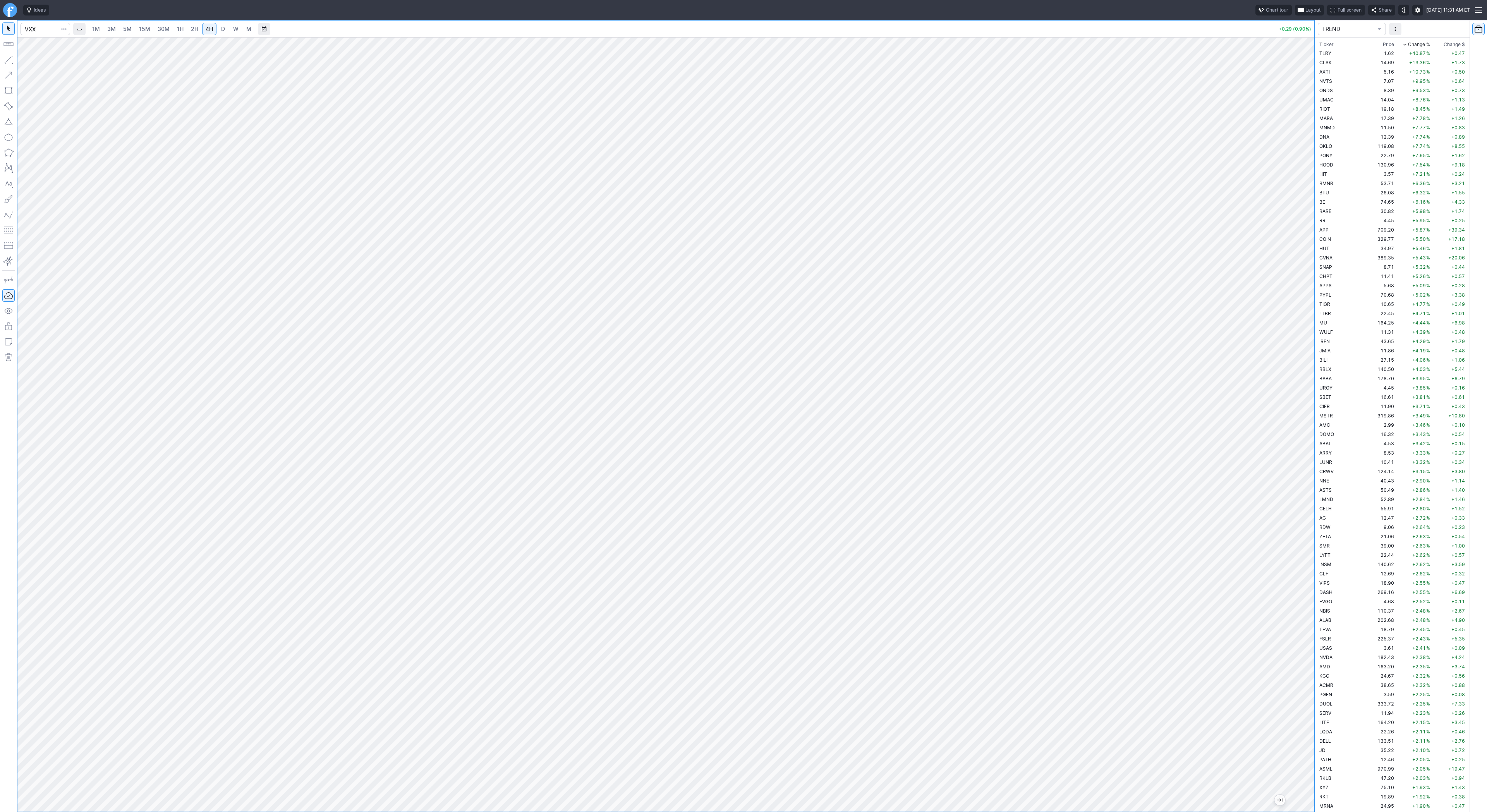
click at [192, 29] on span "2H" at bounding box center [195, 28] width 8 height 6
click at [1433, 244] on div "1M 3M 5M 15M 30M 1H 2H 4H D W M +0.29 (0.90%) TREND Ticker Price Chg.% Change %…" at bounding box center [744, 416] width 1487 height 792
drag, startPoint x: 9, startPoint y: 58, endPoint x: 7, endPoint y: 63, distance: 5.4
click at [9, 58] on button "button" at bounding box center [8, 59] width 12 height 12
drag, startPoint x: 6, startPoint y: 58, endPoint x: 8, endPoint y: 62, distance: 4.5
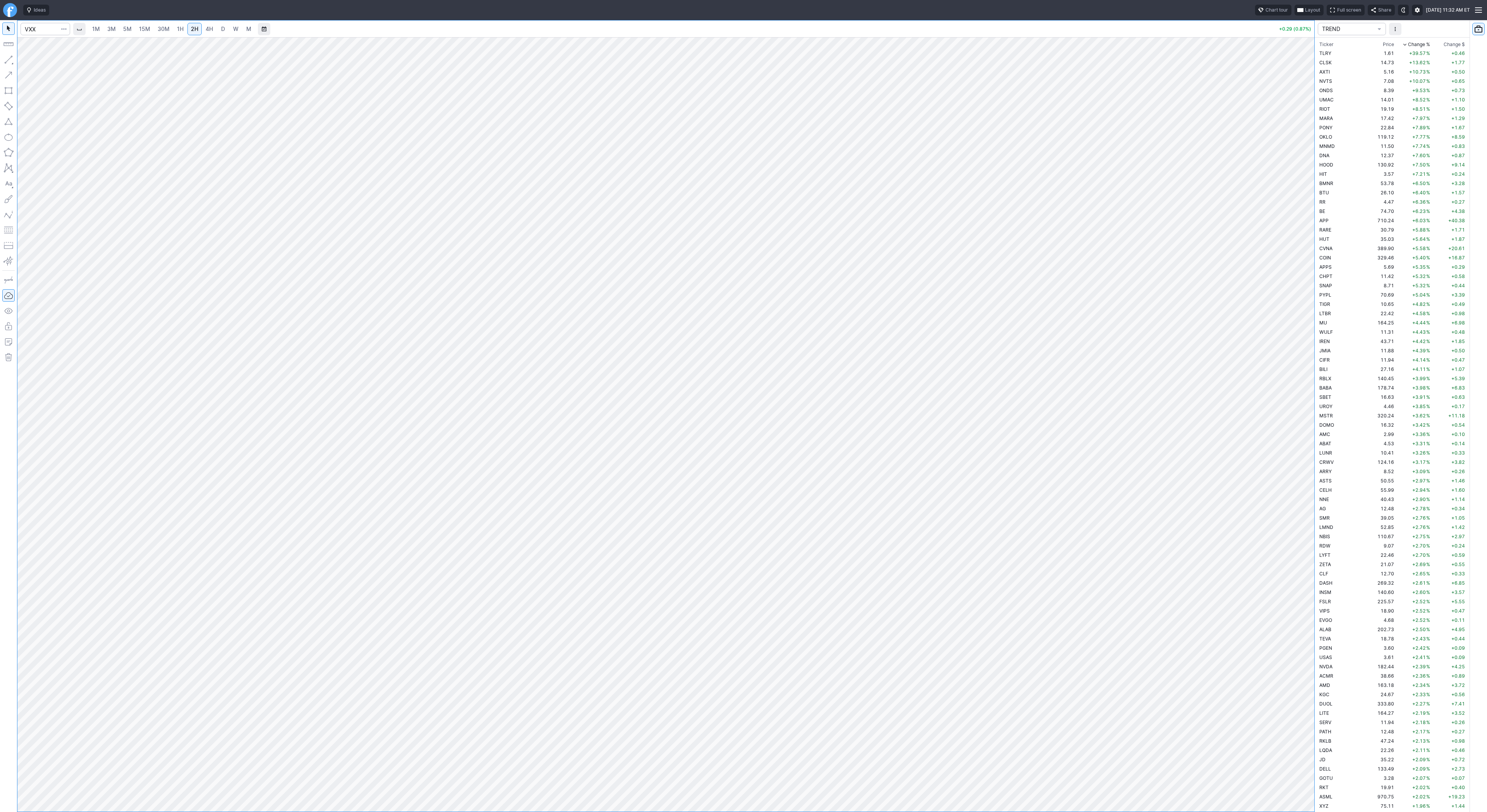
click at [8, 61] on button "button" at bounding box center [8, 59] width 12 height 12
click at [5, 58] on button "button" at bounding box center [8, 59] width 12 height 12
drag, startPoint x: 32, startPoint y: 59, endPoint x: 42, endPoint y: 84, distance: 26.9
click at [32, 59] on span "Line" at bounding box center [45, 61] width 31 height 8
click at [32, 32] on input "Search" at bounding box center [46, 29] width 50 height 12
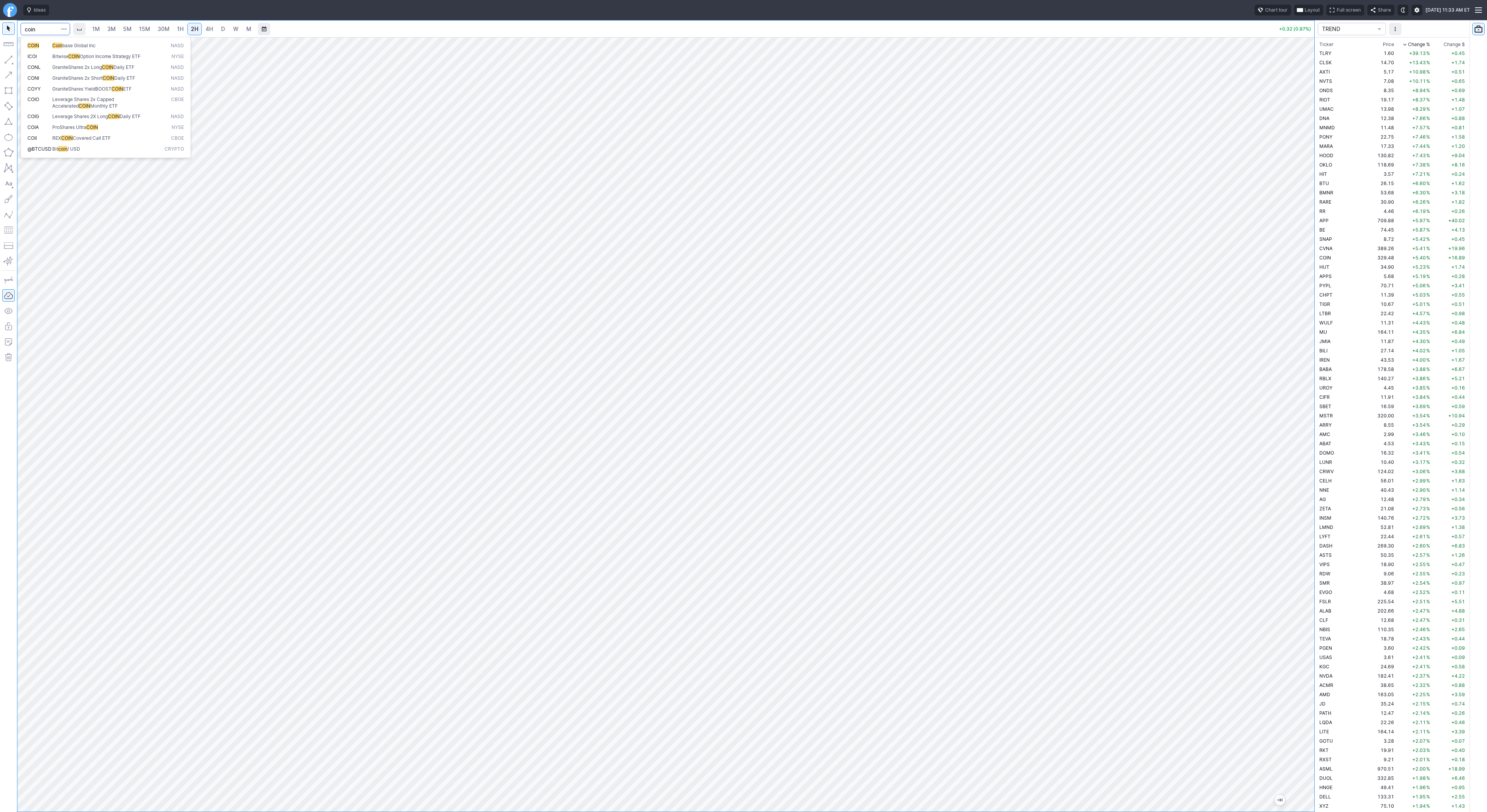
type input "coin"
drag, startPoint x: 1303, startPoint y: 413, endPoint x: 1298, endPoint y: 418, distance: 7.1
click at [1302, 423] on div at bounding box center [1306, 422] width 16 height 755
click at [1336, 258] on td "HUT" at bounding box center [1342, 257] width 49 height 9
click at [1335, 293] on td "APPS" at bounding box center [1342, 294] width 49 height 9
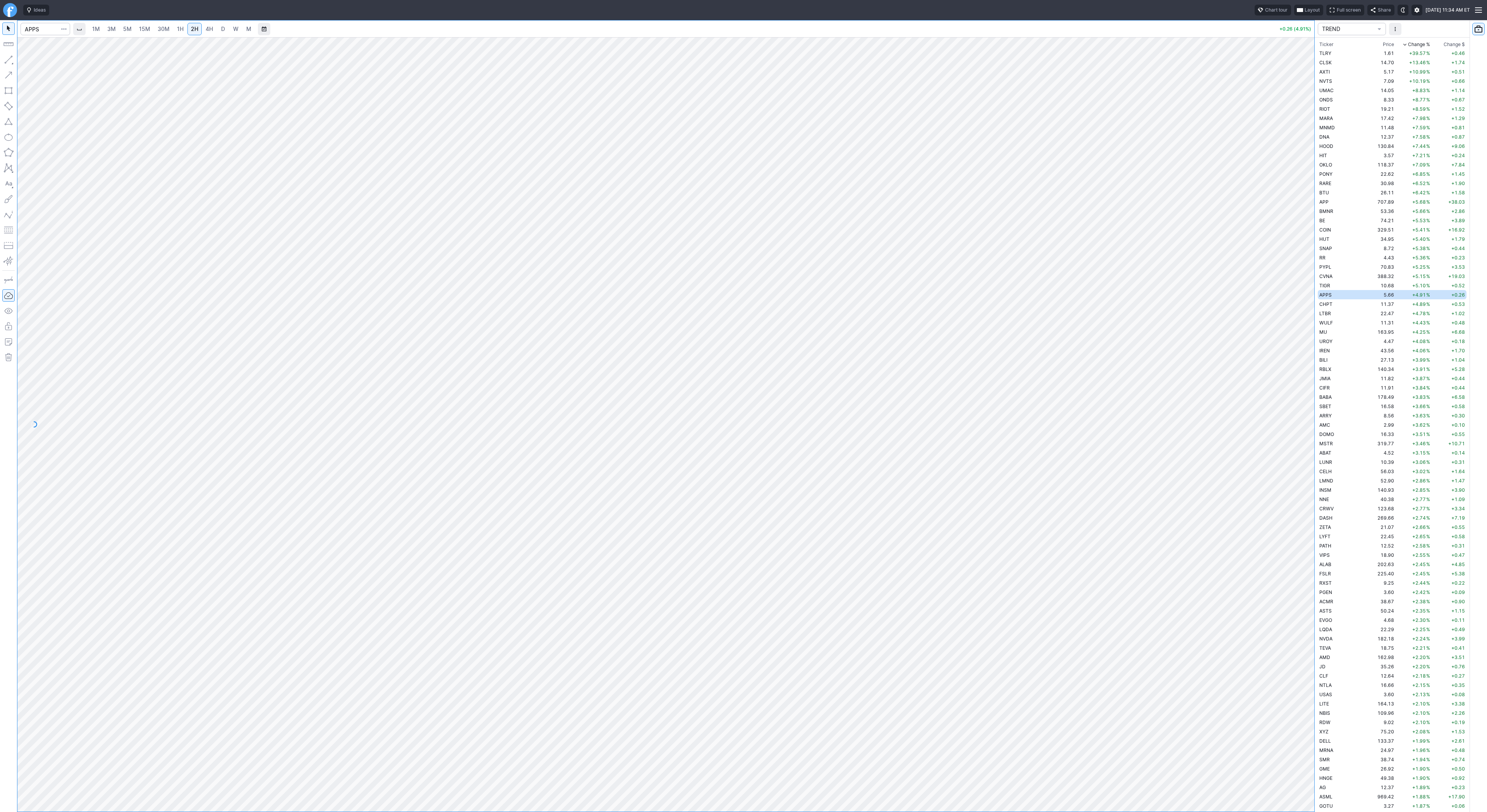
click at [214, 28] on link "4H" at bounding box center [209, 29] width 14 height 12
click at [224, 29] on span "D" at bounding box center [223, 29] width 5 height 8
click at [230, 29] on link "W" at bounding box center [236, 29] width 12 height 12
click at [221, 27] on span "D" at bounding box center [223, 28] width 4 height 6
drag, startPoint x: 8, startPoint y: 58, endPoint x: 12, endPoint y: 73, distance: 15.5
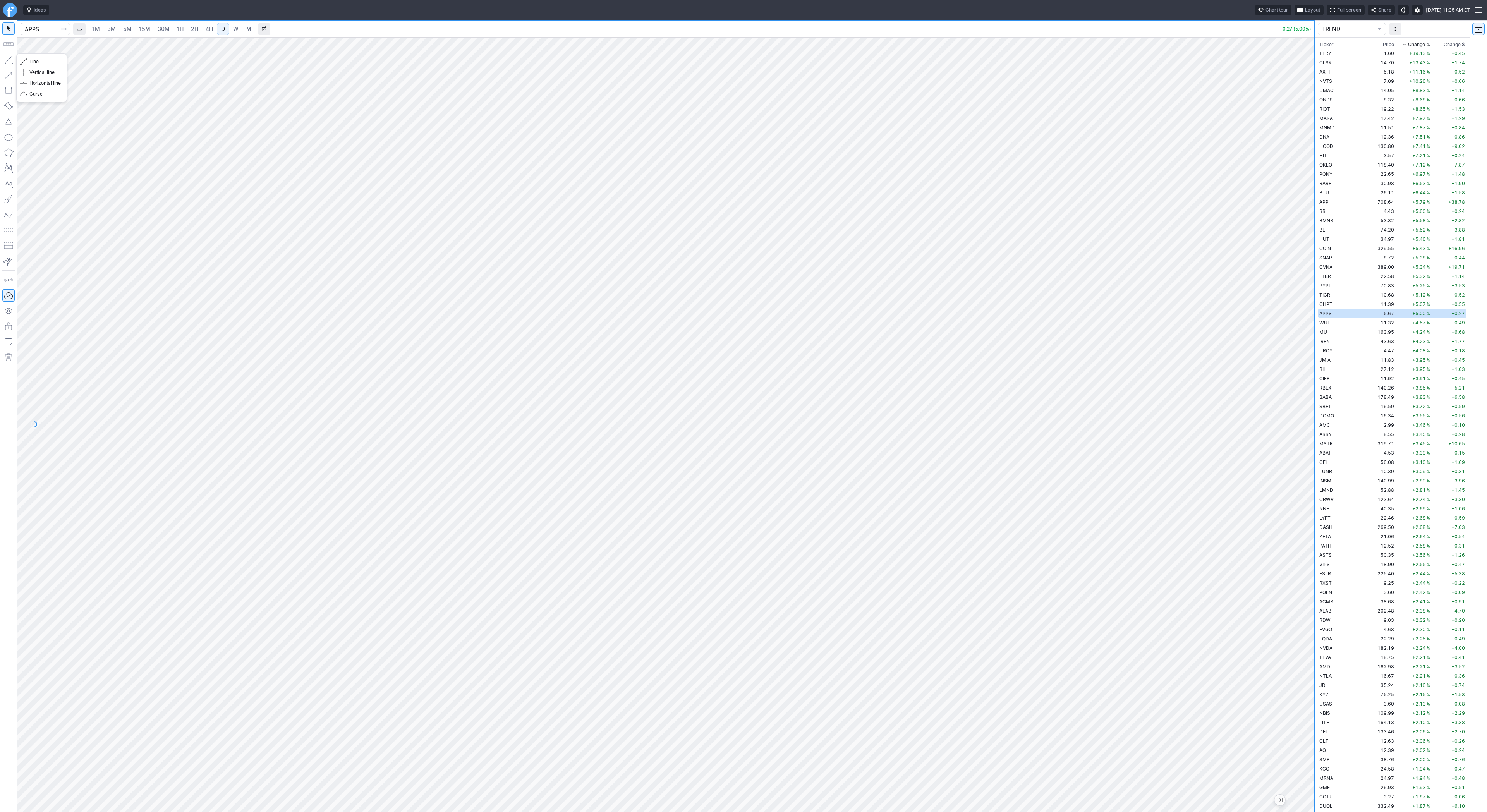
click at [8, 58] on button "button" at bounding box center [8, 59] width 12 height 12
drag, startPoint x: 22, startPoint y: 59, endPoint x: 21, endPoint y: 73, distance: 14.0
click at [22, 59] on div "Line Vertical line Horizontal line Curve" at bounding box center [42, 78] width 51 height 49
drag, startPoint x: 6, startPoint y: 55, endPoint x: 59, endPoint y: 98, distance: 68.2
click at [6, 55] on button "button" at bounding box center [8, 59] width 12 height 12
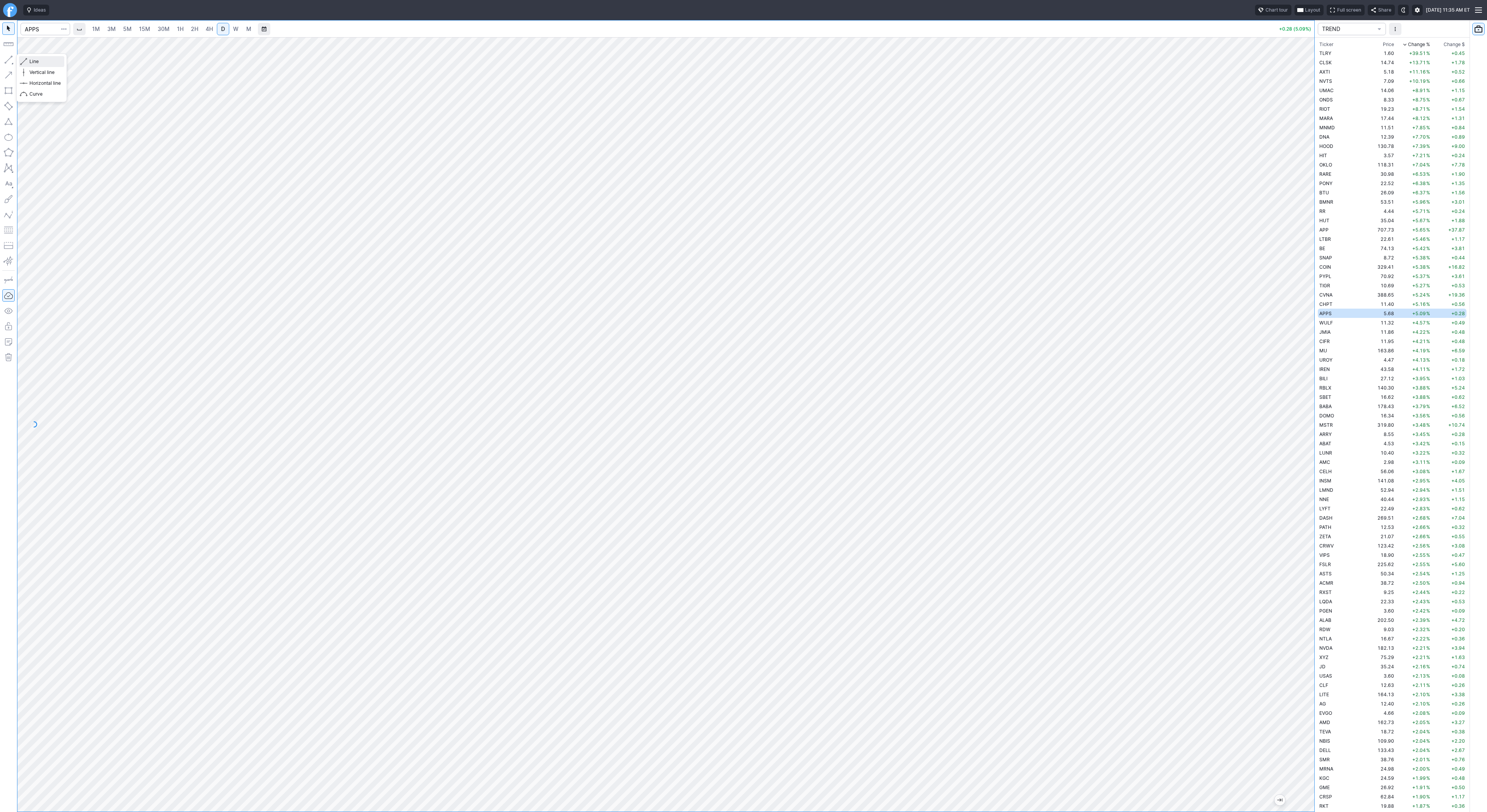
click at [29, 62] on span "Line" at bounding box center [45, 61] width 31 height 8
click at [1335, 335] on td "CIFR" at bounding box center [1342, 332] width 49 height 9
click at [1367, 63] on td "14.72" at bounding box center [1381, 62] width 29 height 9
click at [1340, 201] on td "BMNR" at bounding box center [1342, 201] width 49 height 9
click at [144, 25] on span "15M" at bounding box center [144, 28] width 11 height 6
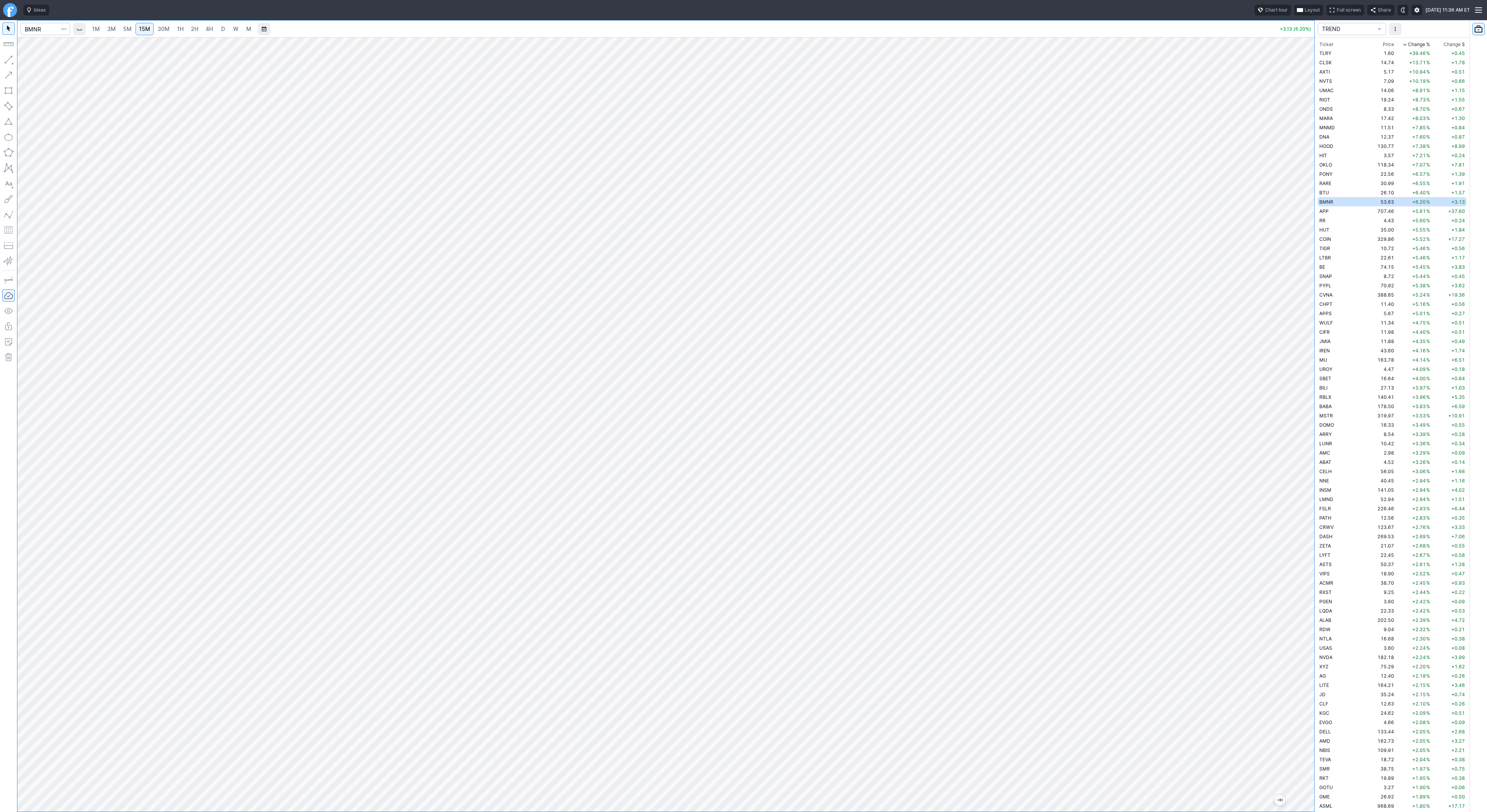
click at [207, 31] on span "4H" at bounding box center [209, 28] width 8 height 6
drag, startPoint x: 1304, startPoint y: 418, endPoint x: 1300, endPoint y: 510, distance: 92.1
click at [1303, 515] on div at bounding box center [1306, 422] width 16 height 755
click at [109, 31] on span "3M" at bounding box center [111, 28] width 9 height 6
click at [147, 27] on span "15M" at bounding box center [144, 28] width 11 height 6
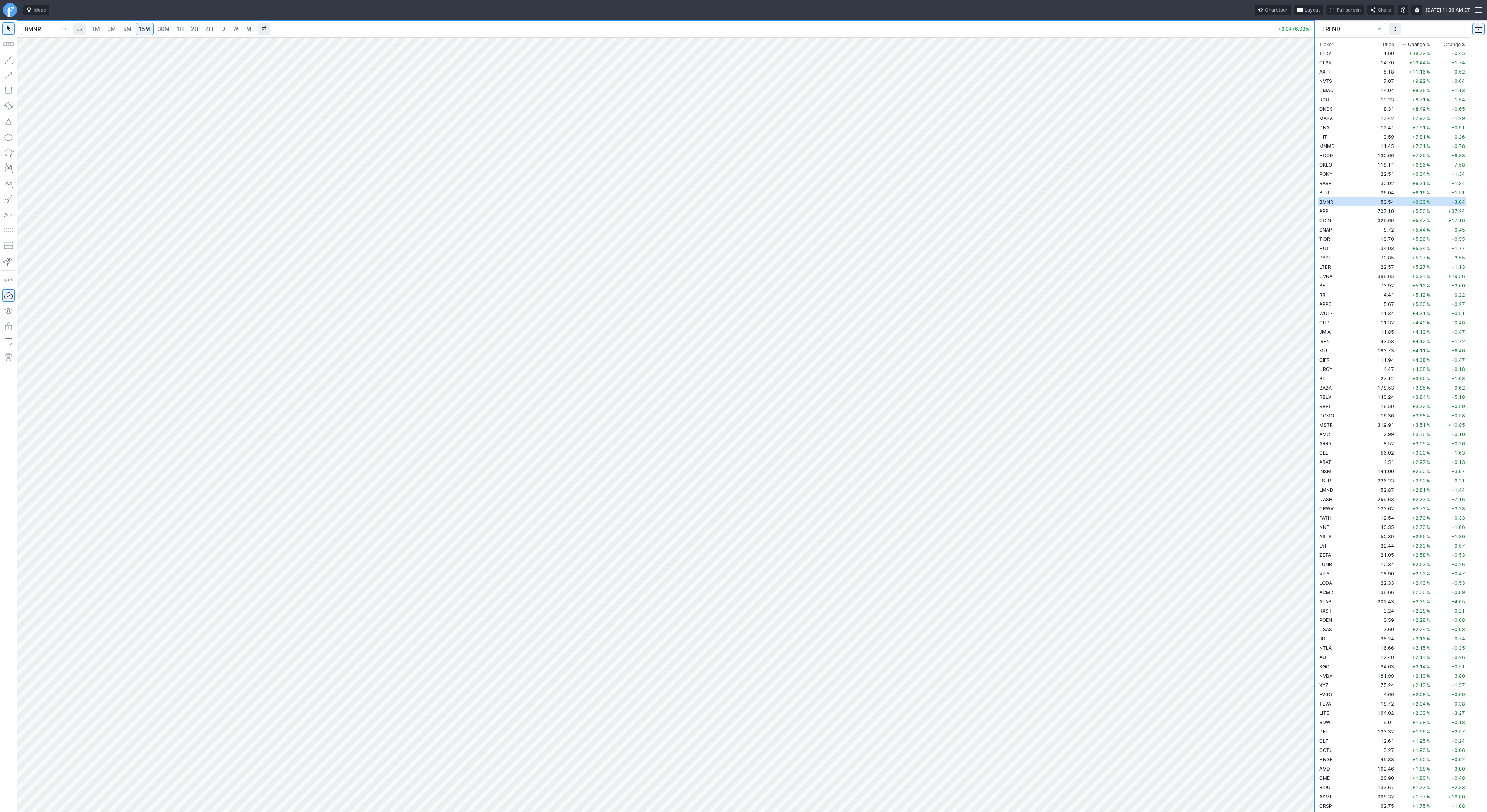
click at [188, 32] on link "2H" at bounding box center [195, 29] width 14 height 12
click at [178, 29] on span "1H" at bounding box center [180, 28] width 6 height 6
drag, startPoint x: 1307, startPoint y: 240, endPoint x: 1301, endPoint y: 381, distance: 141.1
click at [1301, 384] on div at bounding box center [1306, 422] width 16 height 755
click at [1258, 464] on div at bounding box center [666, 424] width 1297 height 774
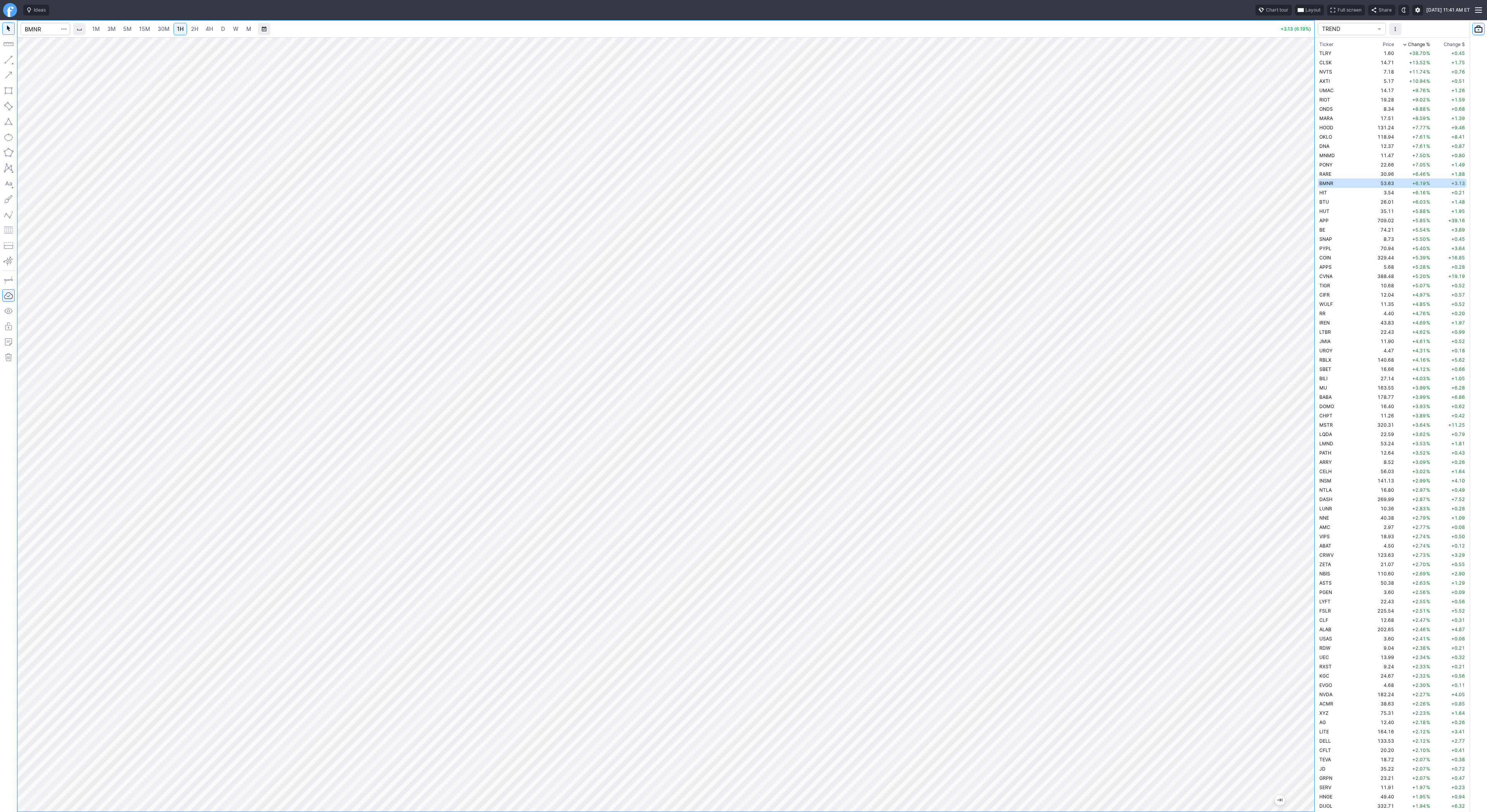
drag, startPoint x: 1302, startPoint y: 330, endPoint x: 1301, endPoint y: 420, distance: 90.0
click at [1304, 426] on div at bounding box center [1306, 422] width 16 height 755
click at [111, 27] on span "3M" at bounding box center [111, 28] width 9 height 6
click at [152, 27] on link "15M" at bounding box center [145, 29] width 18 height 12
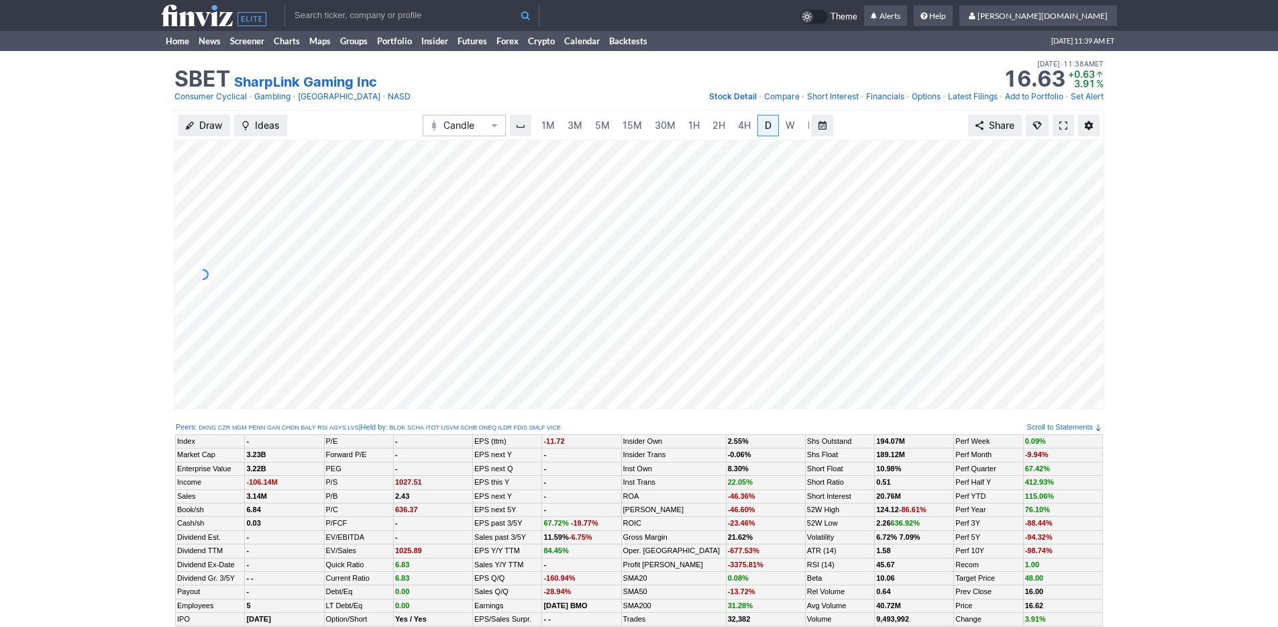
scroll to position [0, 13]
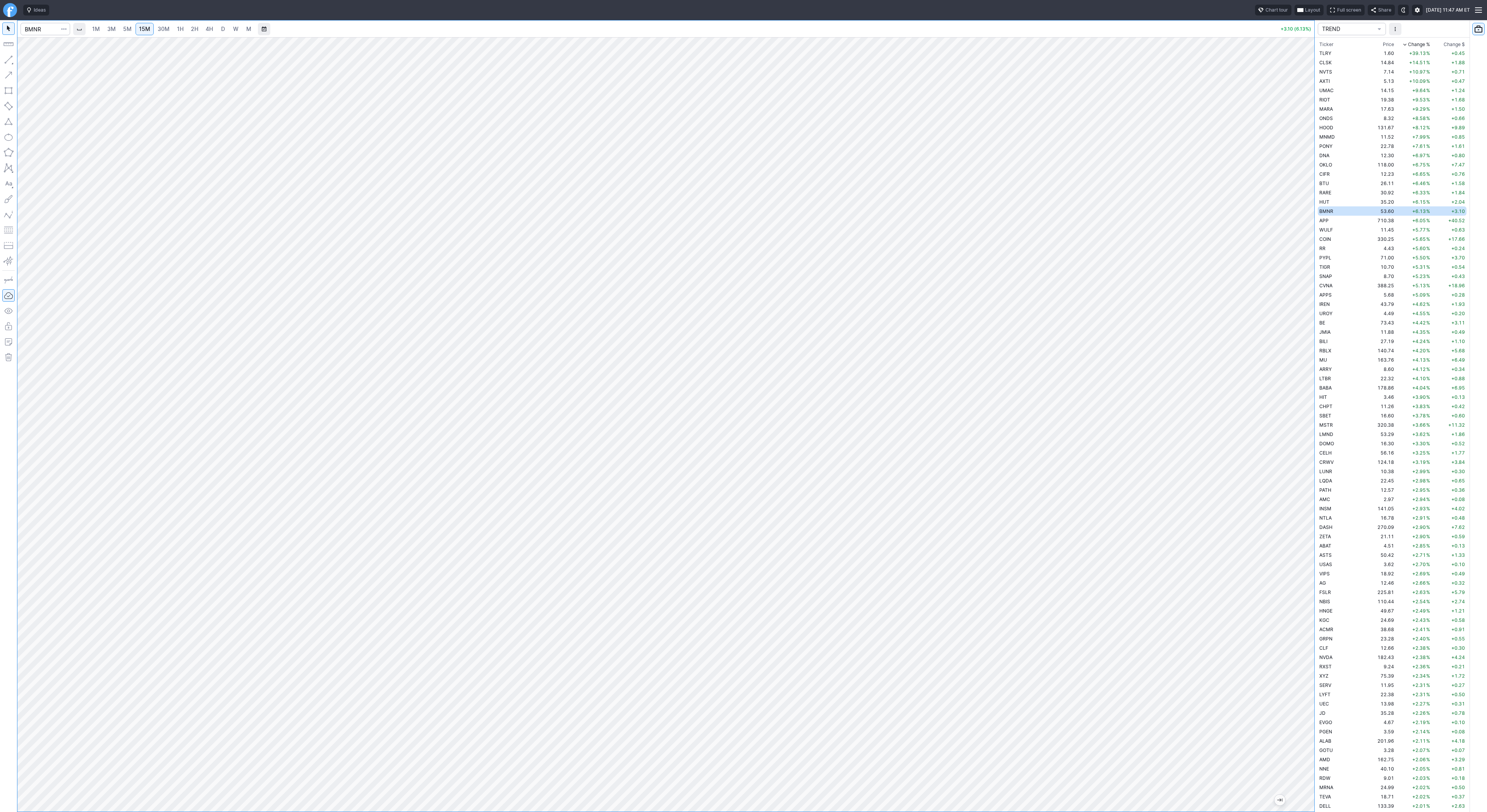
click at [111, 29] on span "3M" at bounding box center [111, 28] width 9 height 6
click at [138, 21] on div "1M 3M 5M 15M 30M 1H 2H 4H D W M" at bounding box center [674, 29] width 1204 height 18
click at [46, 29] on input "Search" at bounding box center [46, 29] width 50 height 12
type input "eth"
click at [83, 146] on span "ereum / USD" at bounding box center [73, 143] width 28 height 6
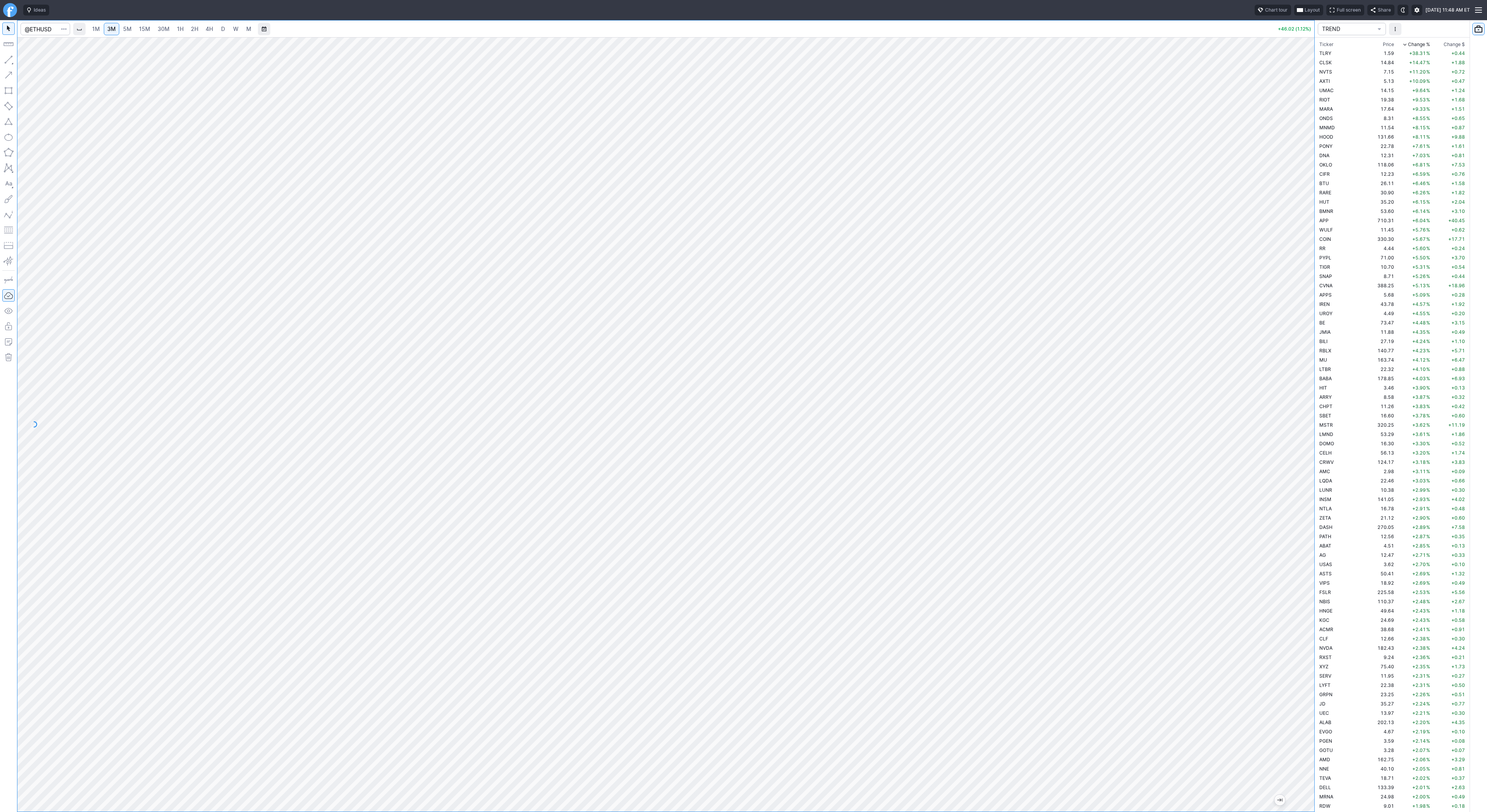
click at [207, 29] on span "4H" at bounding box center [209, 28] width 8 height 6
click at [1289, 509] on div at bounding box center [666, 424] width 1297 height 774
